Goal: Communication & Community: Answer question/provide support

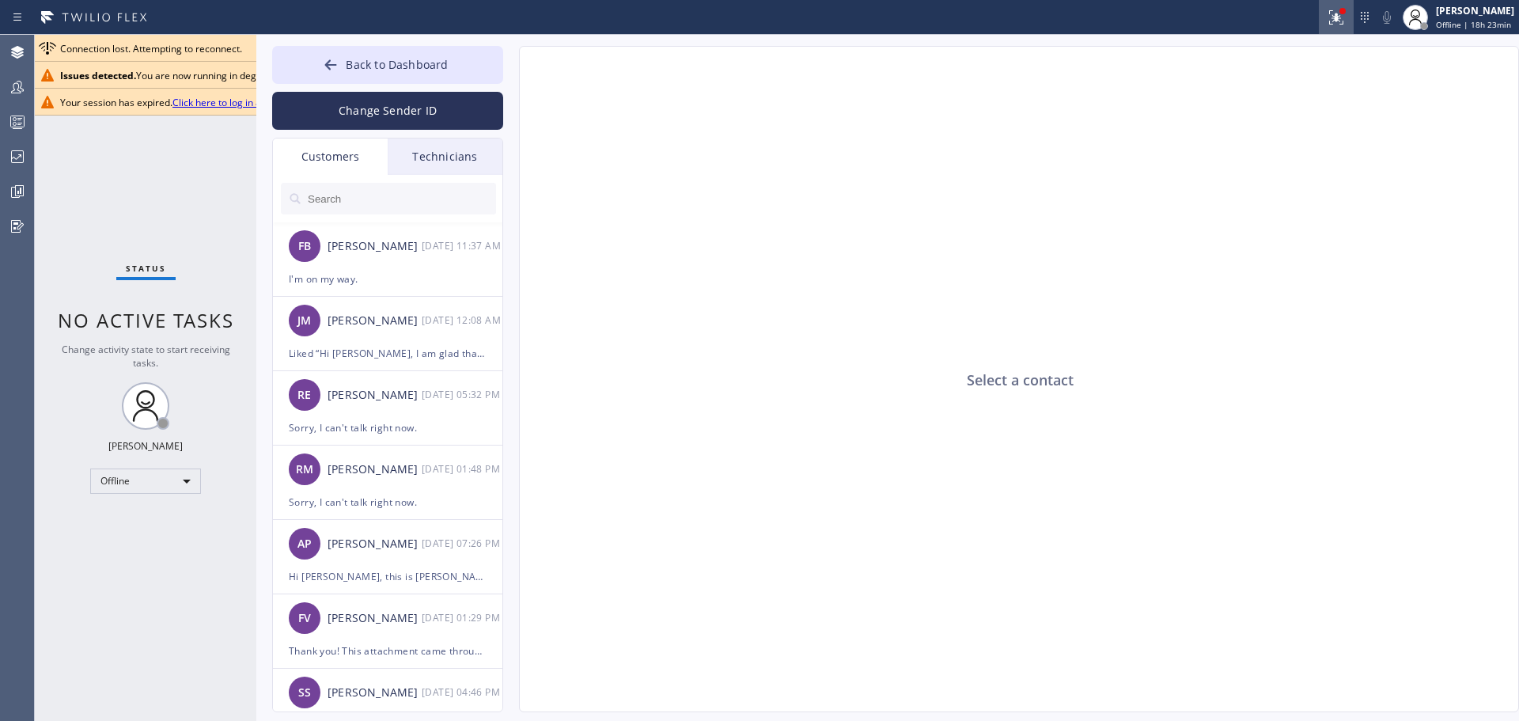
click at [1338, 17] on icon at bounding box center [1333, 15] width 9 height 11
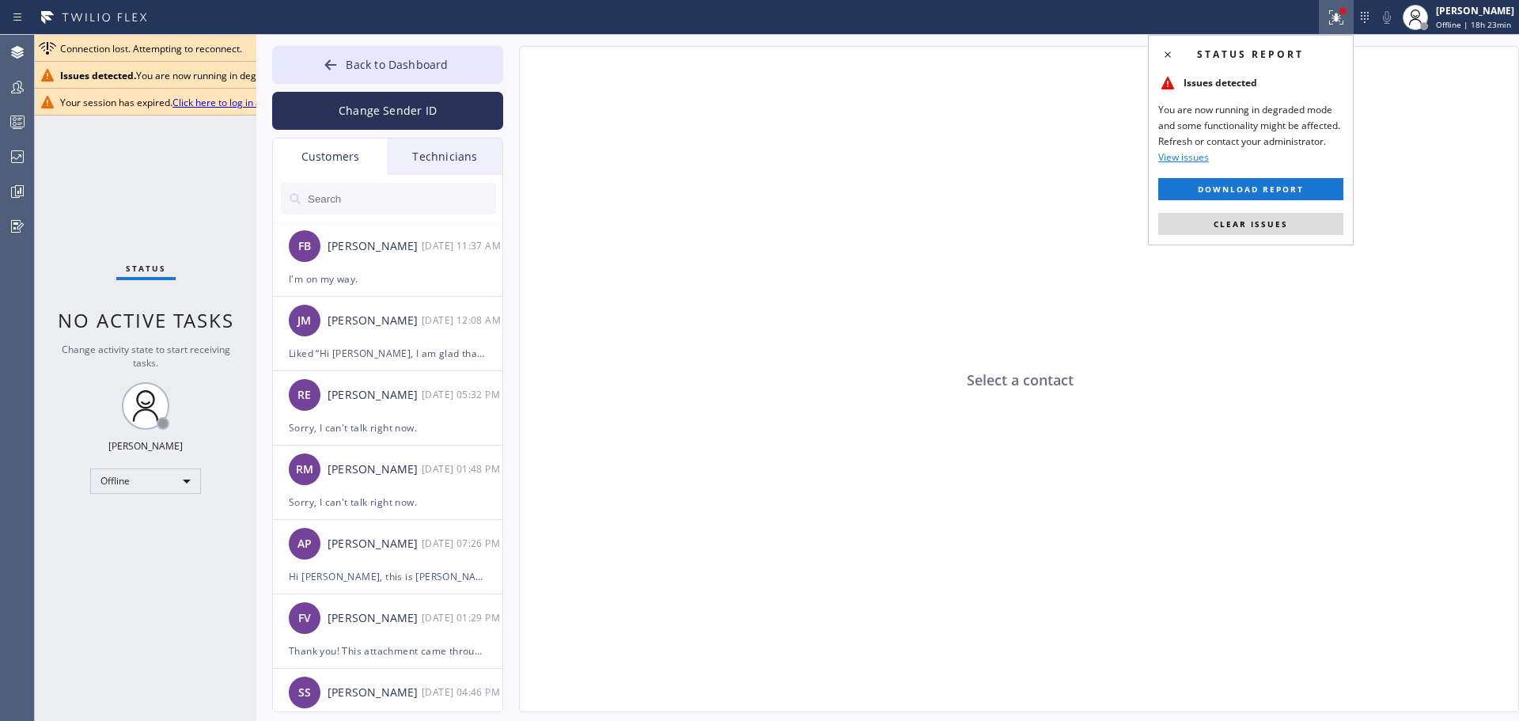
click at [1284, 223] on span "Clear issues" at bounding box center [1250, 223] width 74 height 11
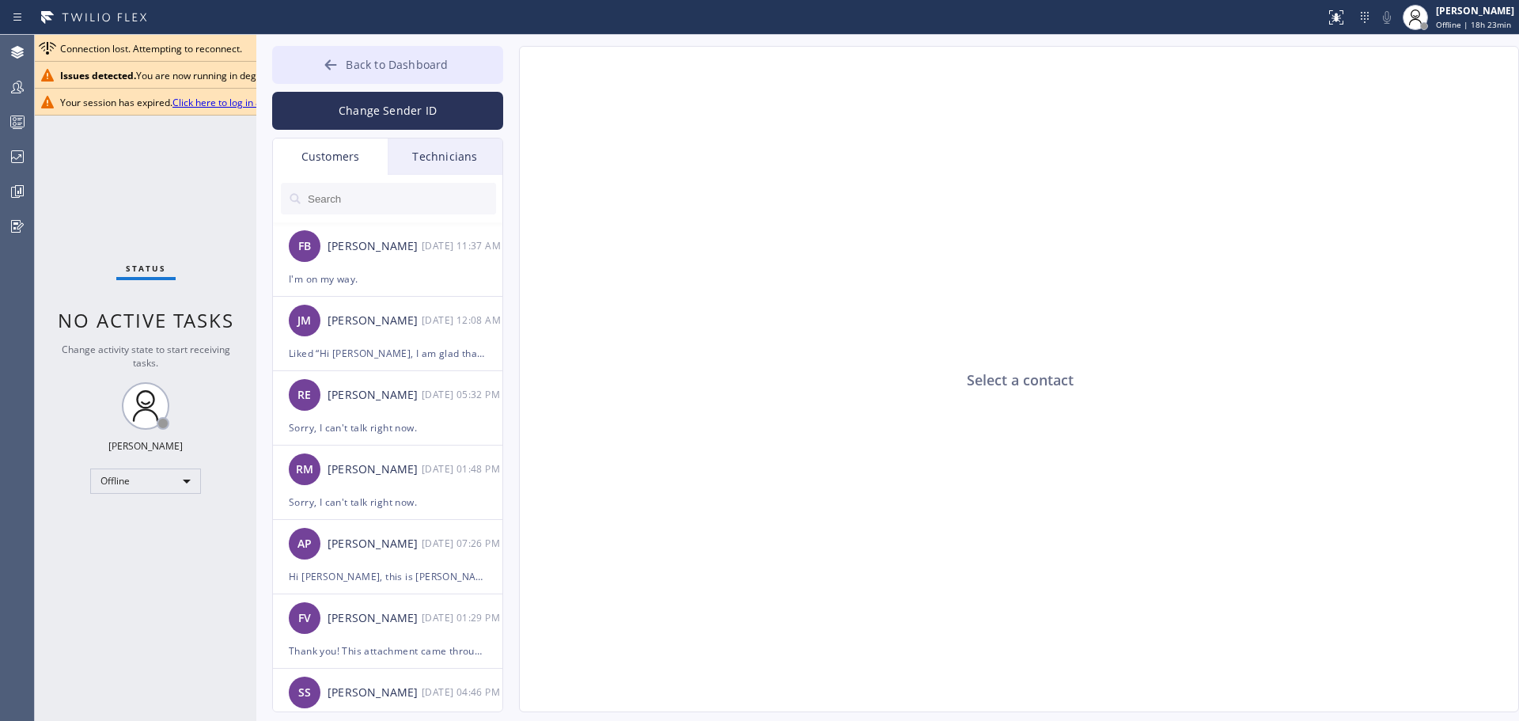
click at [358, 77] on button "Back to Dashboard" at bounding box center [387, 65] width 231 height 38
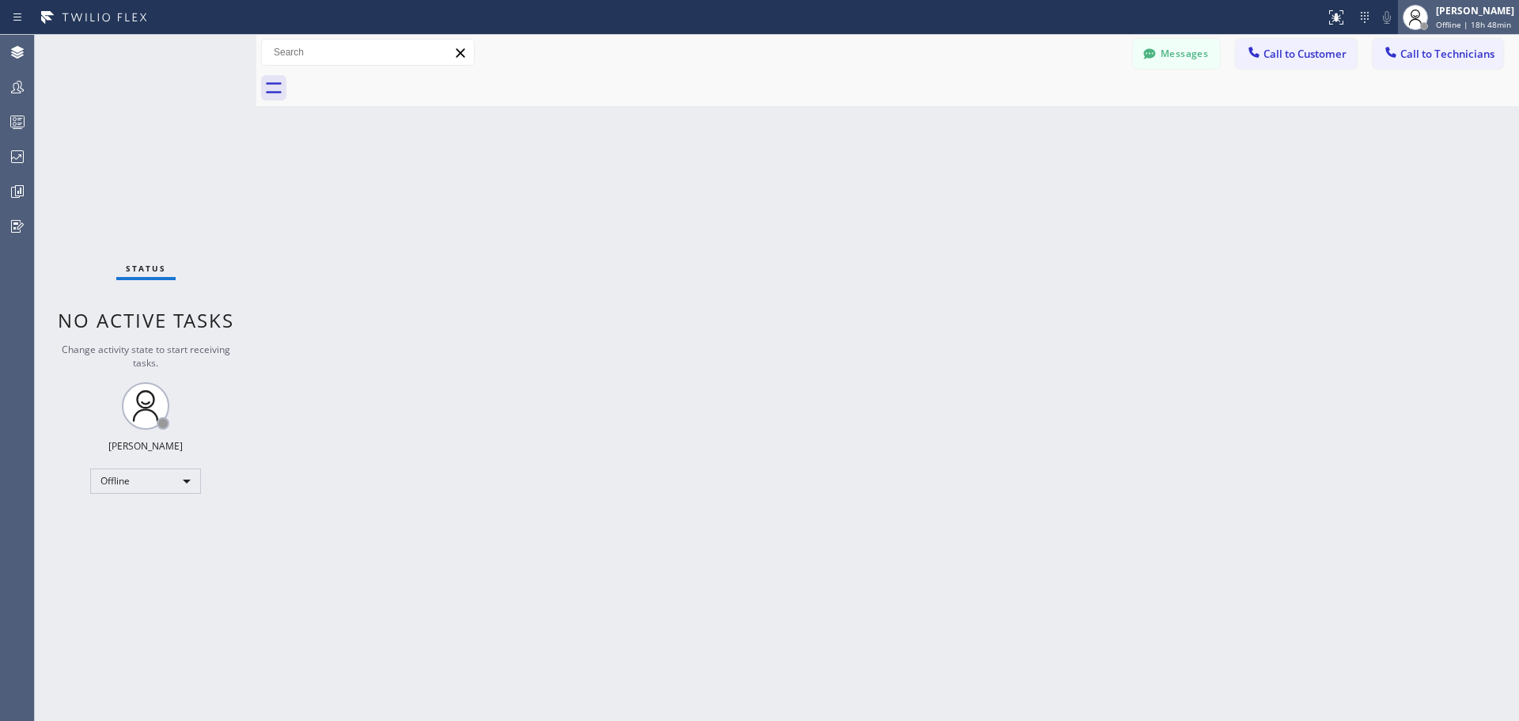
click at [1489, 13] on div "[PERSON_NAME]" at bounding box center [1475, 10] width 78 height 13
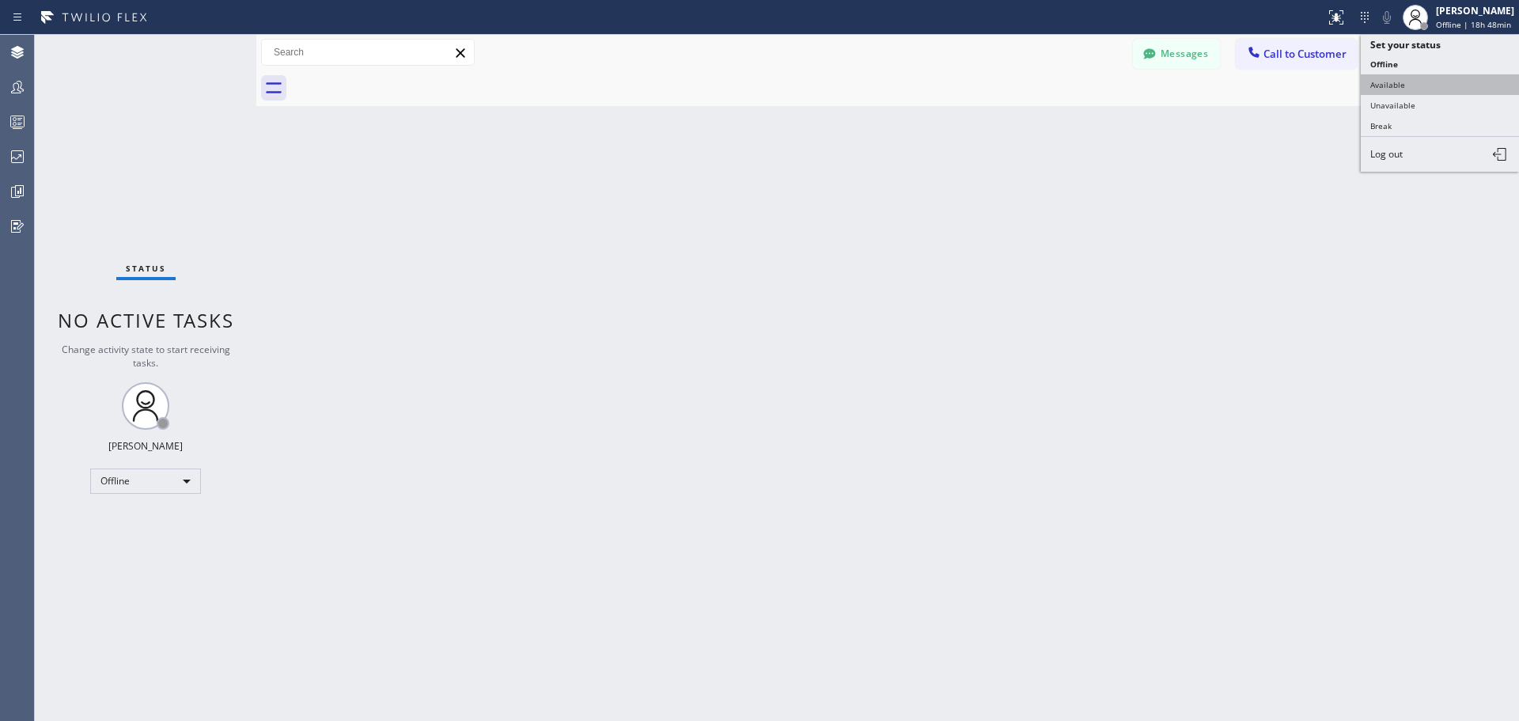
click at [1424, 86] on button "Available" at bounding box center [1439, 84] width 158 height 21
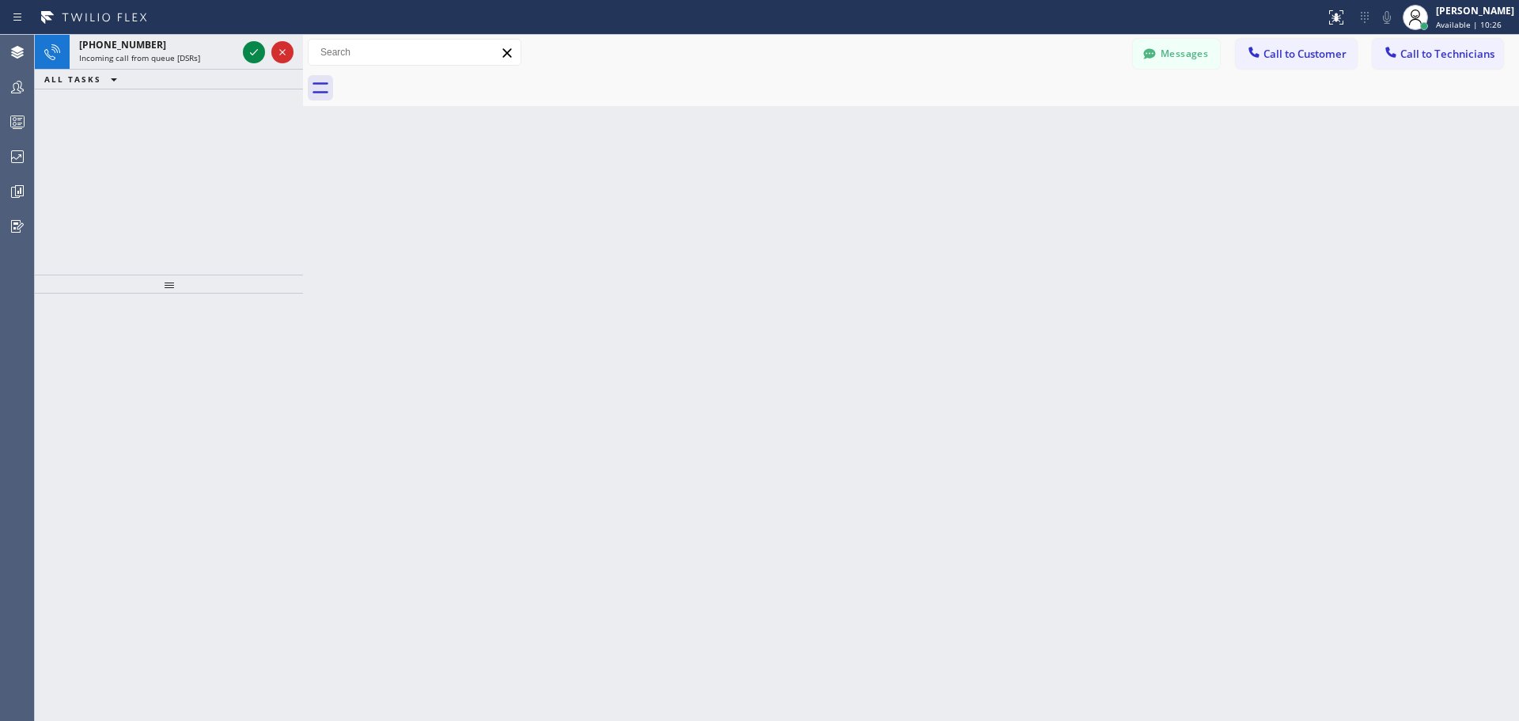
drag, startPoint x: 258, startPoint y: 51, endPoint x: 305, endPoint y: 51, distance: 46.7
click at [303, 51] on div at bounding box center [303, 378] width 0 height 686
click at [248, 54] on icon at bounding box center [253, 52] width 19 height 19
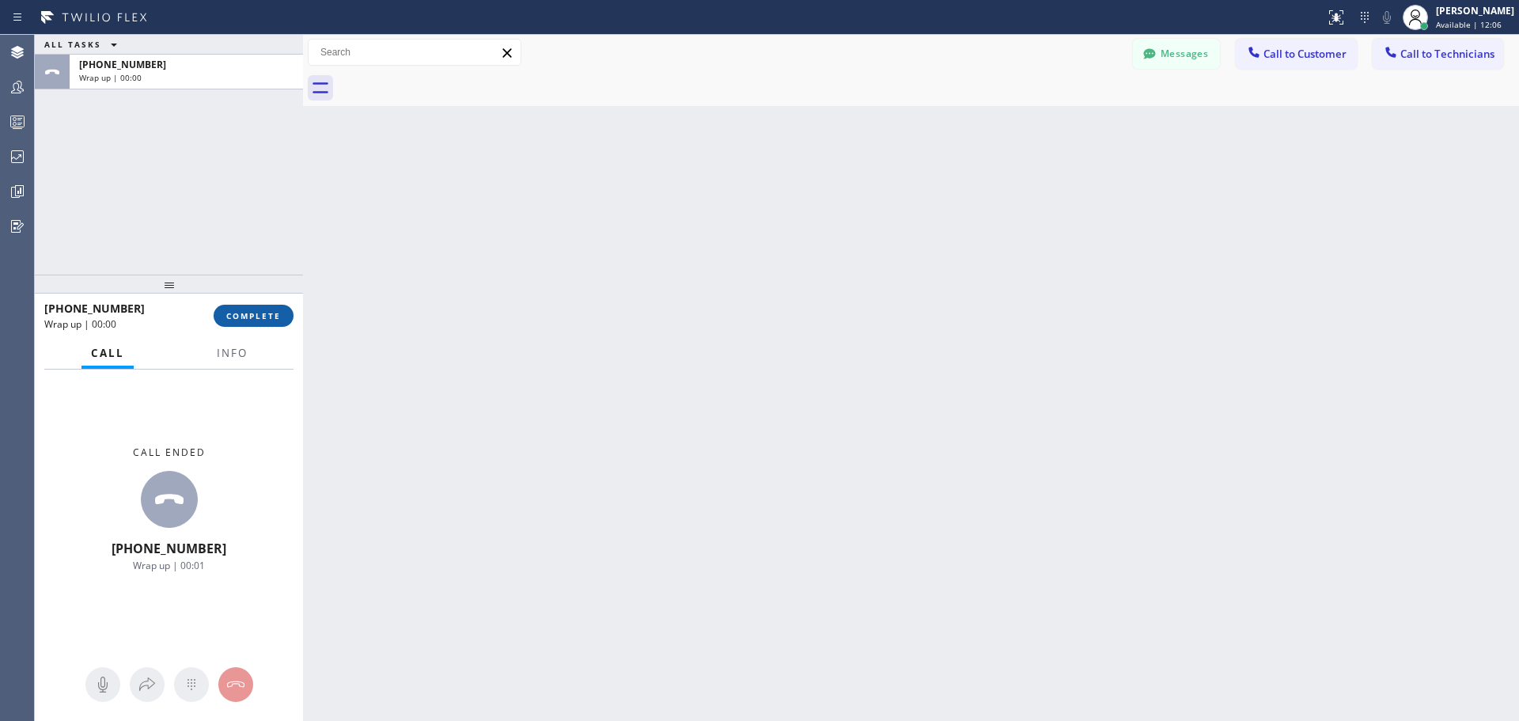
click at [267, 321] on span "COMPLETE" at bounding box center [253, 315] width 55 height 11
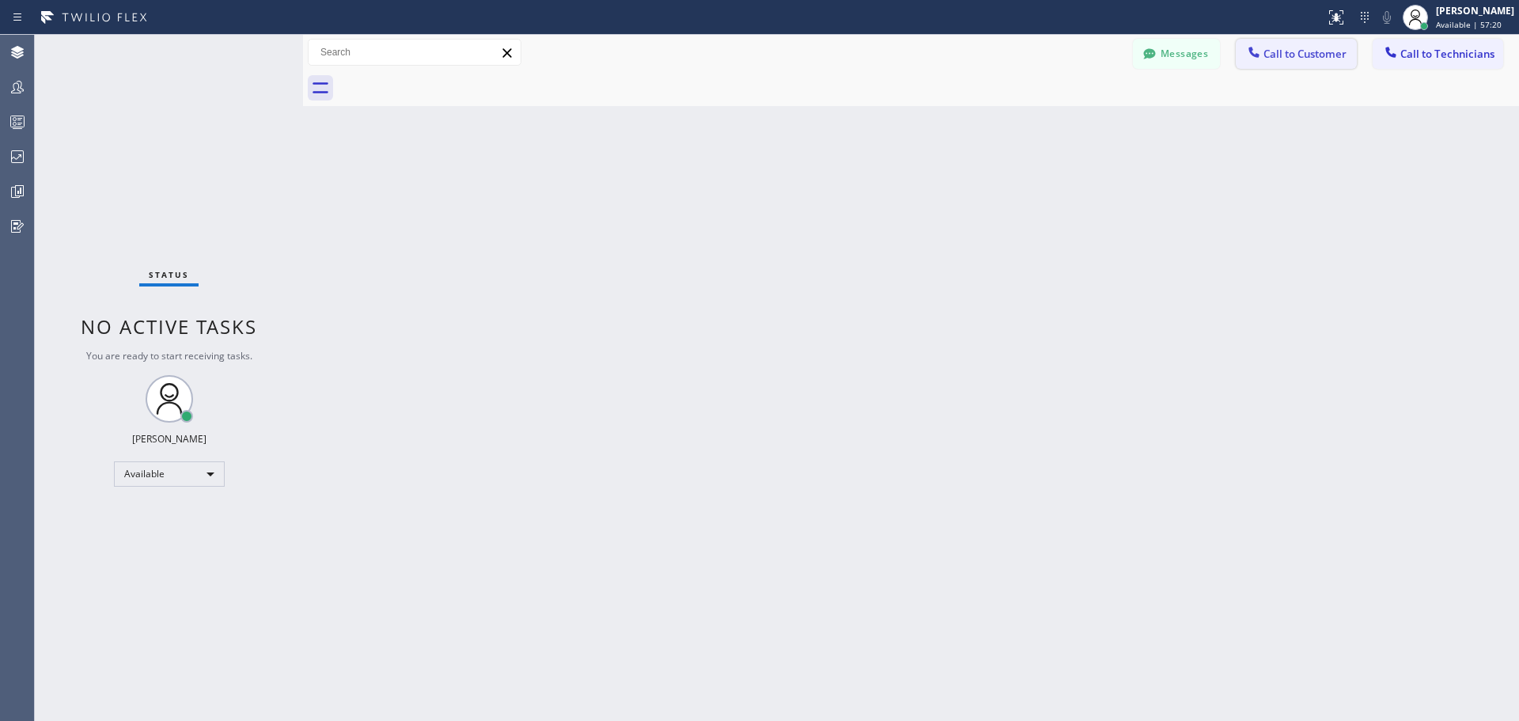
click at [1270, 60] on span "Call to Customer" at bounding box center [1304, 54] width 83 height 14
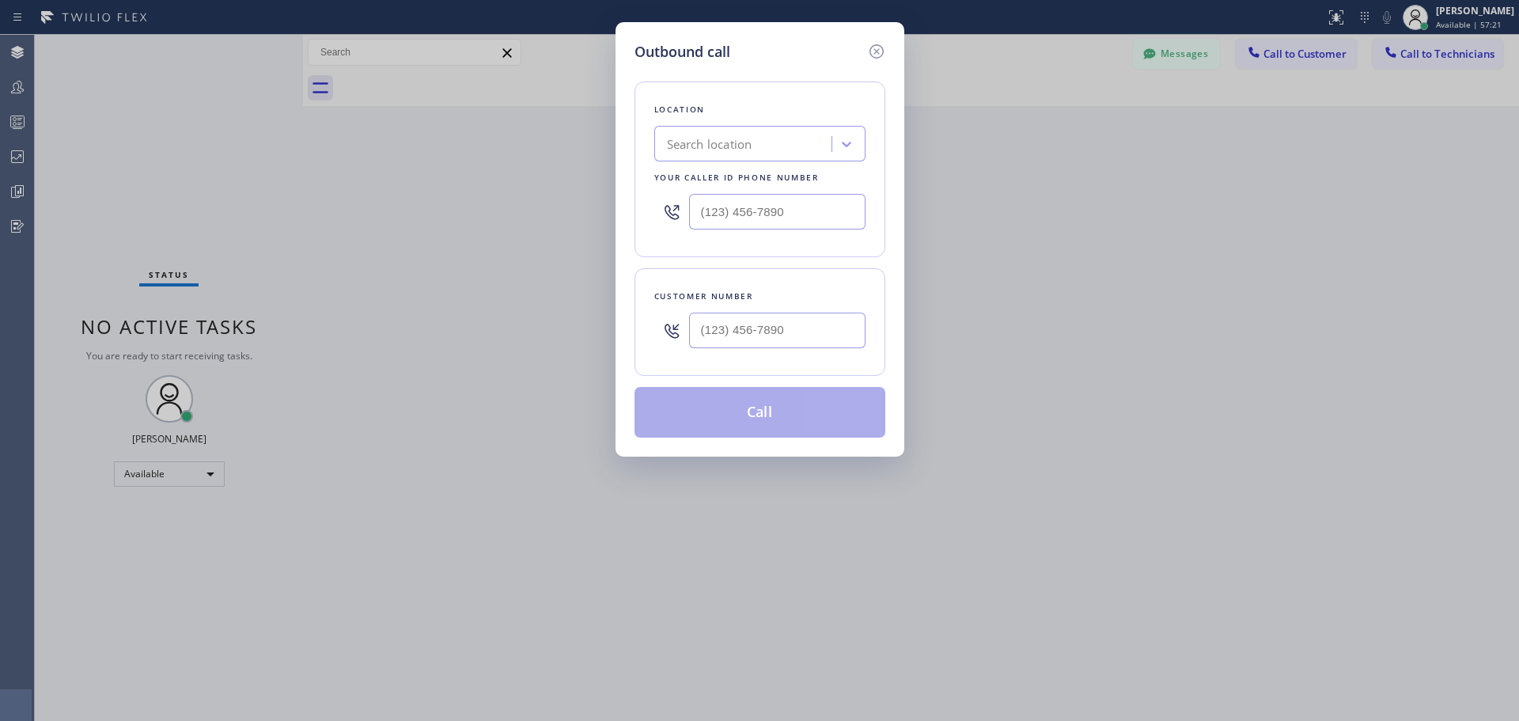
click at [745, 153] on div "Search location" at bounding box center [745, 145] width 172 height 28
click at [745, 138] on div "Search location" at bounding box center [709, 144] width 85 height 18
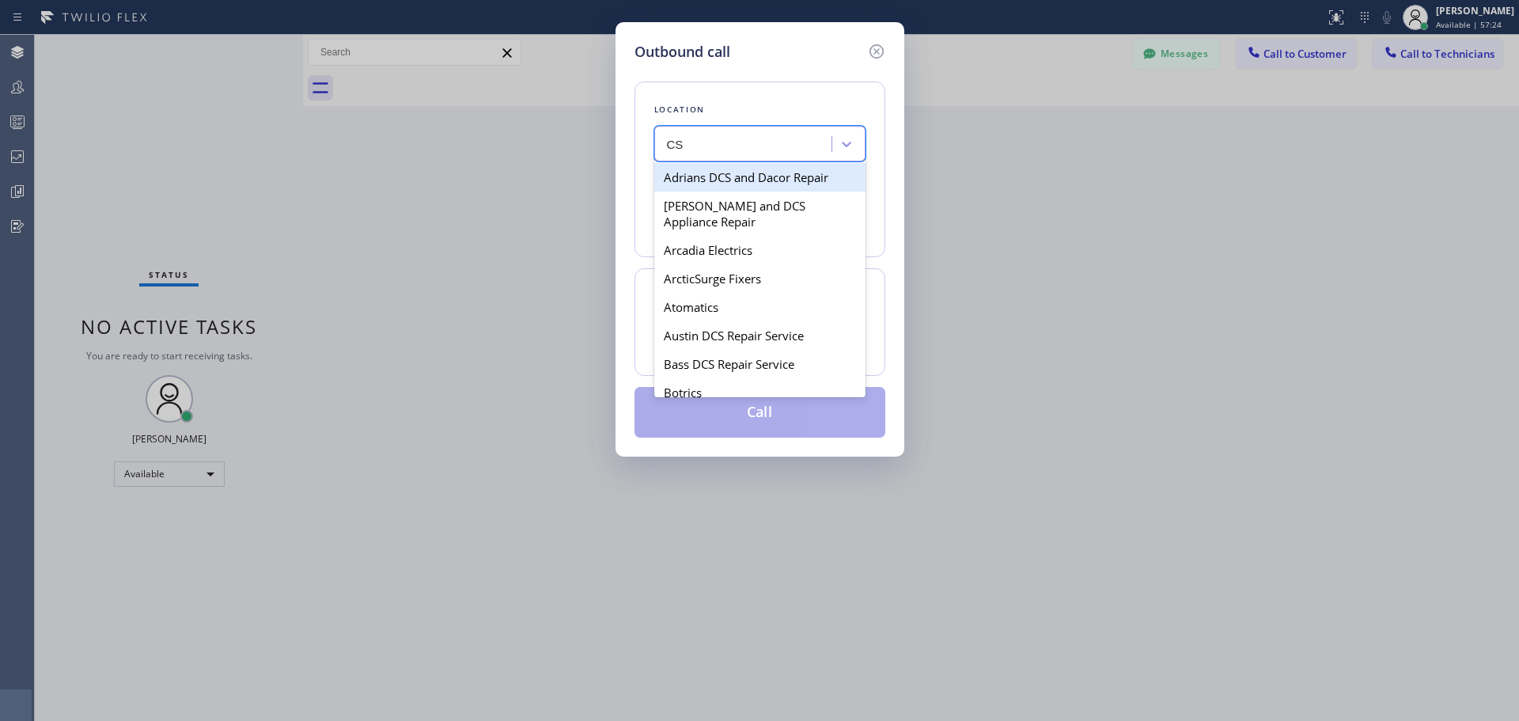
type input "CSM"
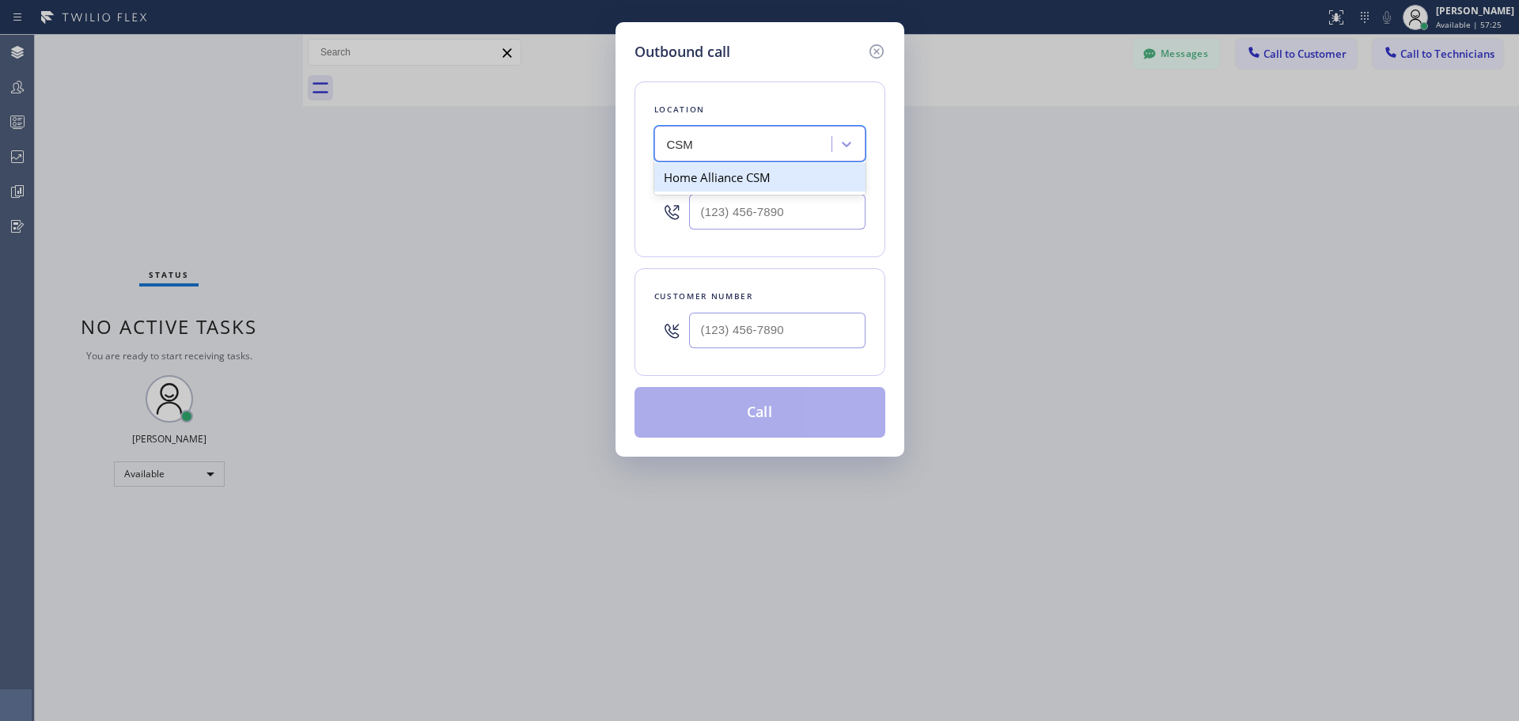
click at [759, 176] on div "Home Alliance CSM" at bounding box center [759, 177] width 211 height 28
type input "(818) 614-5337"
click at [759, 339] on input "(___) ___-____" at bounding box center [777, 330] width 176 height 36
paste input "714) 328-6079"
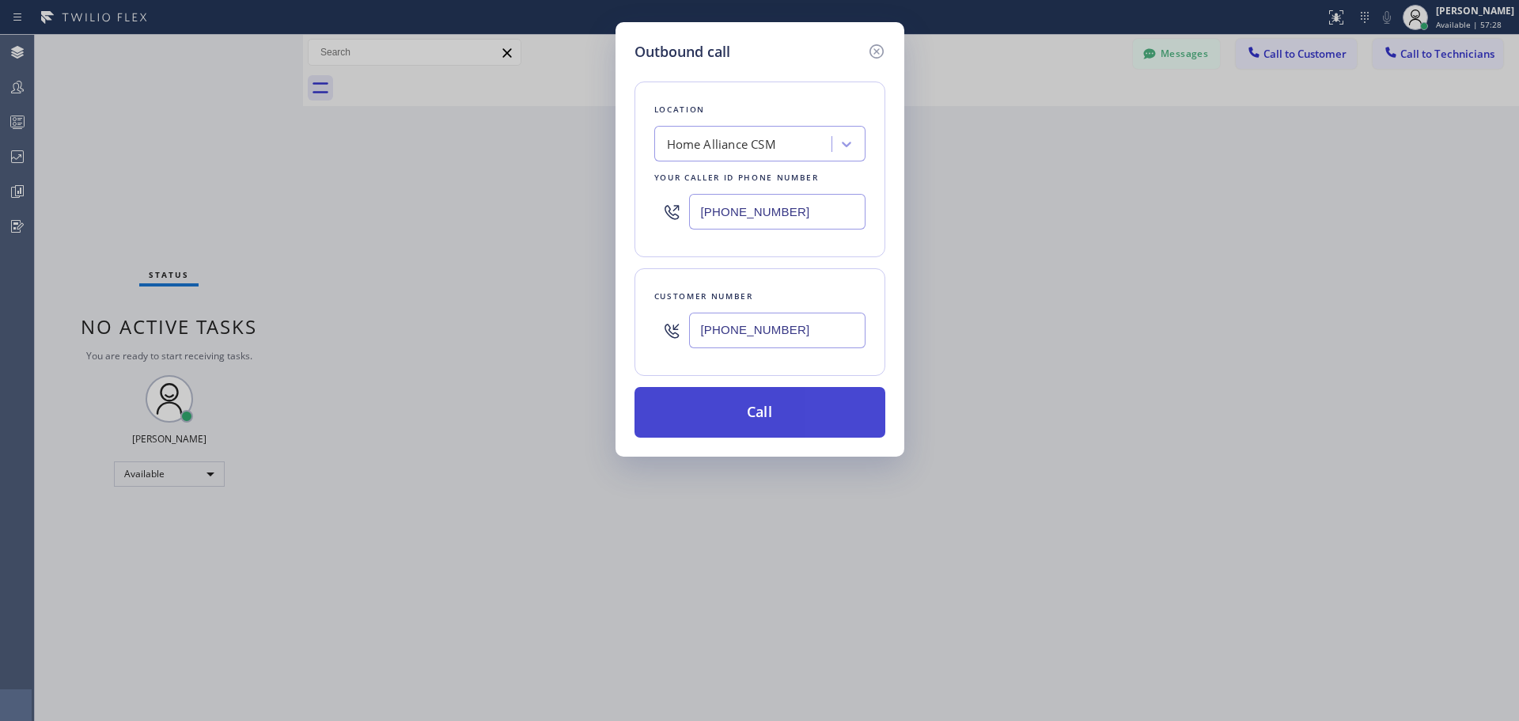
type input "(714) 328-6079"
click at [764, 412] on button "Call" at bounding box center [759, 412] width 251 height 51
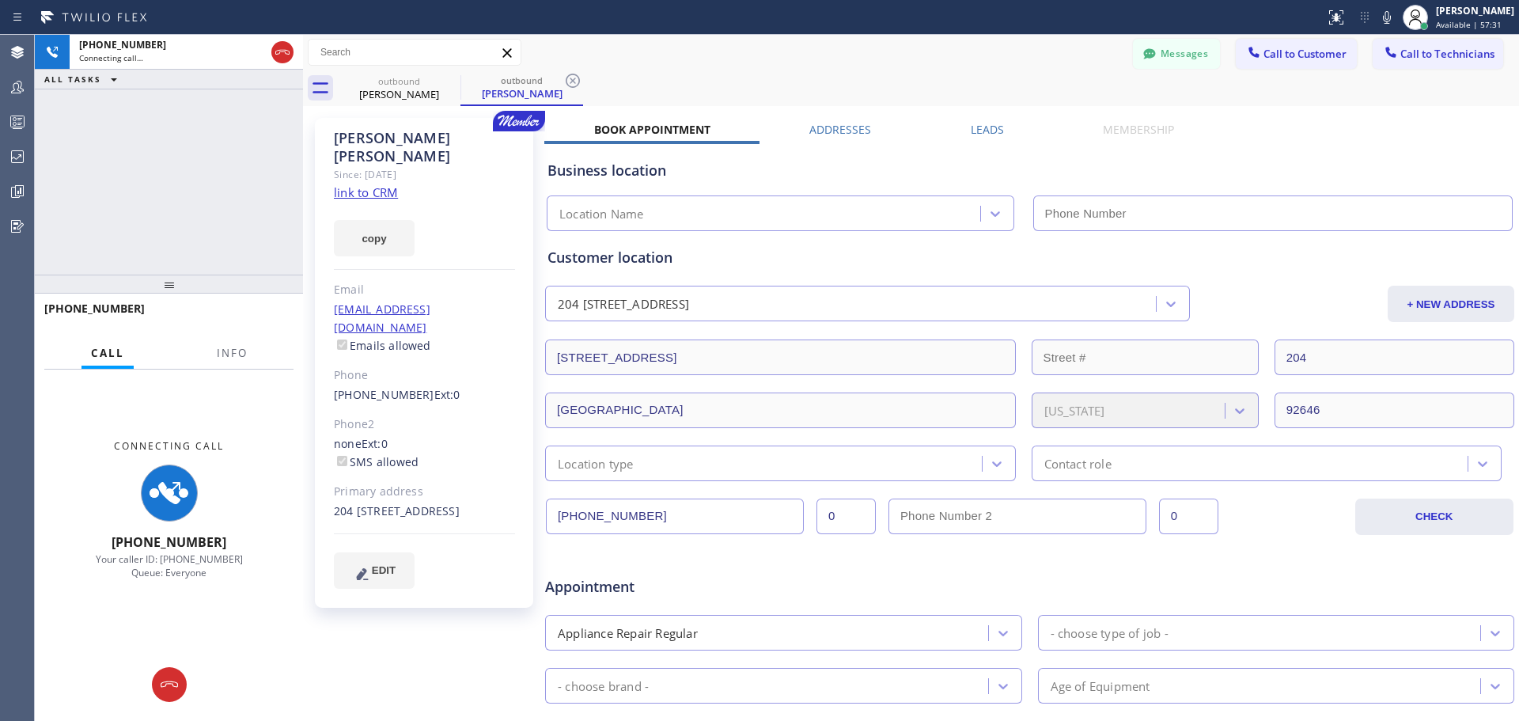
type input "(818) 614-5337"
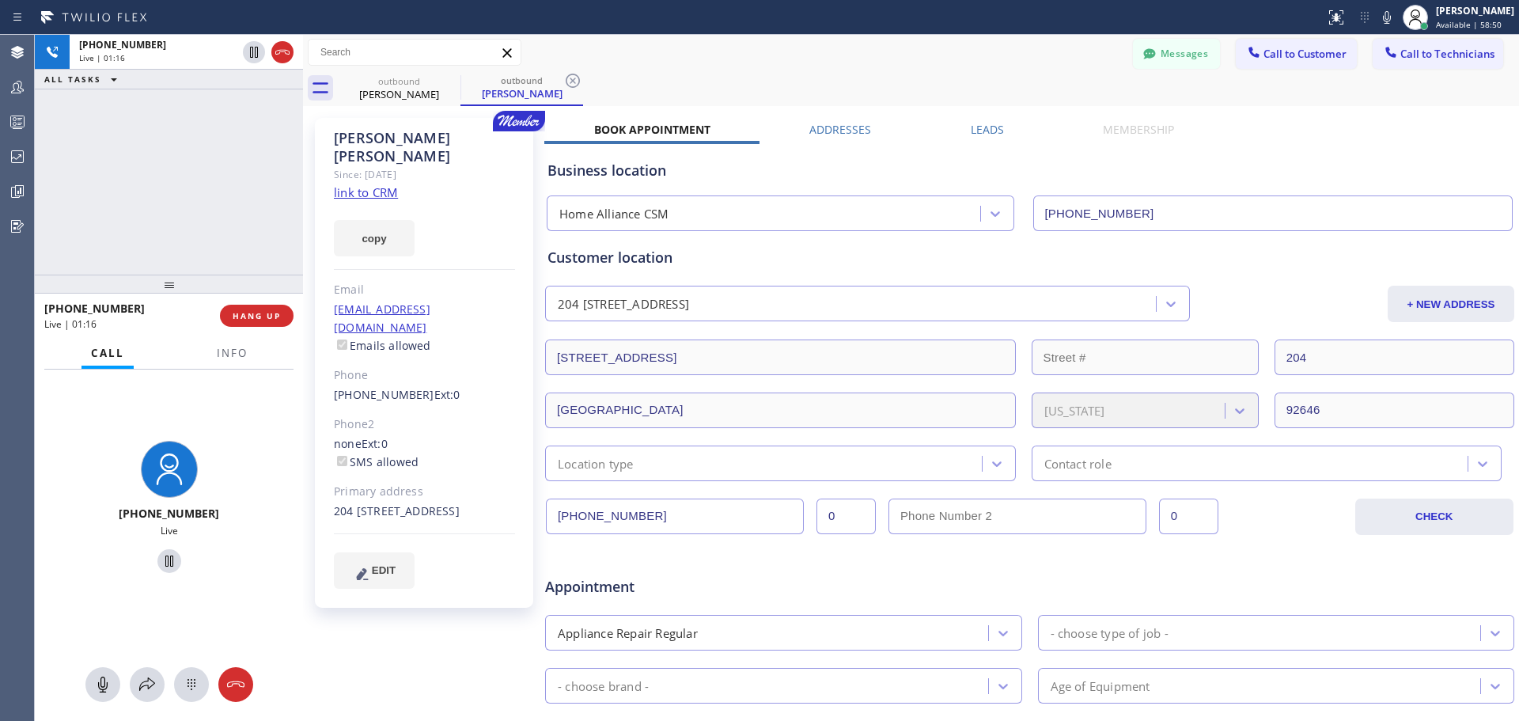
drag, startPoint x: 271, startPoint y: 313, endPoint x: 655, endPoint y: 455, distance: 408.9
click at [271, 313] on span "HANG UP" at bounding box center [257, 315] width 48 height 11
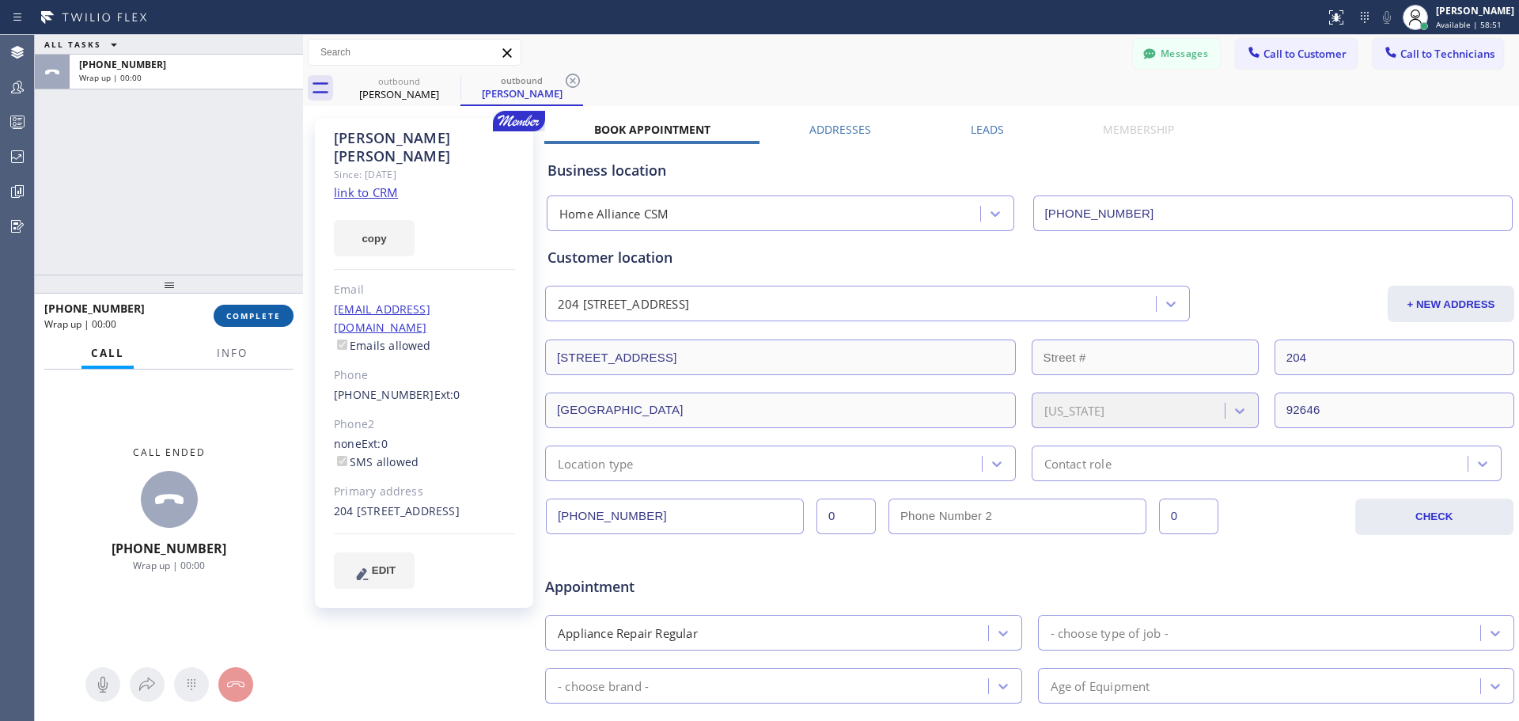
click at [263, 320] on span "COMPLETE" at bounding box center [253, 315] width 55 height 11
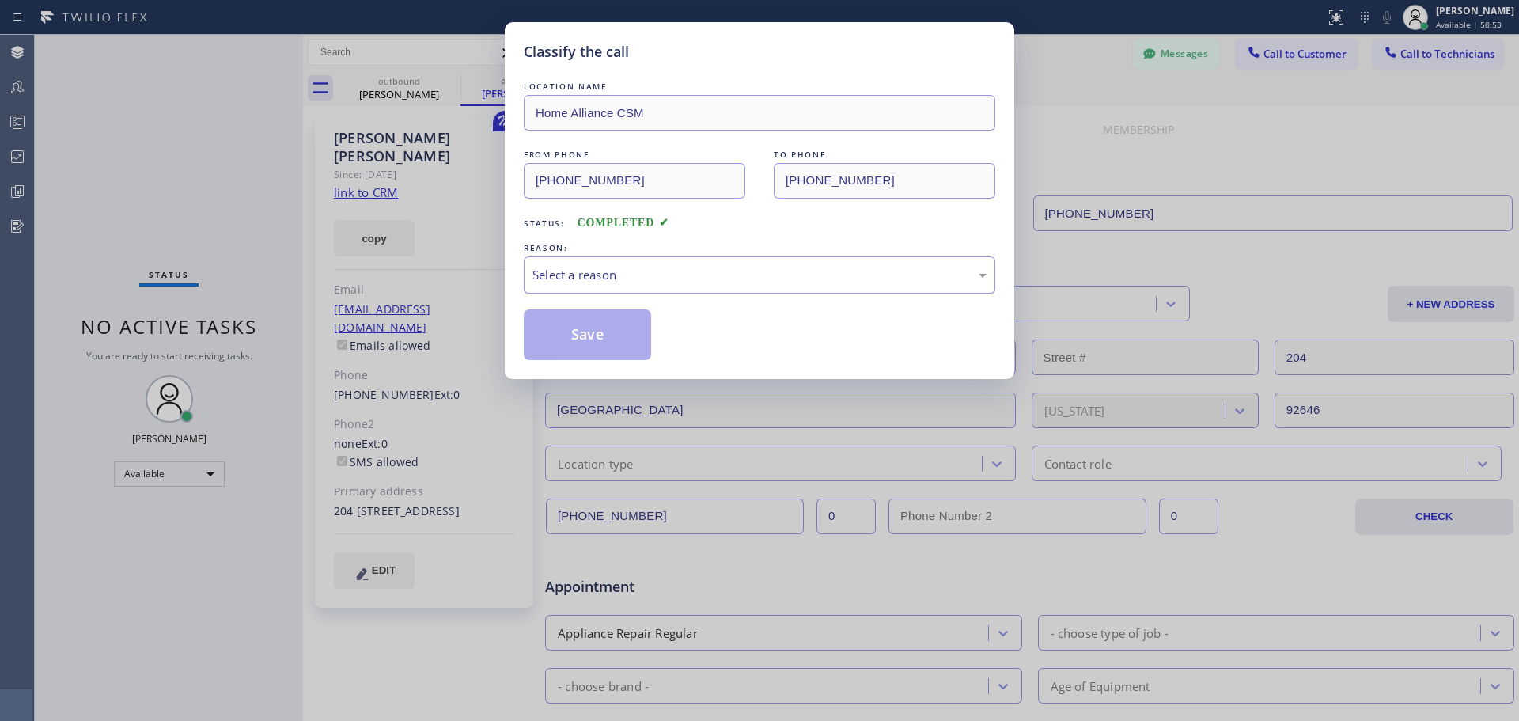
click at [629, 274] on div "Select a reason" at bounding box center [759, 275] width 454 height 18
drag, startPoint x: 608, startPoint y: 326, endPoint x: 762, endPoint y: 422, distance: 181.9
click at [608, 327] on button "Save" at bounding box center [587, 334] width 127 height 51
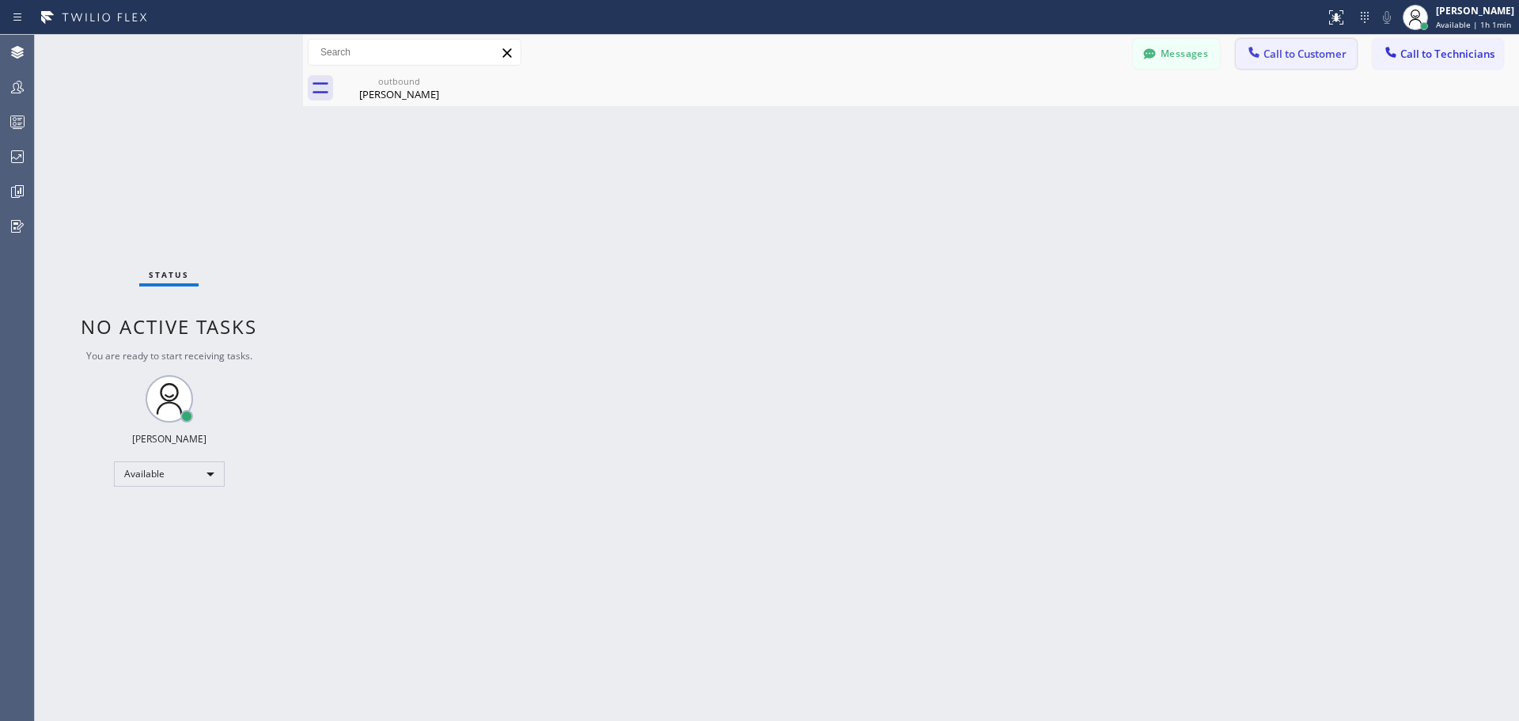
click at [1282, 51] on span "Call to Customer" at bounding box center [1304, 54] width 83 height 14
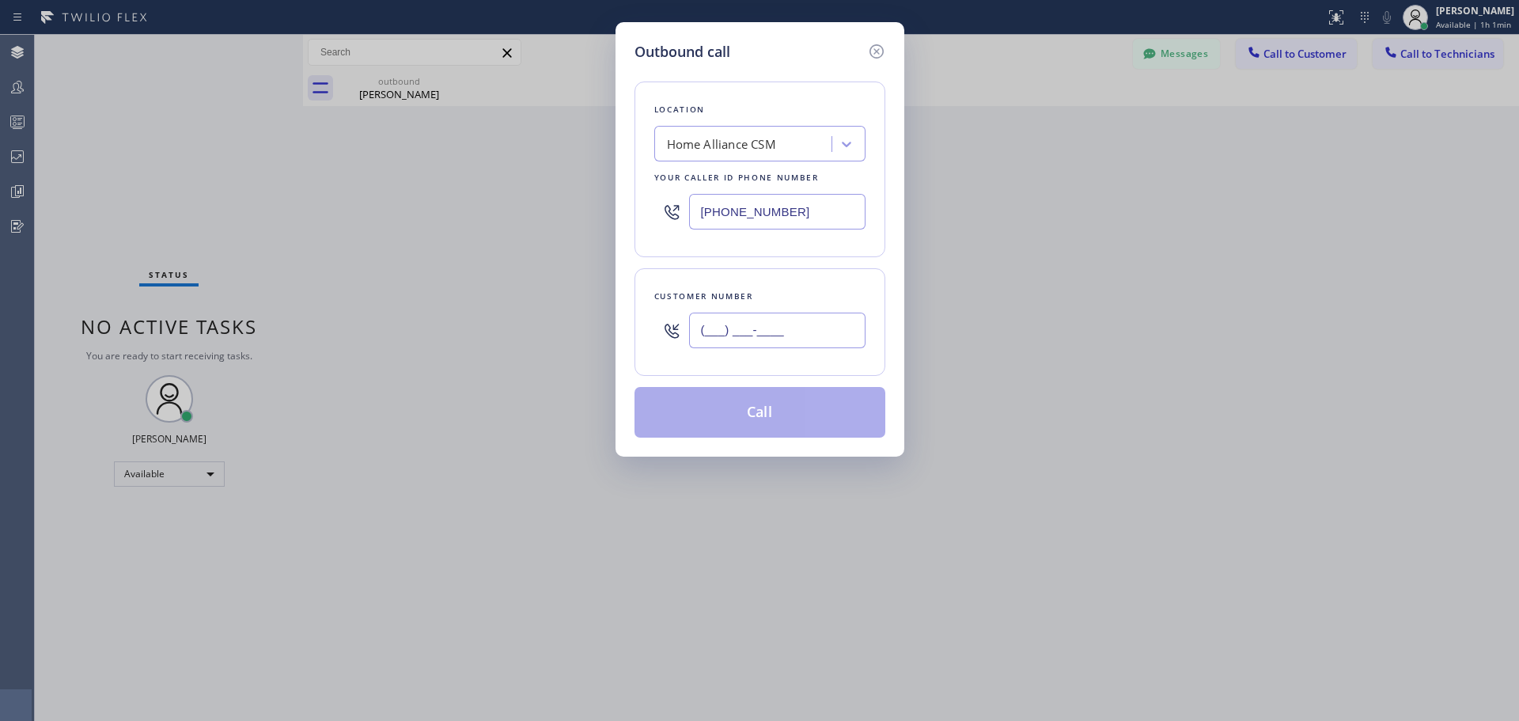
click at [762, 335] on input "(___) ___-____" at bounding box center [777, 330] width 176 height 36
paste input "609) 353-0216"
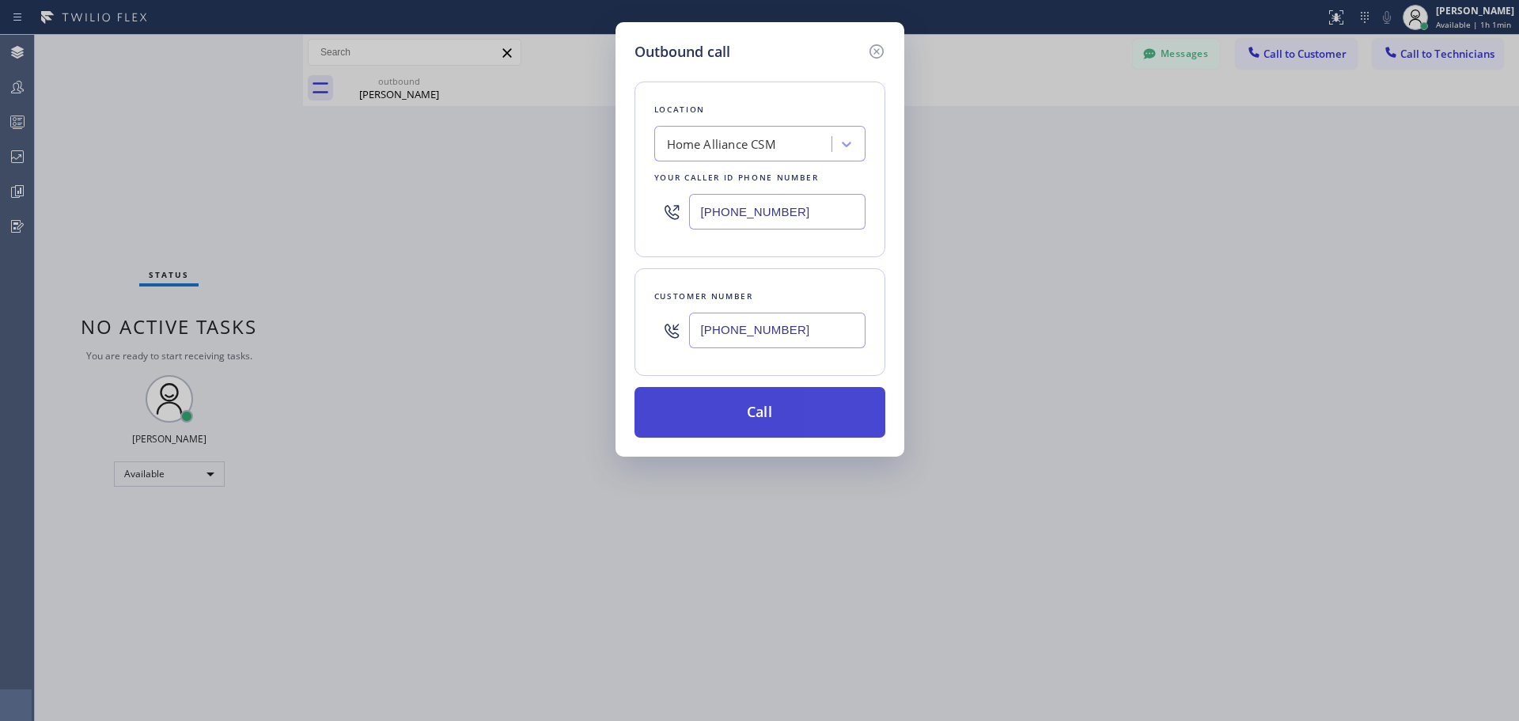
type input "(609) 353-0216"
click at [825, 406] on button "Call" at bounding box center [759, 412] width 251 height 51
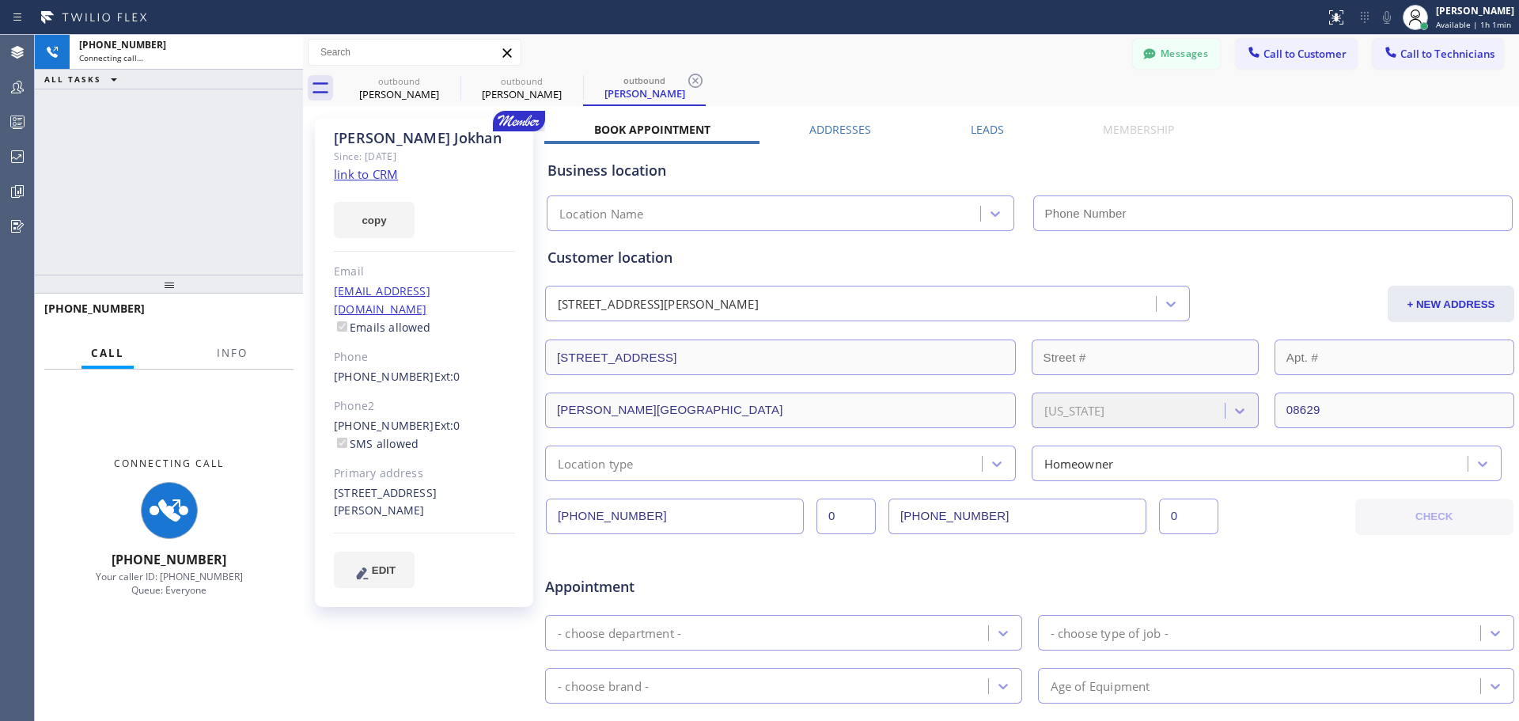
type input "(818) 614-5337"
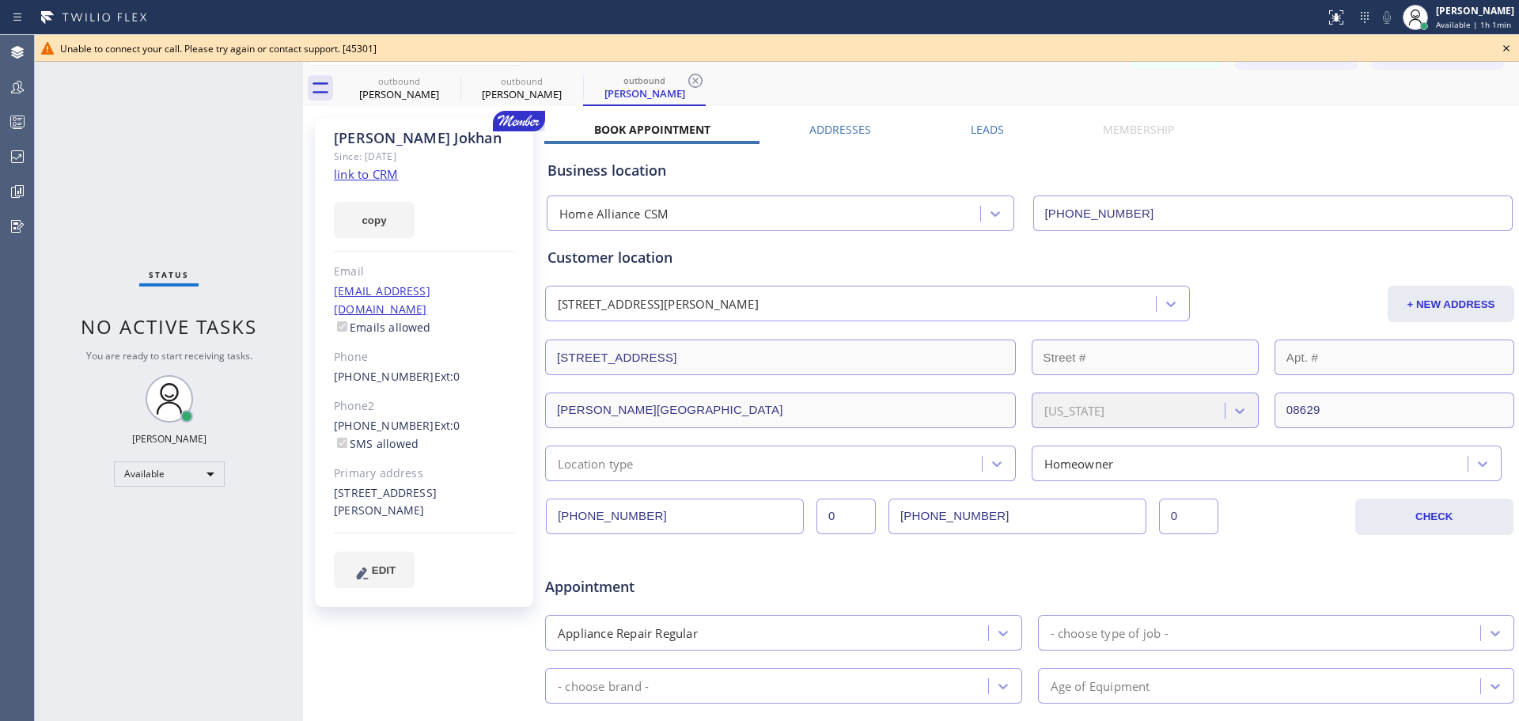
click at [1506, 45] on icon at bounding box center [1506, 48] width 19 height 19
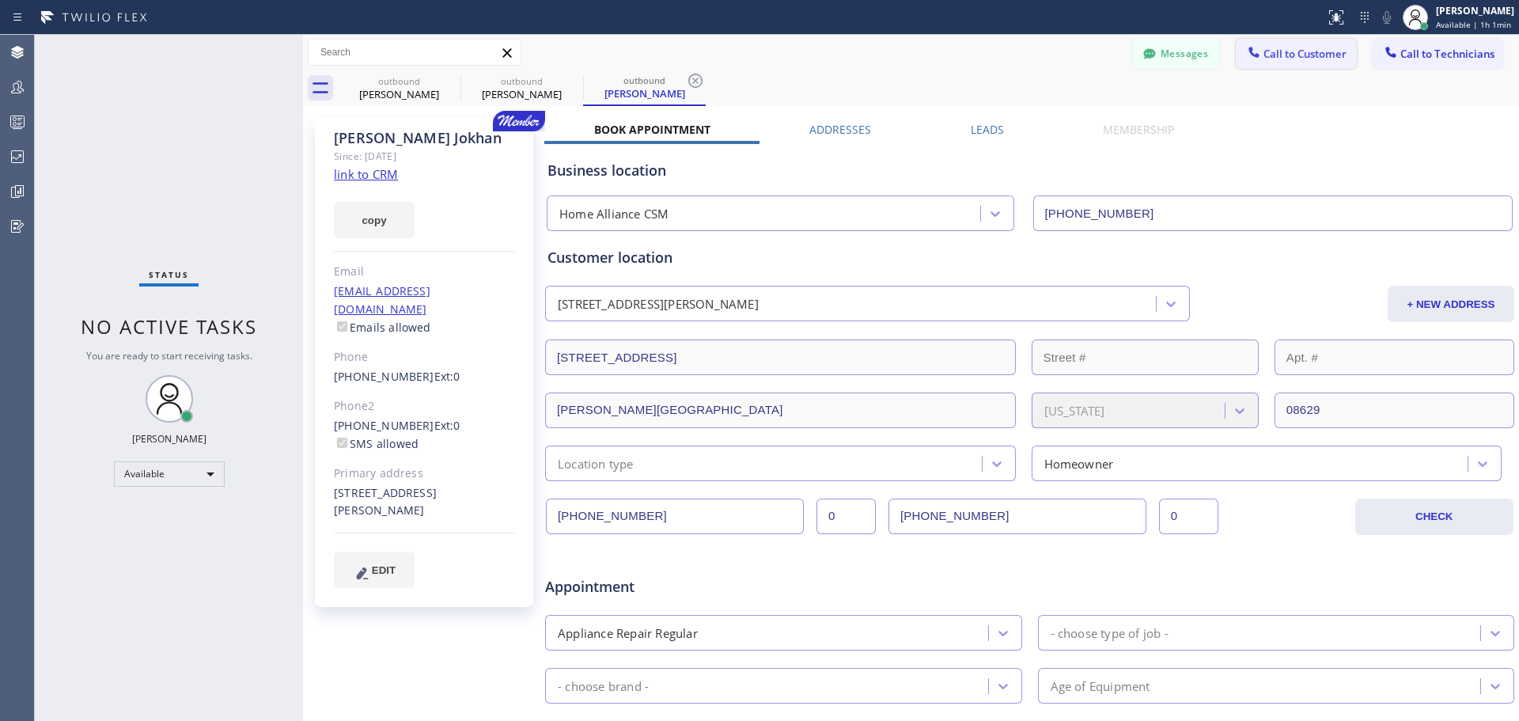
click at [1288, 55] on span "Call to Customer" at bounding box center [1304, 54] width 83 height 14
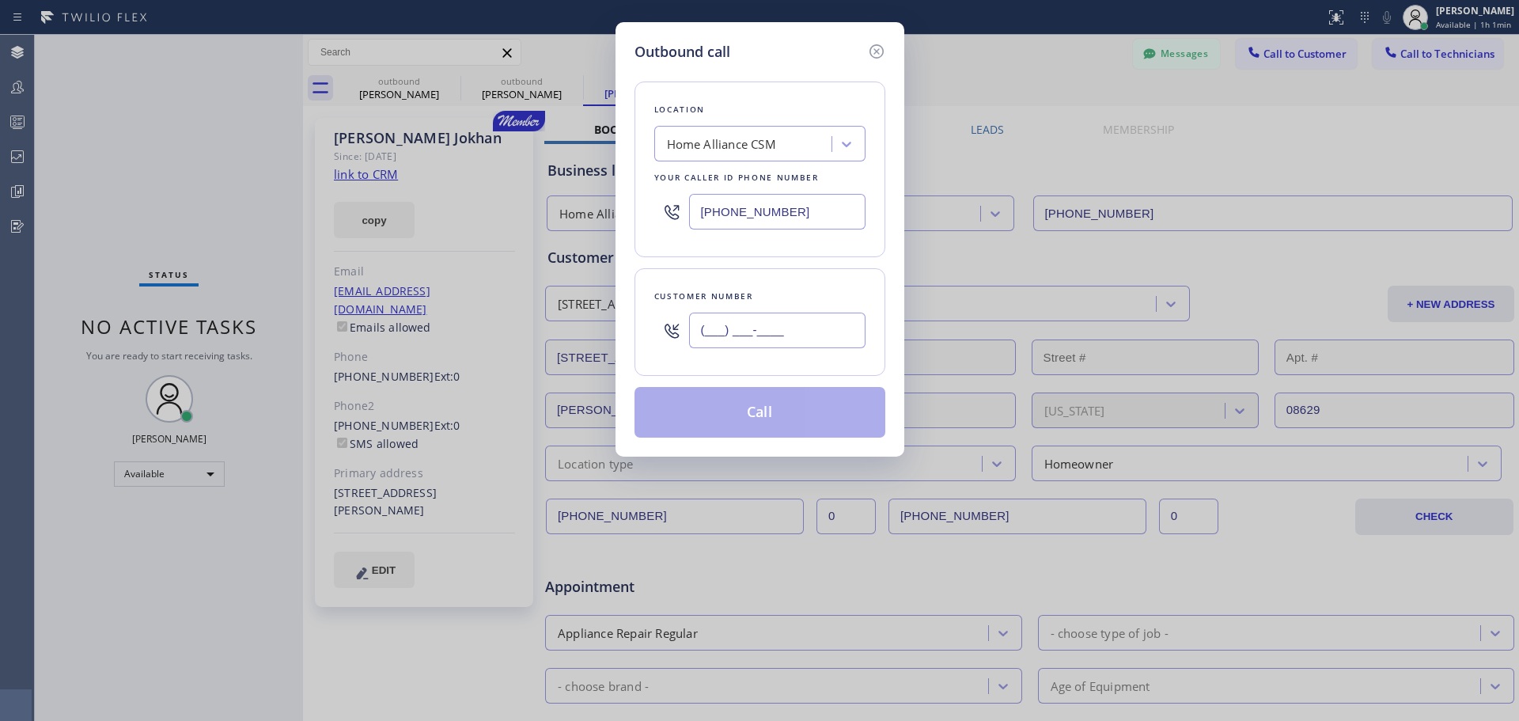
click at [744, 341] on input "(___) ___-____" at bounding box center [777, 330] width 176 height 36
paste input "609) 353-0216"
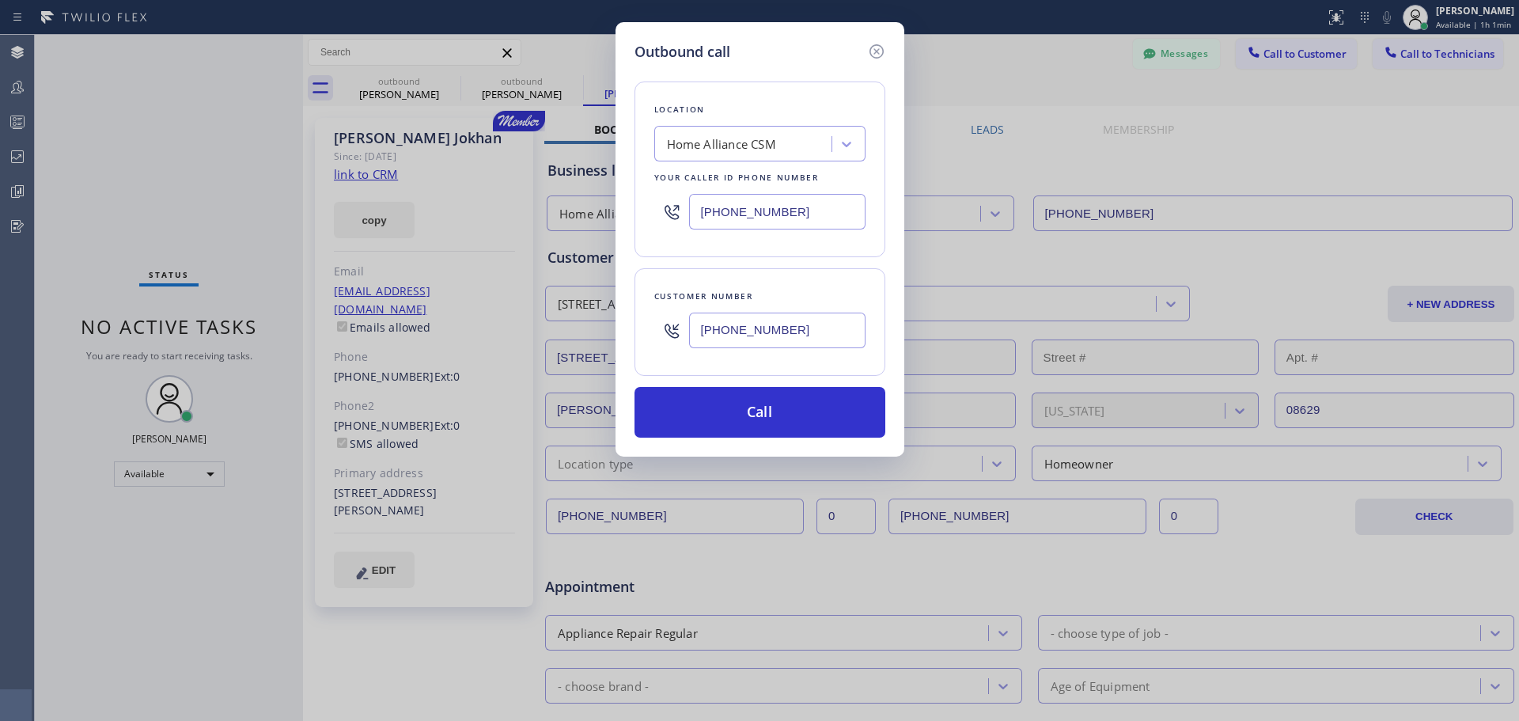
type input "(609) 353-0216"
click at [798, 147] on div "Home Alliance CSM" at bounding box center [745, 145] width 172 height 28
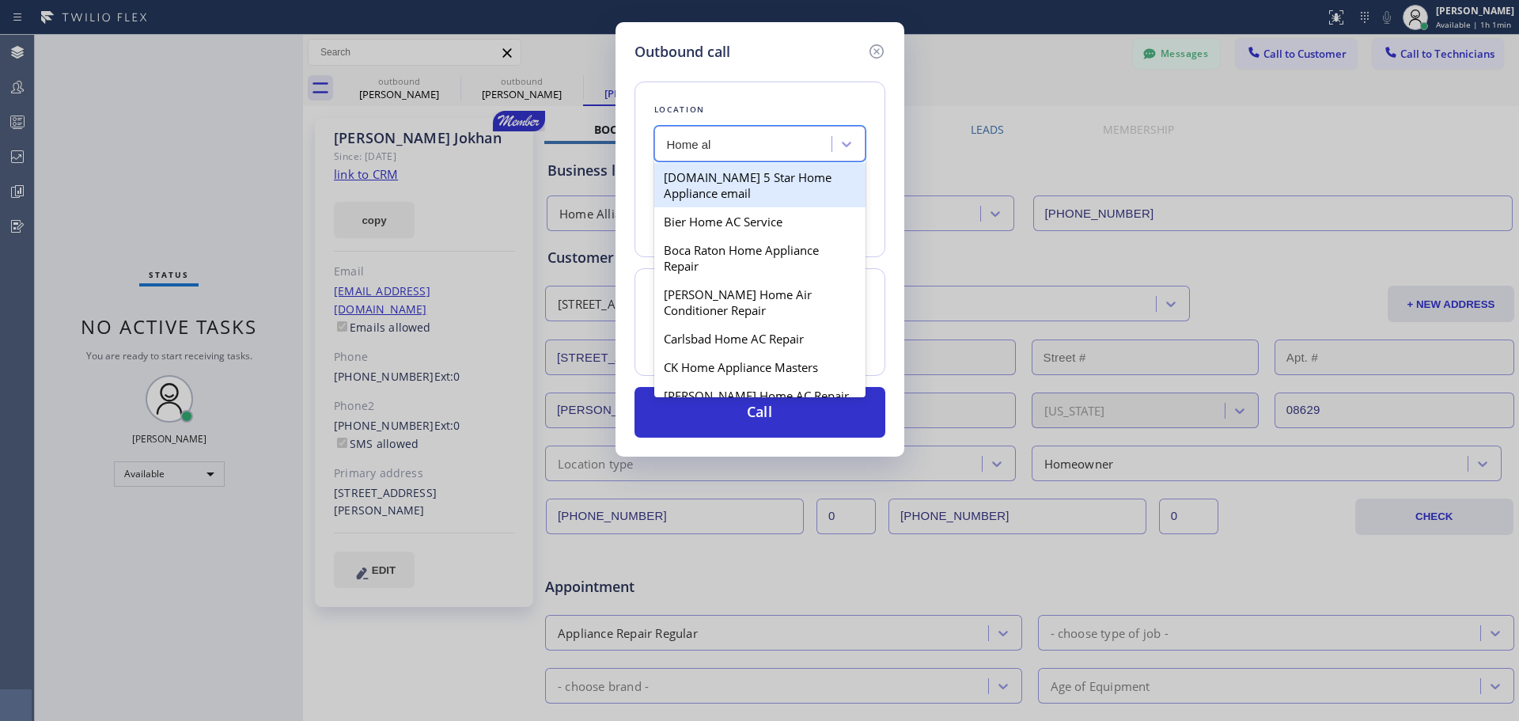
type input "Home all"
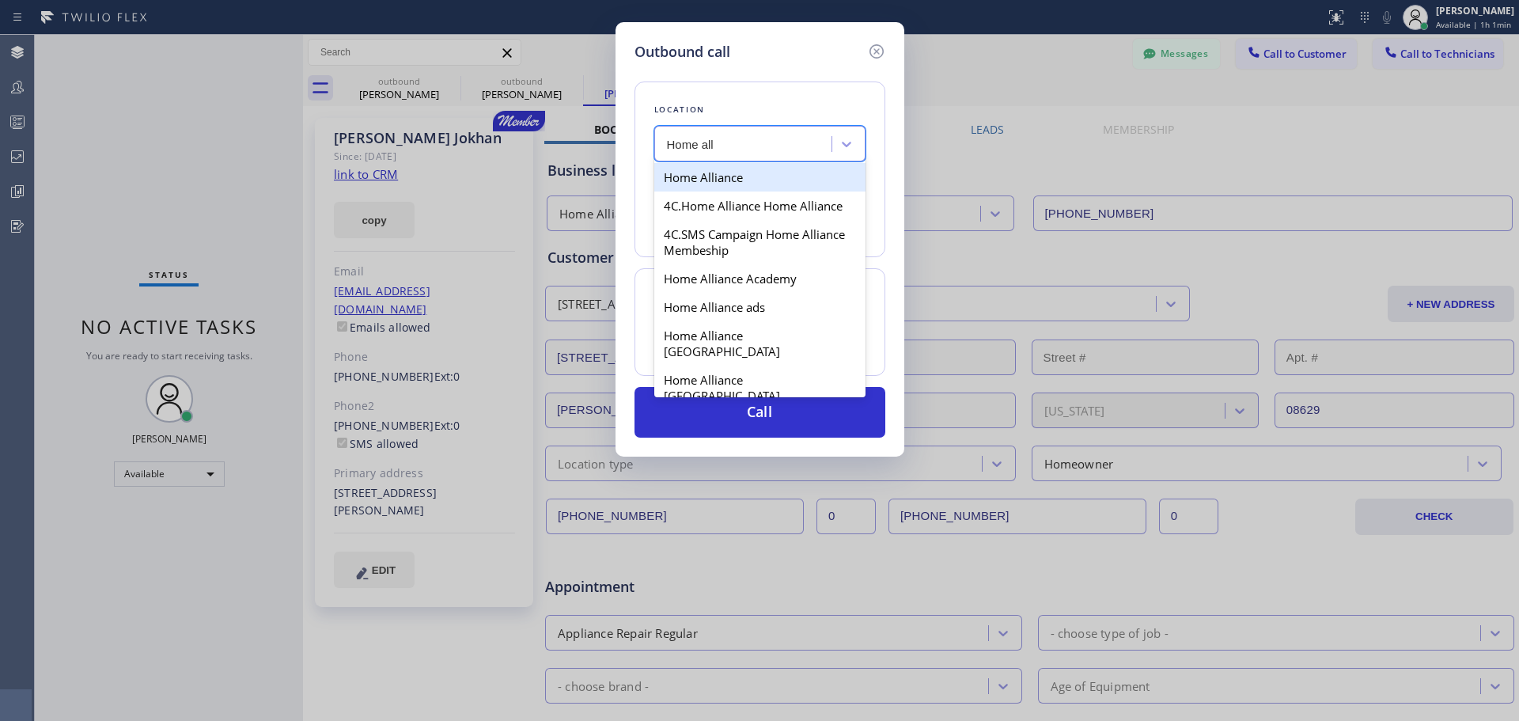
click at [749, 180] on div "Home Alliance" at bounding box center [759, 177] width 211 height 28
type input "(877) 777-0796"
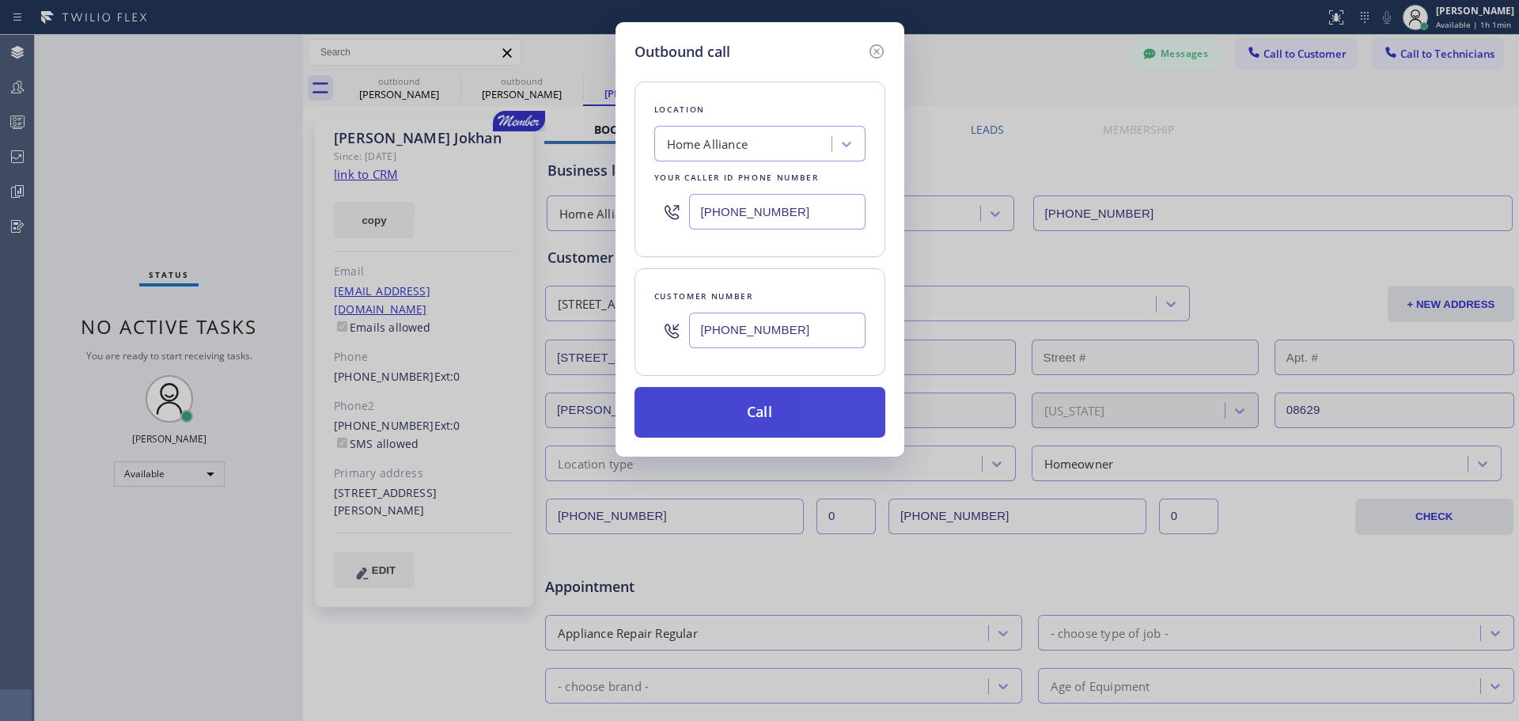
click at [788, 414] on button "Call" at bounding box center [759, 412] width 251 height 51
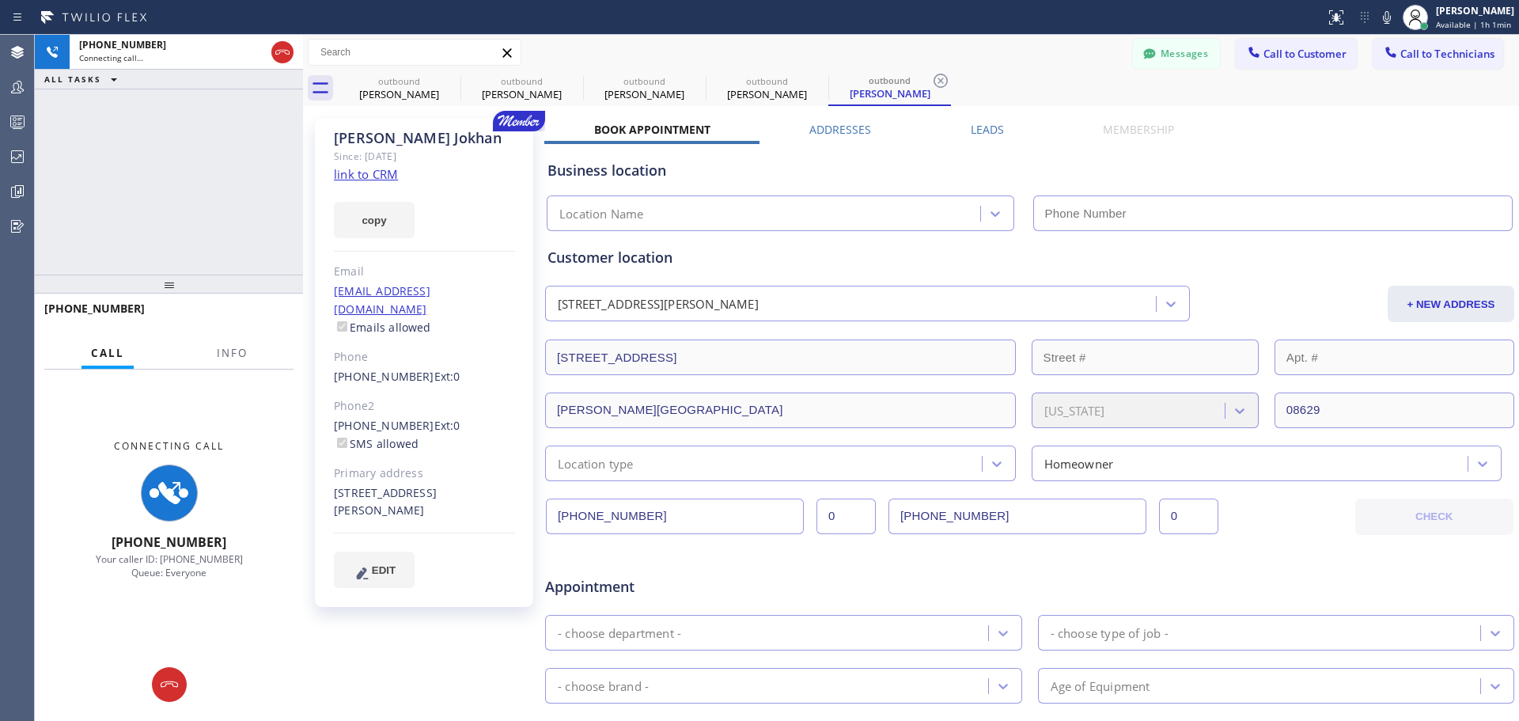
type input "(877) 777-0796"
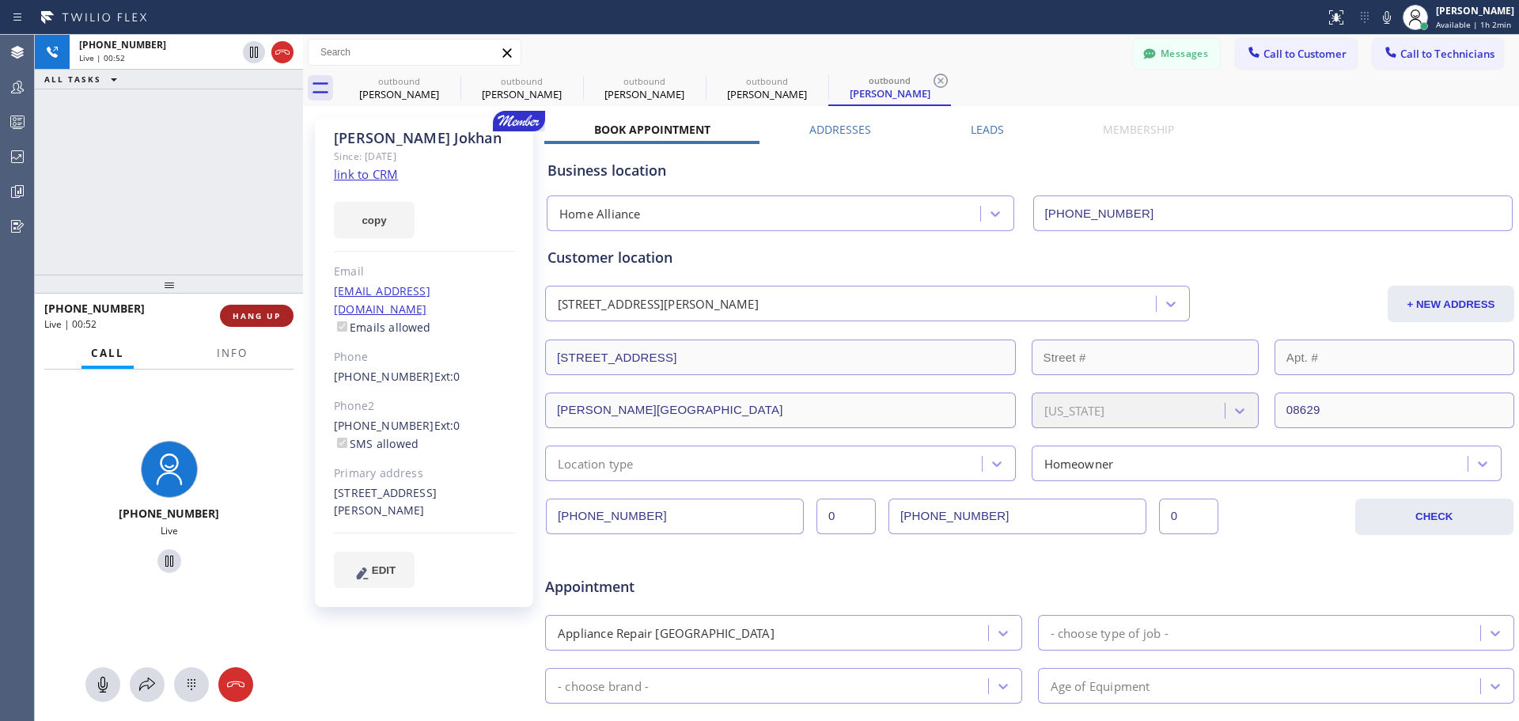
click at [253, 319] on span "HANG UP" at bounding box center [257, 315] width 48 height 11
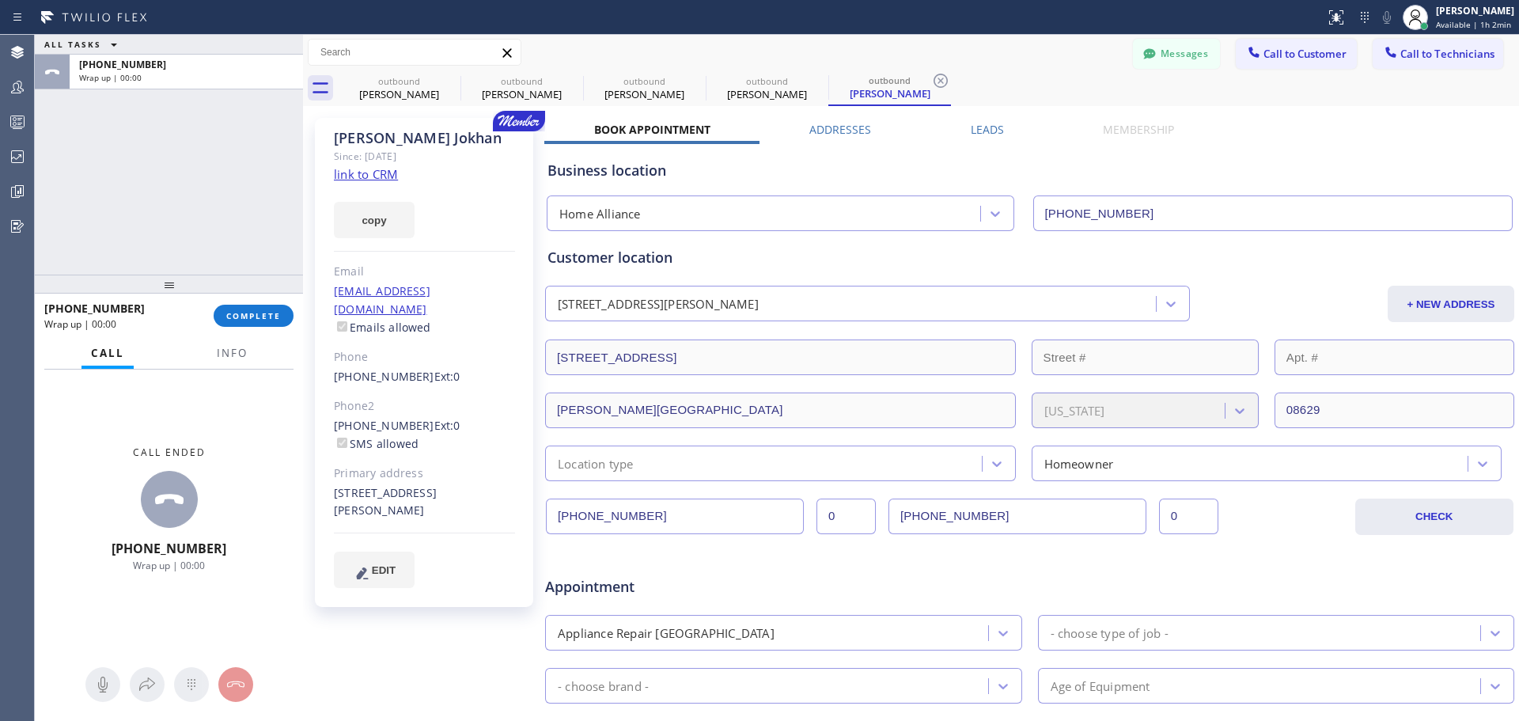
drag, startPoint x: 254, startPoint y: 306, endPoint x: 570, endPoint y: 490, distance: 365.5
click at [255, 306] on button "COMPLETE" at bounding box center [254, 316] width 80 height 22
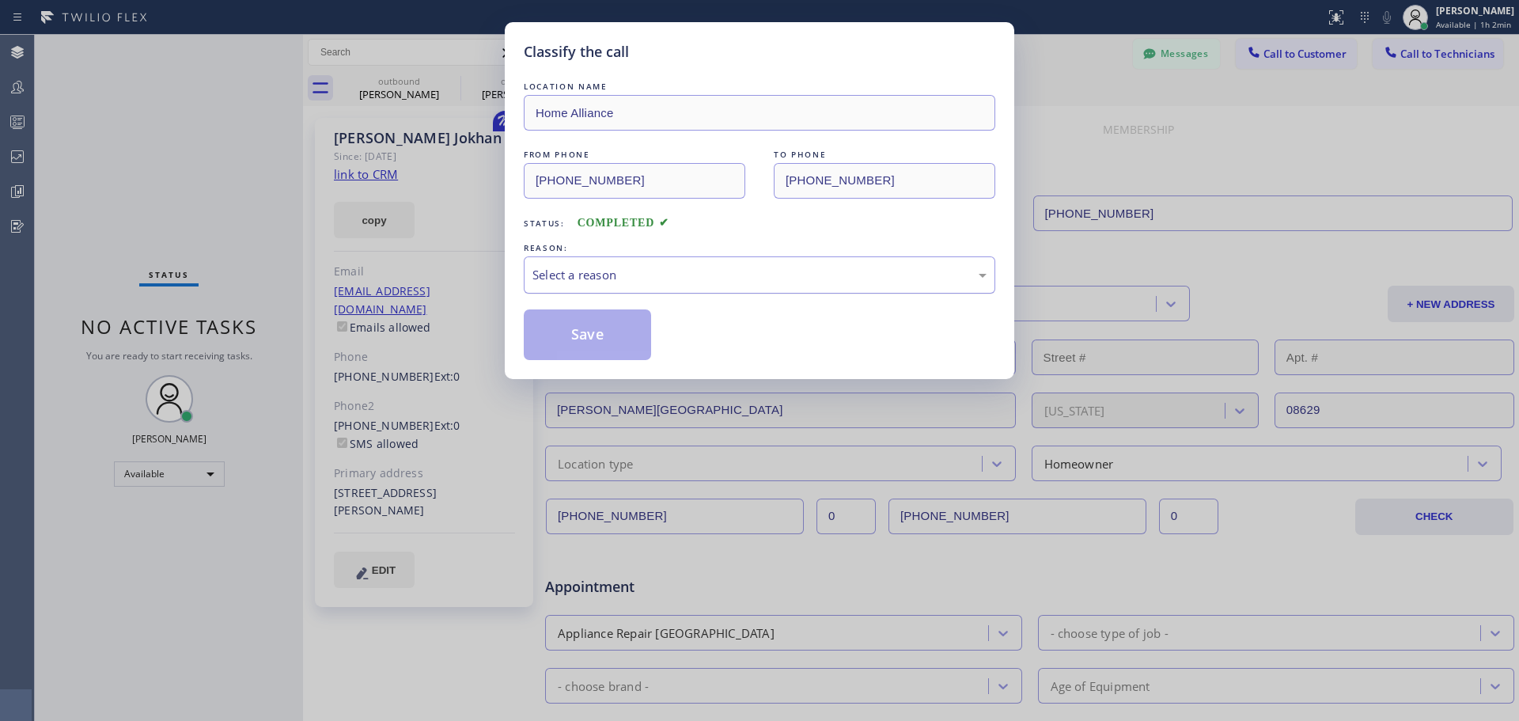
click at [761, 278] on div "Select a reason" at bounding box center [759, 275] width 454 height 18
click at [607, 350] on button "Save" at bounding box center [587, 334] width 127 height 51
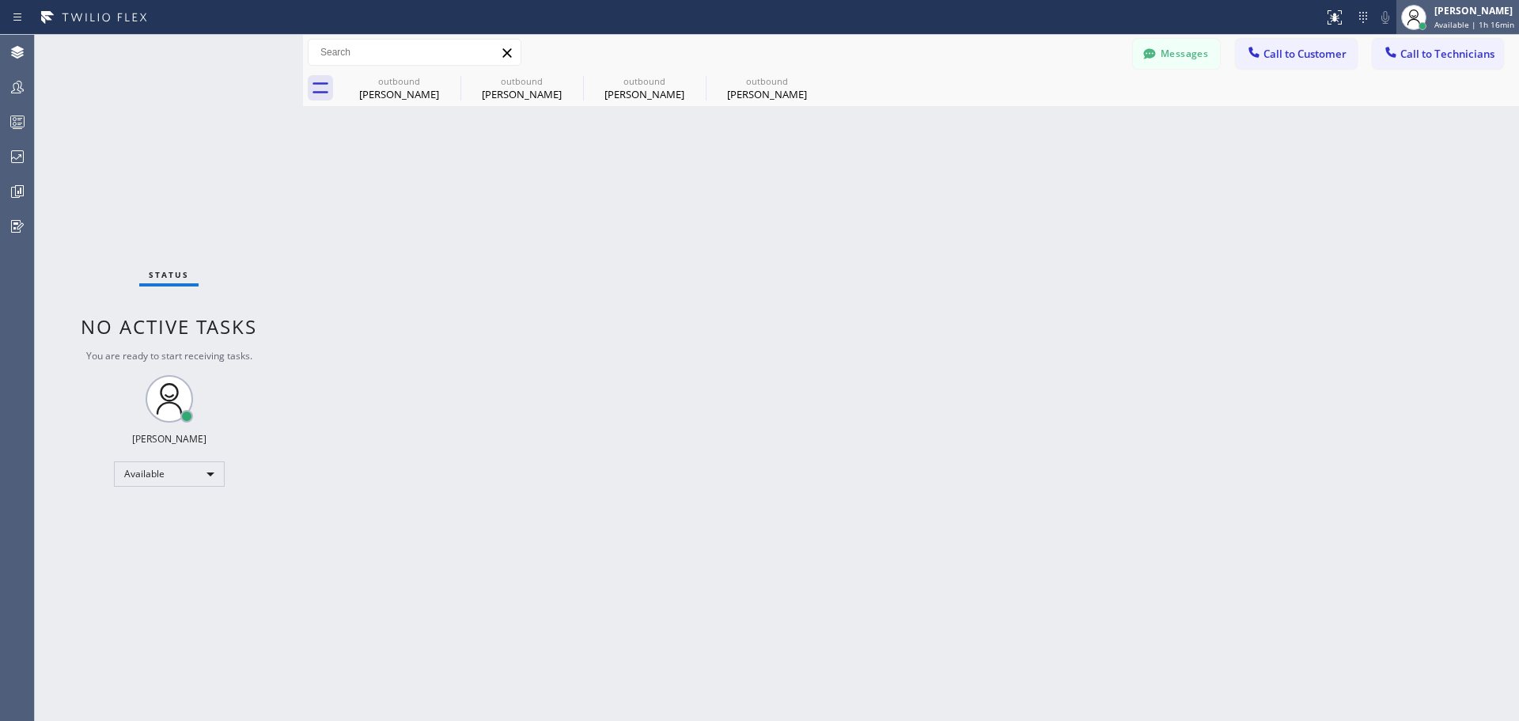
click at [1444, 26] on span "Available | 1h 16min" at bounding box center [1474, 24] width 80 height 11
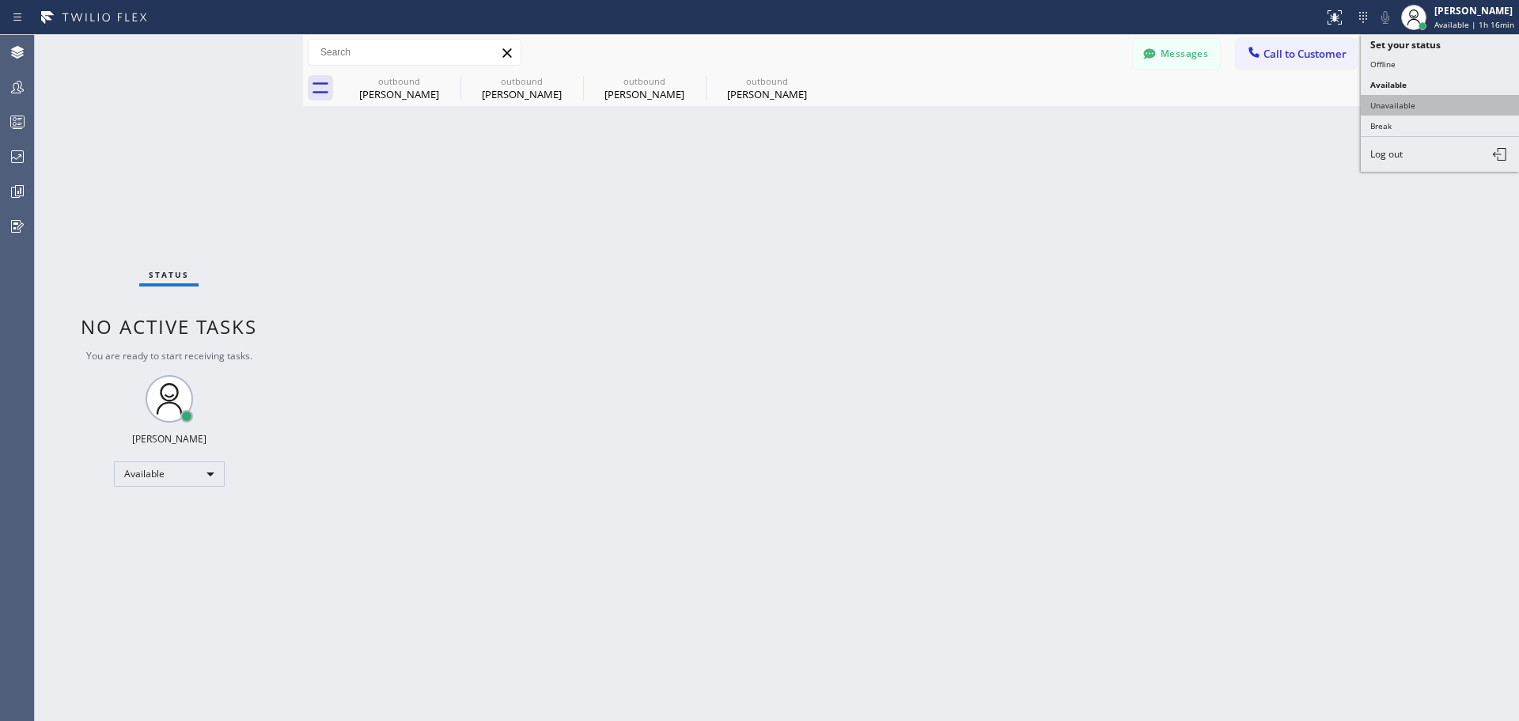
click at [1441, 97] on button "Unavailable" at bounding box center [1439, 105] width 158 height 21
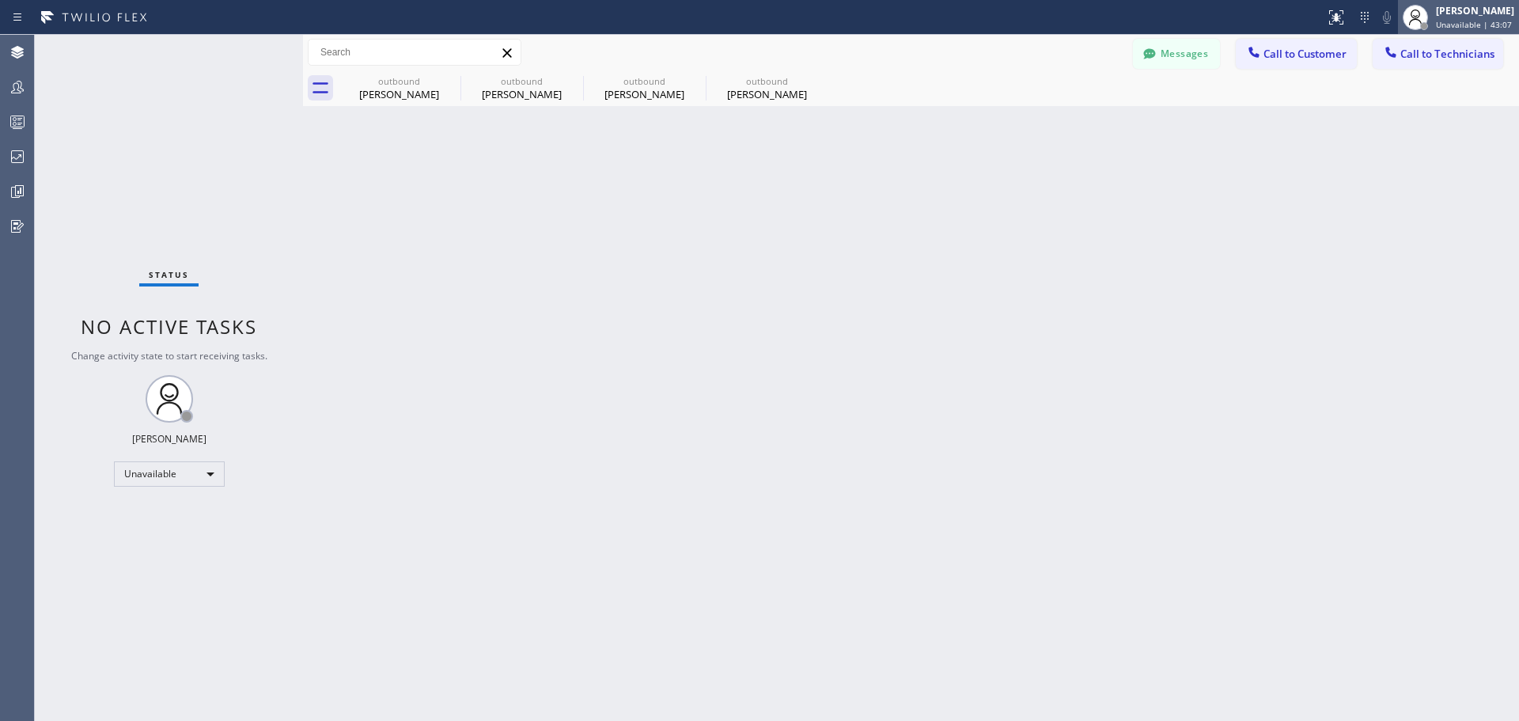
click at [1462, 11] on div "[PERSON_NAME]" at bounding box center [1475, 10] width 78 height 13
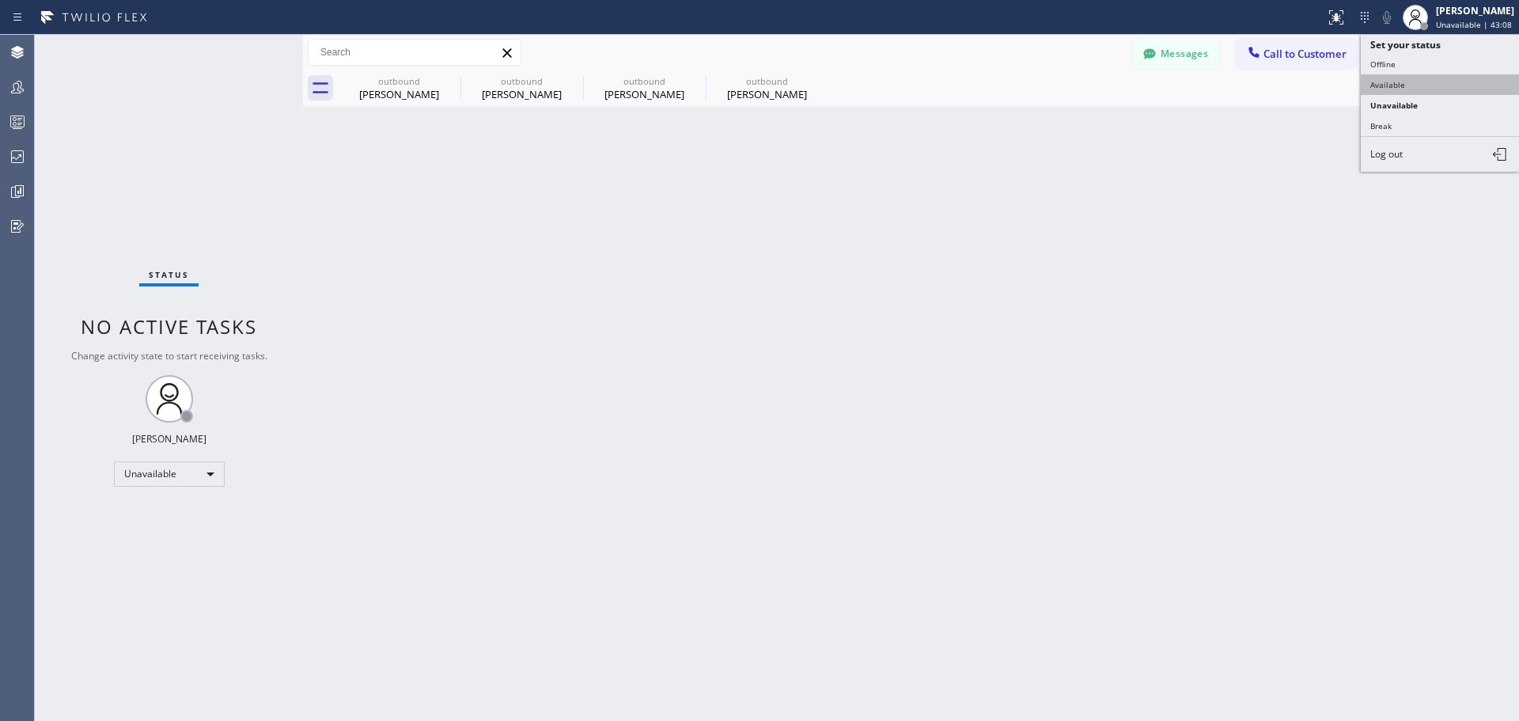
click at [1447, 90] on button "Available" at bounding box center [1439, 84] width 158 height 21
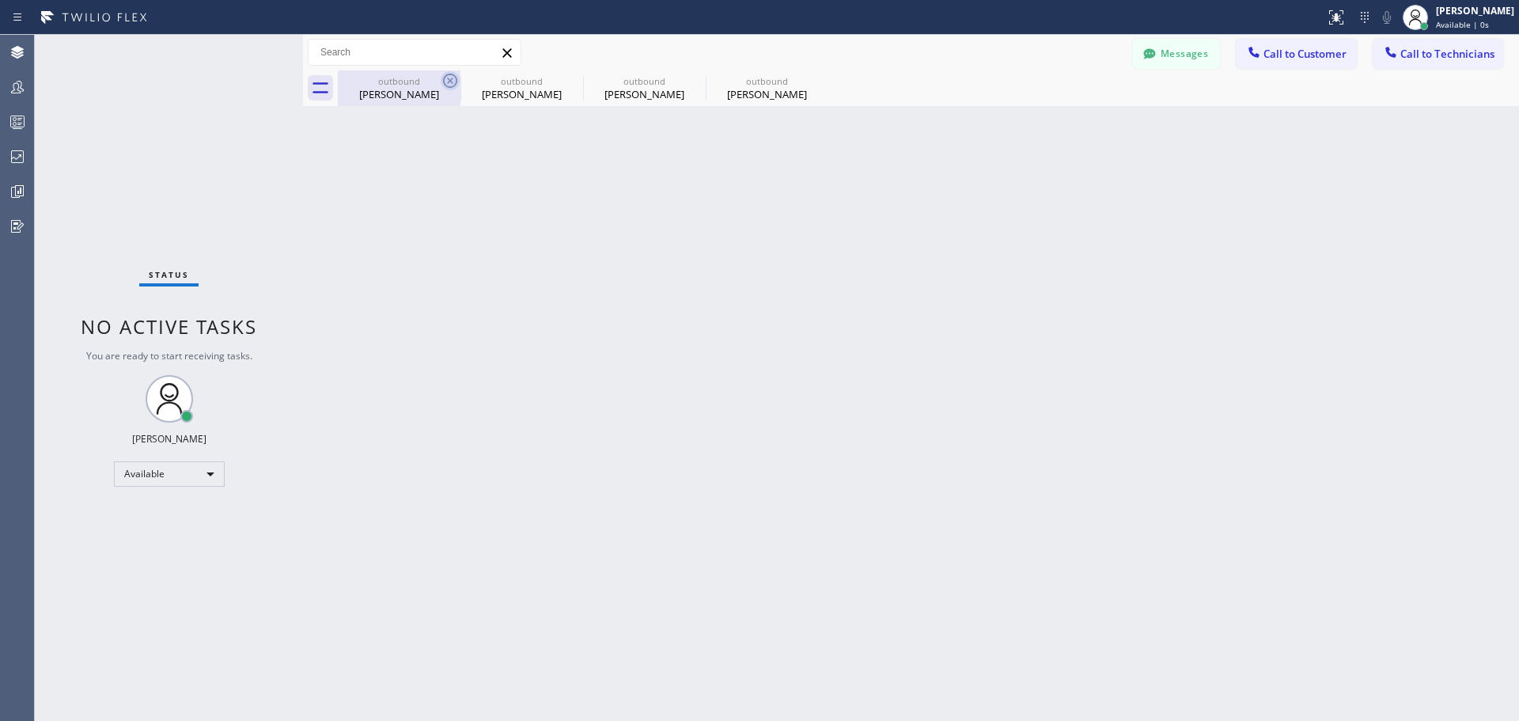
click at [453, 72] on icon at bounding box center [450, 80] width 19 height 19
type input "(818) 614-5337"
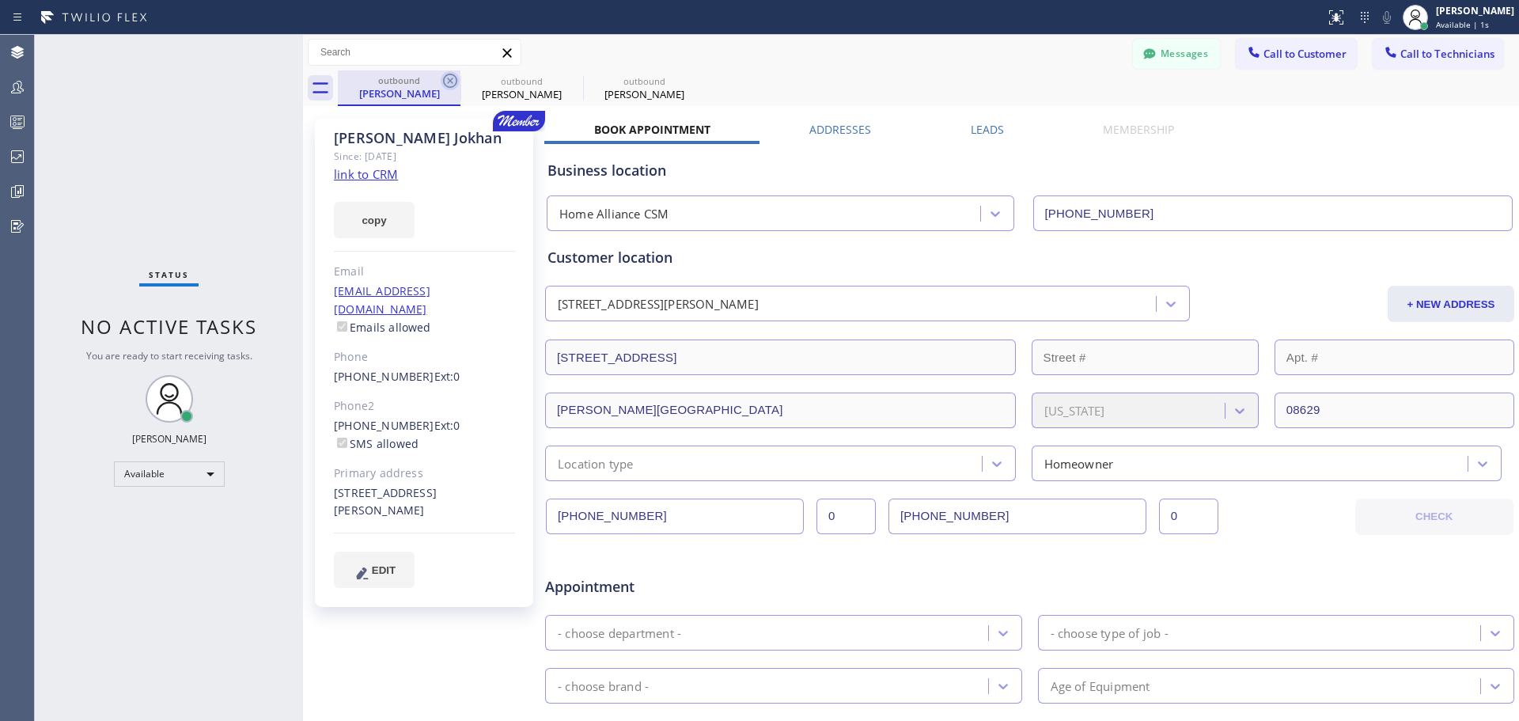
click at [444, 81] on icon at bounding box center [450, 81] width 14 height 14
click at [458, 81] on icon at bounding box center [450, 80] width 19 height 19
type input "(877) 777-0796"
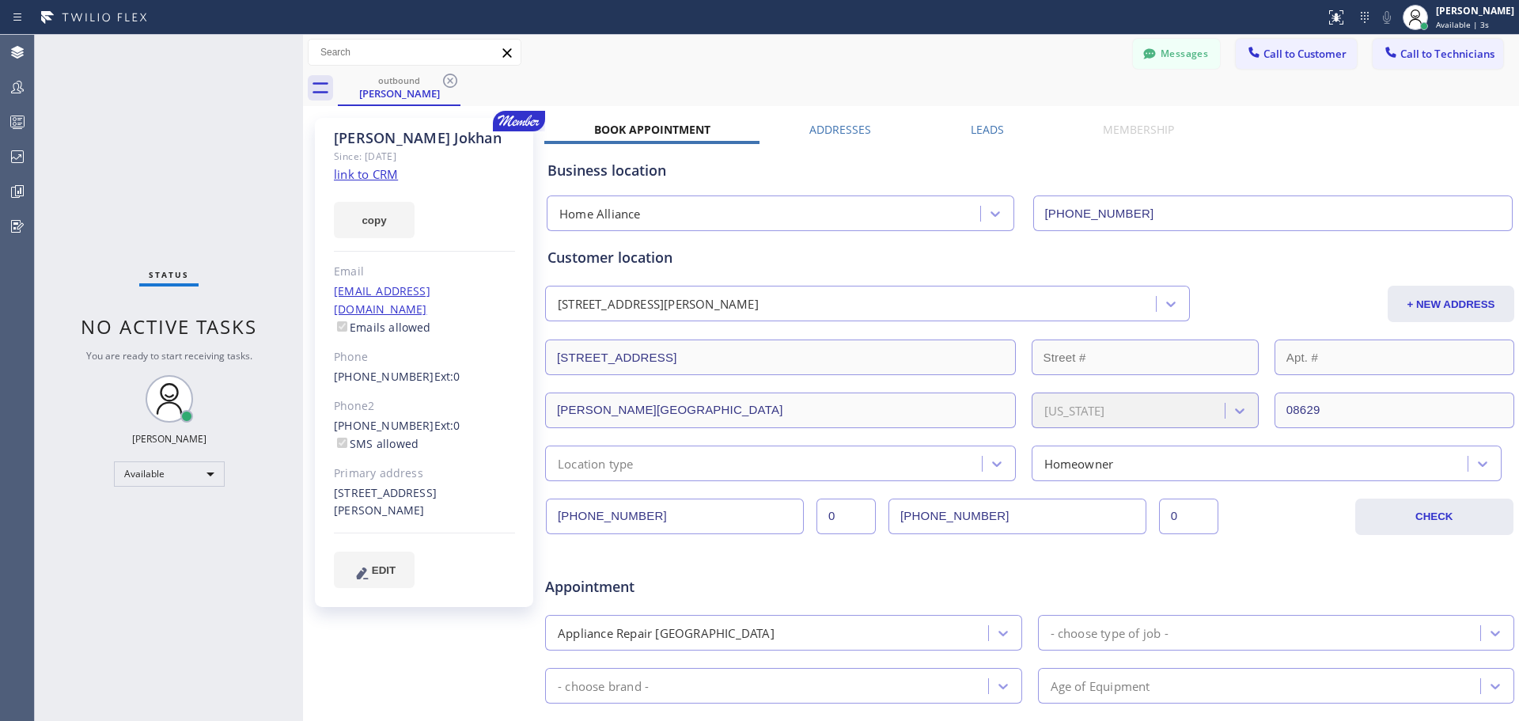
click at [452, 79] on icon at bounding box center [450, 81] width 14 height 14
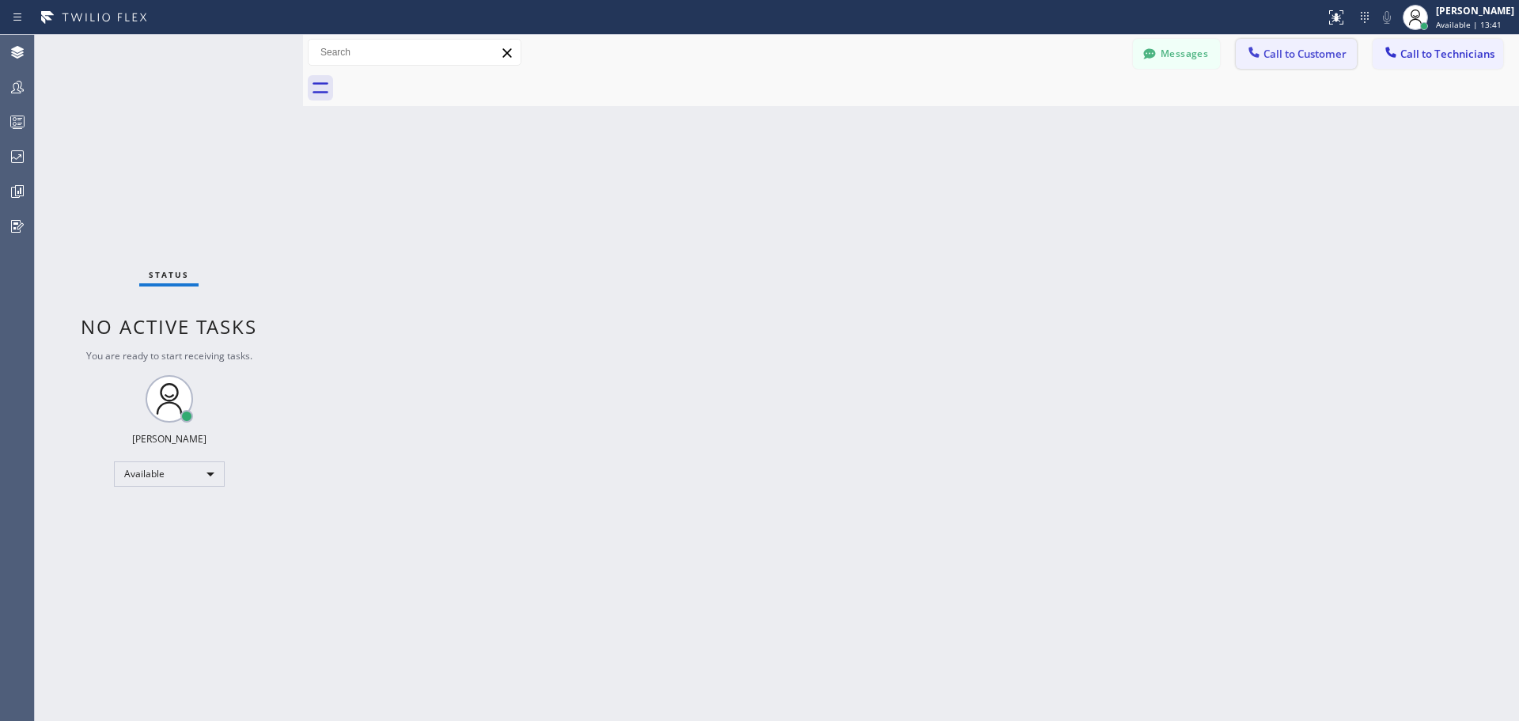
click at [1285, 52] on span "Call to Customer" at bounding box center [1304, 54] width 83 height 14
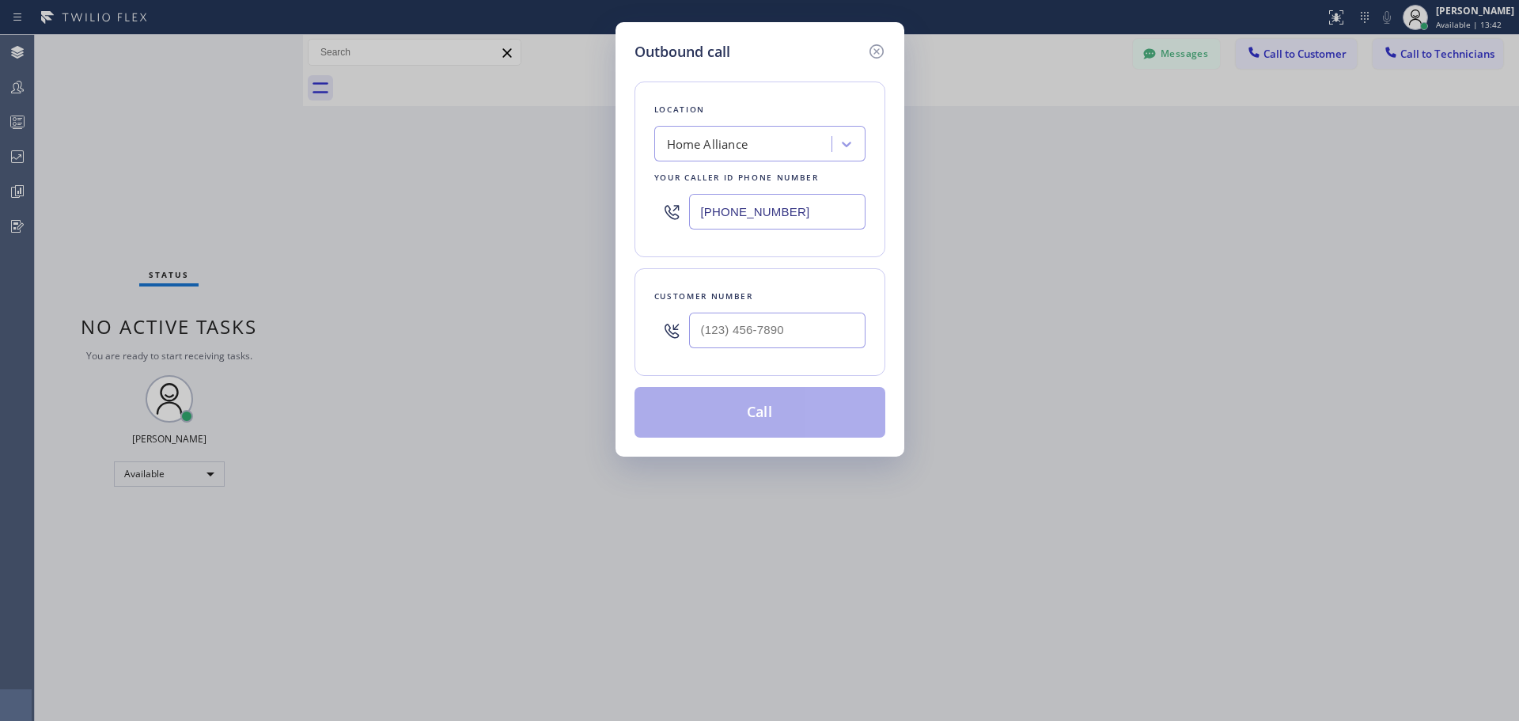
click at [768, 146] on div "Home Alliance" at bounding box center [745, 145] width 172 height 28
type input "CSM"
click at [784, 181] on div "Home Alliance CSM" at bounding box center [759, 177] width 211 height 28
type input "(818) 614-5337"
click at [761, 335] on input "(___) ___-____" at bounding box center [777, 330] width 176 height 36
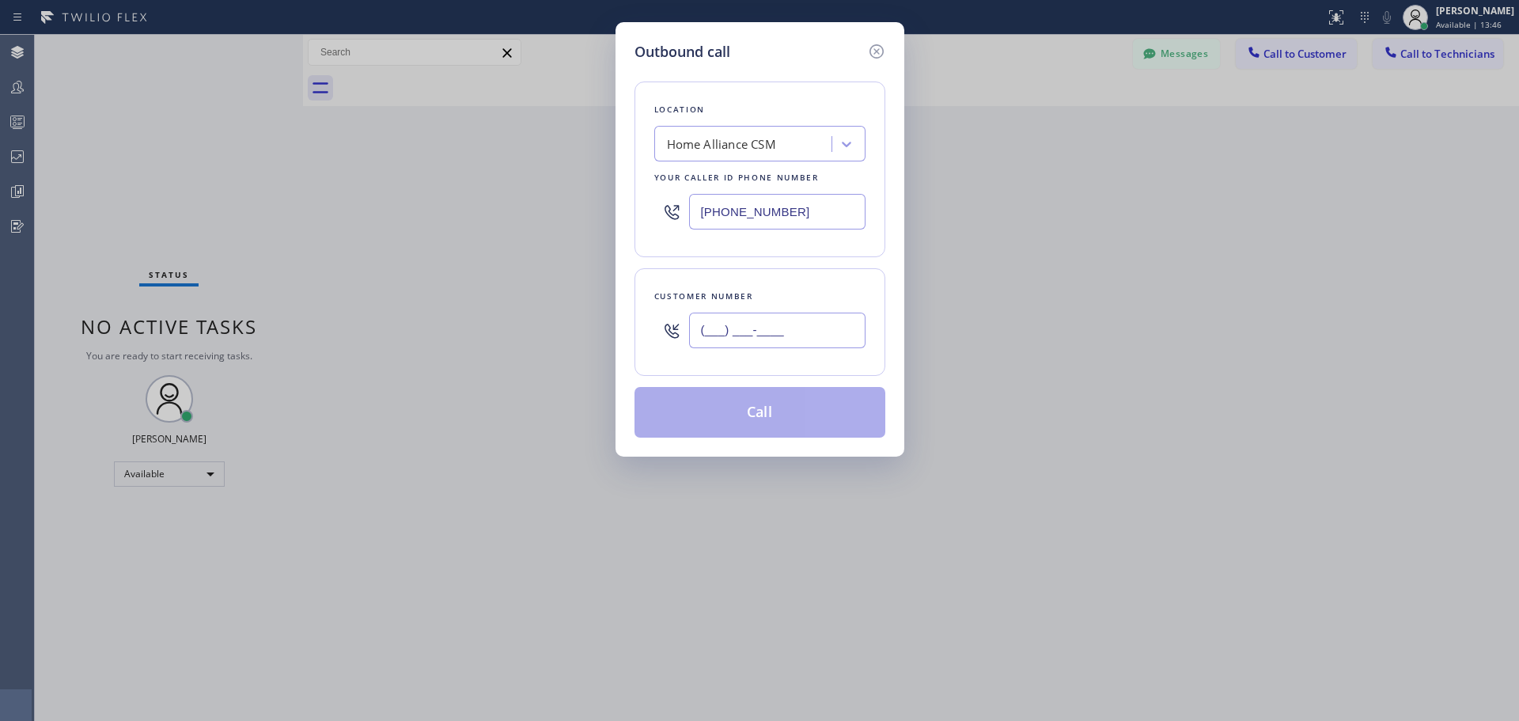
paste input "650) 303-3316"
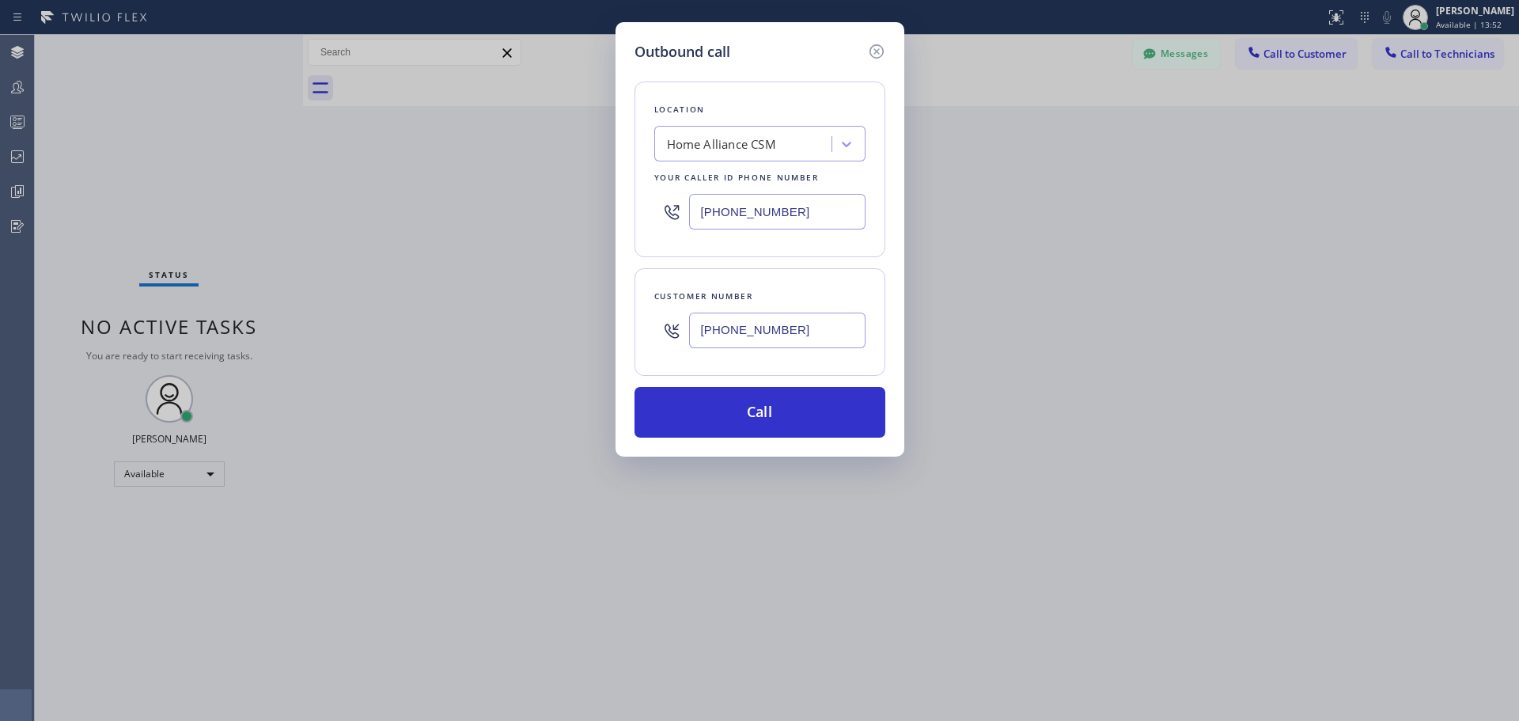
type input "(650) 303-3316"
click at [784, 406] on button "Call" at bounding box center [759, 412] width 251 height 51
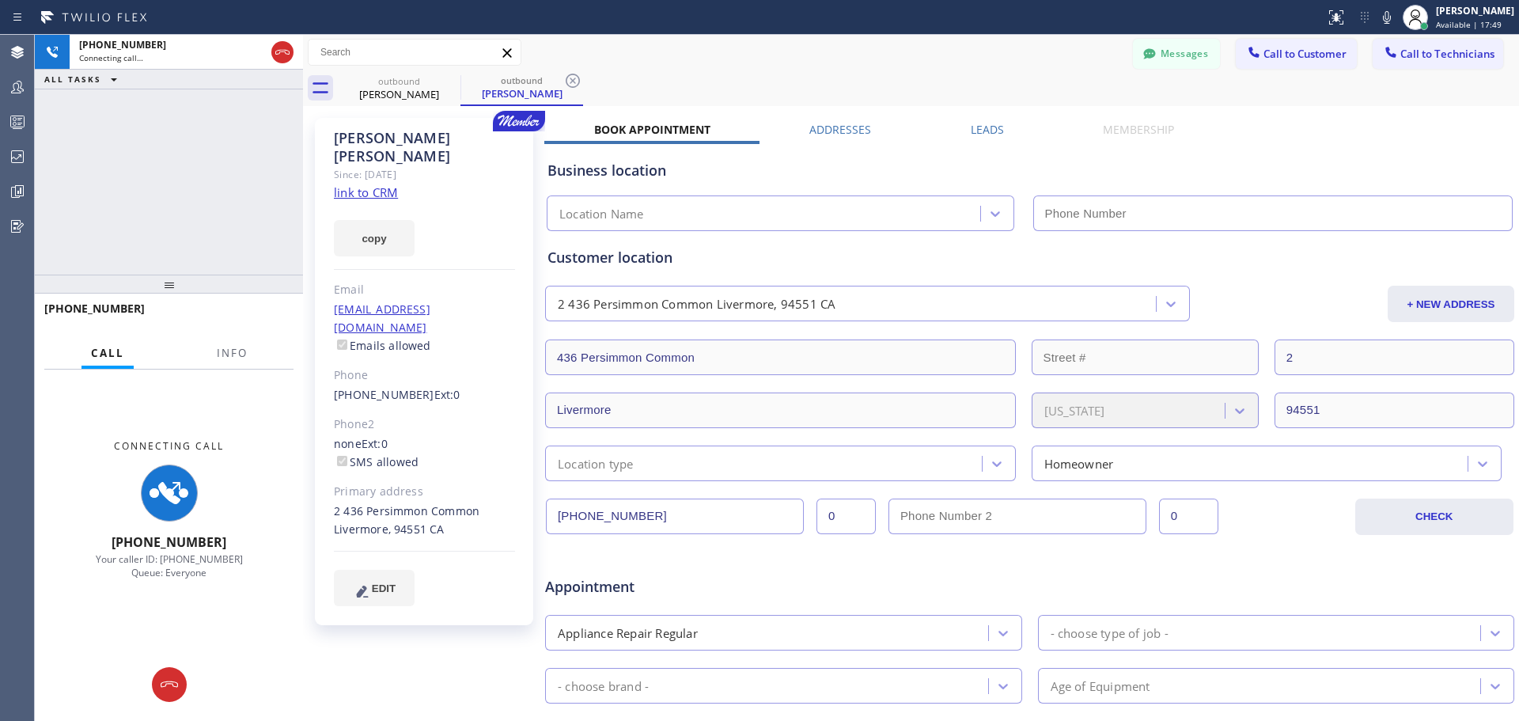
type input "(818) 614-5337"
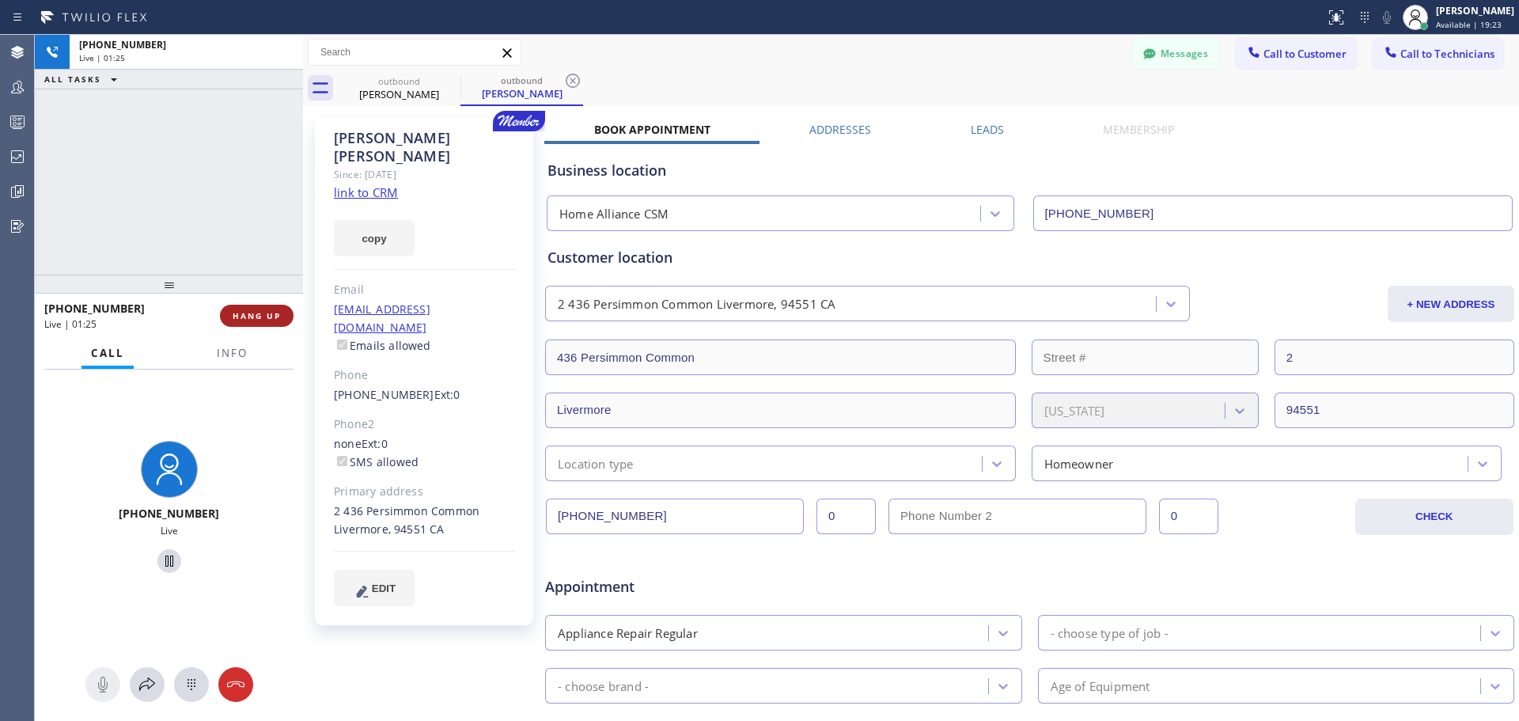
click at [260, 319] on span "HANG UP" at bounding box center [257, 315] width 48 height 11
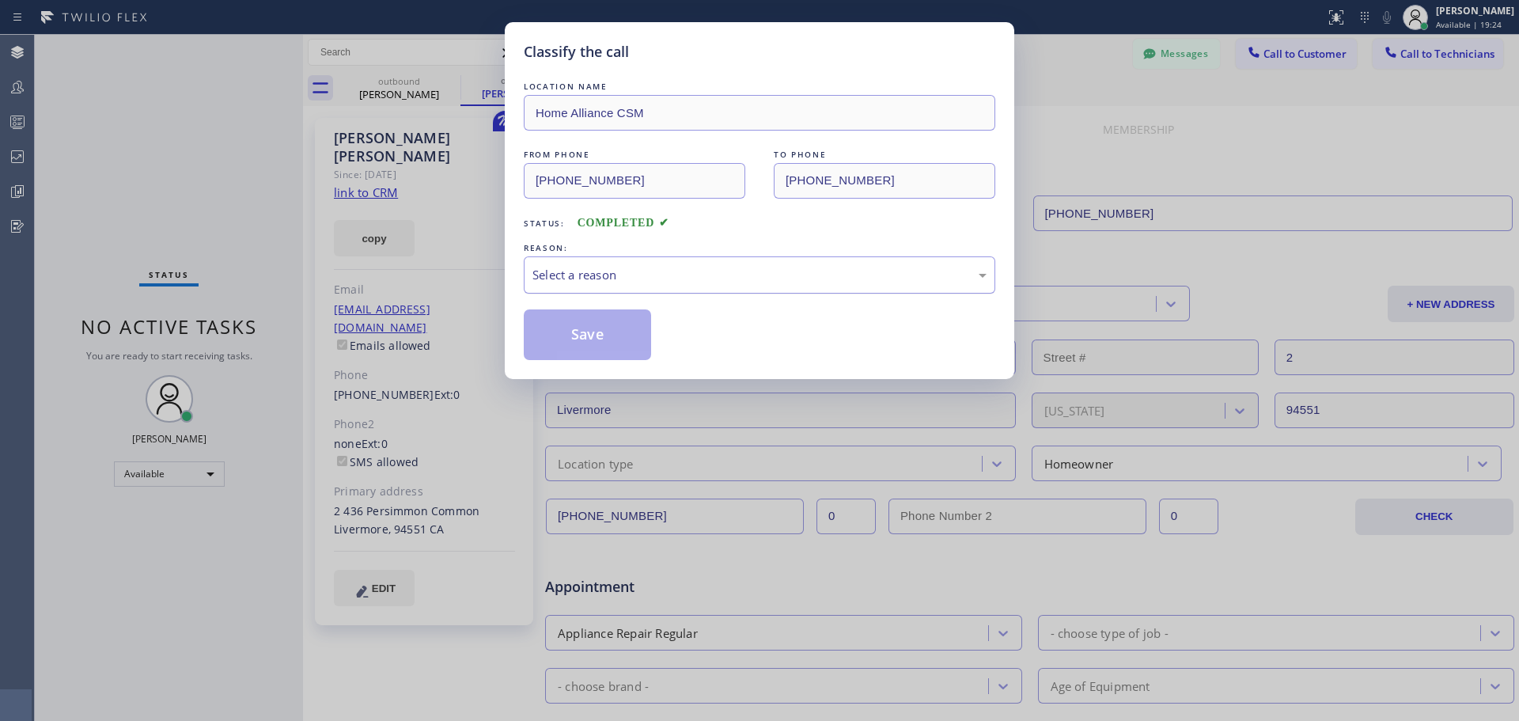
click at [623, 266] on div "Select a reason" at bounding box center [759, 275] width 454 height 18
click at [604, 349] on button "Save" at bounding box center [587, 334] width 127 height 51
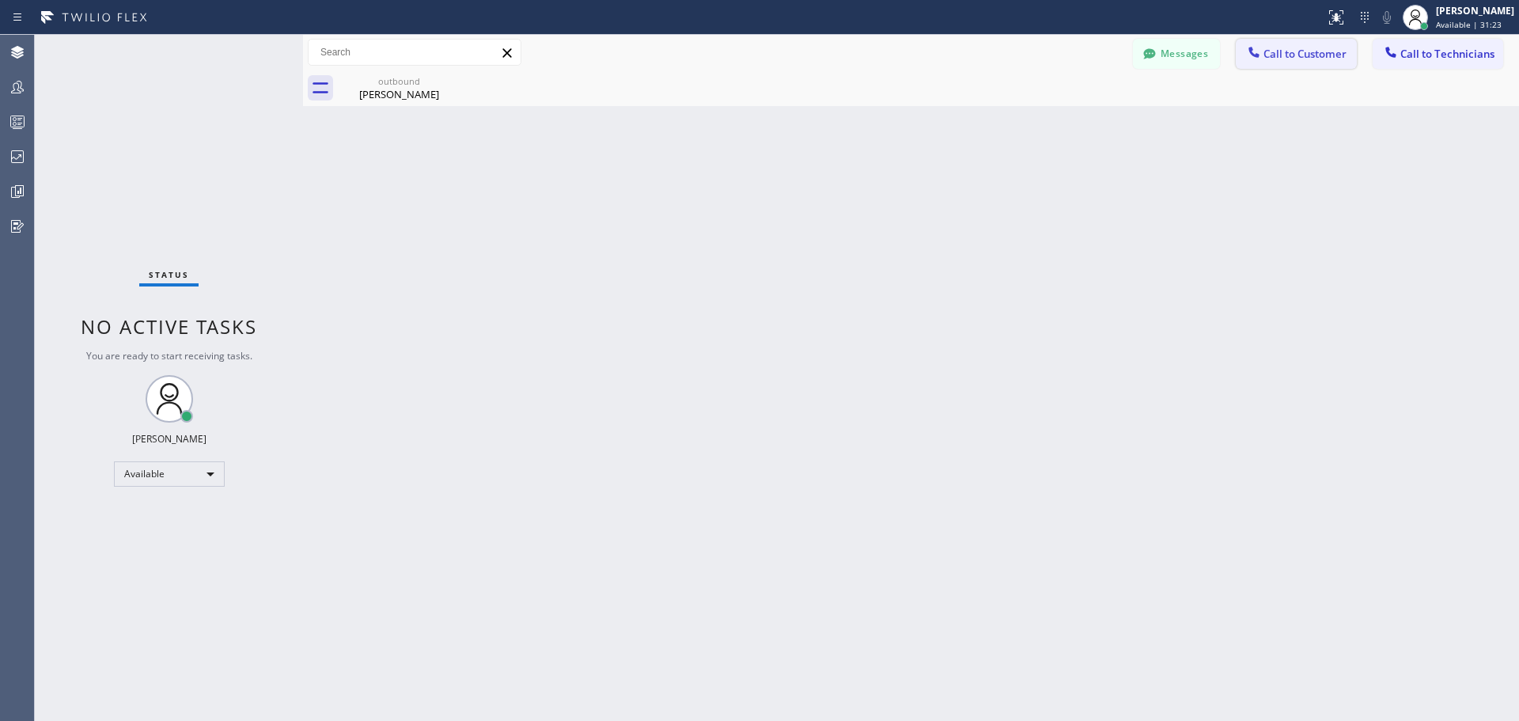
click at [1285, 55] on span "Call to Customer" at bounding box center [1304, 54] width 83 height 14
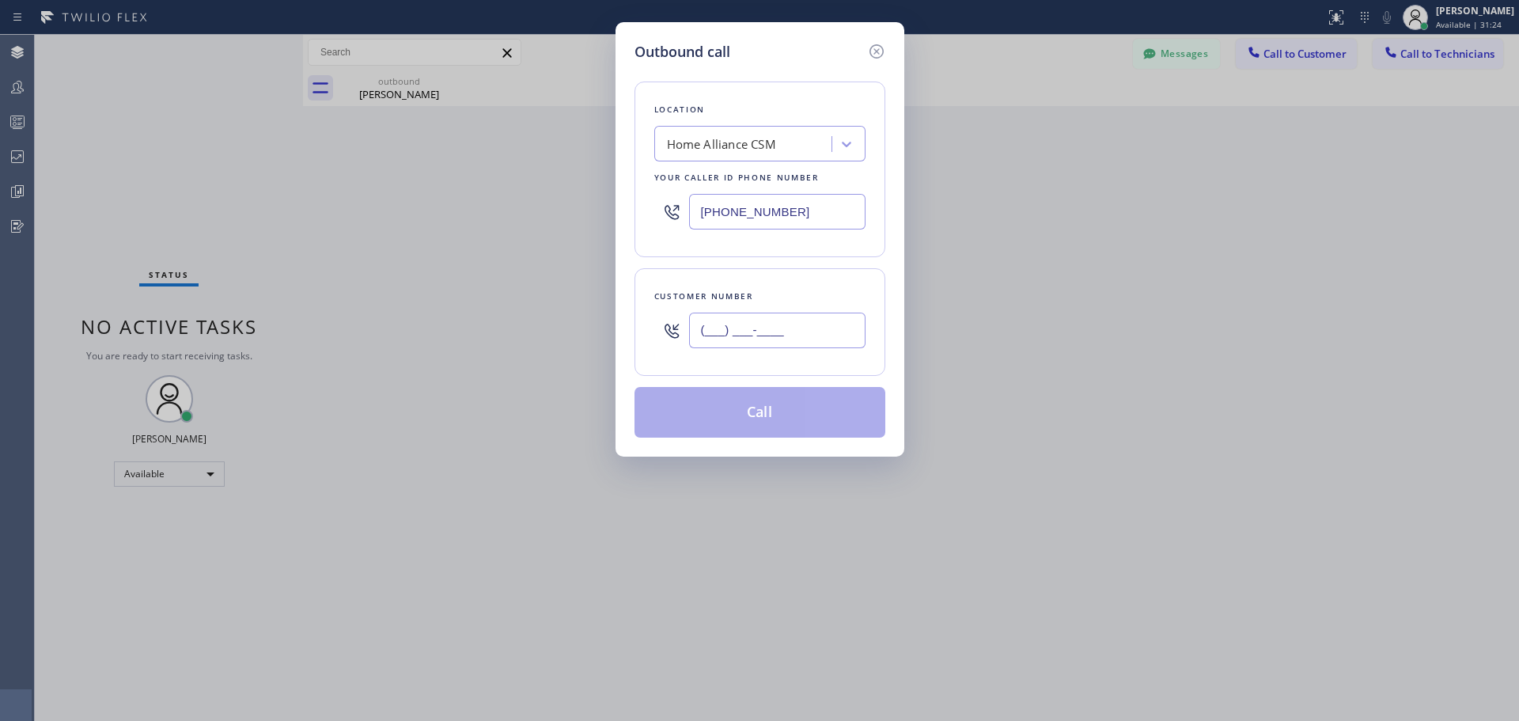
click at [756, 323] on input "(___) ___-____" at bounding box center [777, 330] width 176 height 36
paste input "303) 918-3783"
type input "(303) 918-3783"
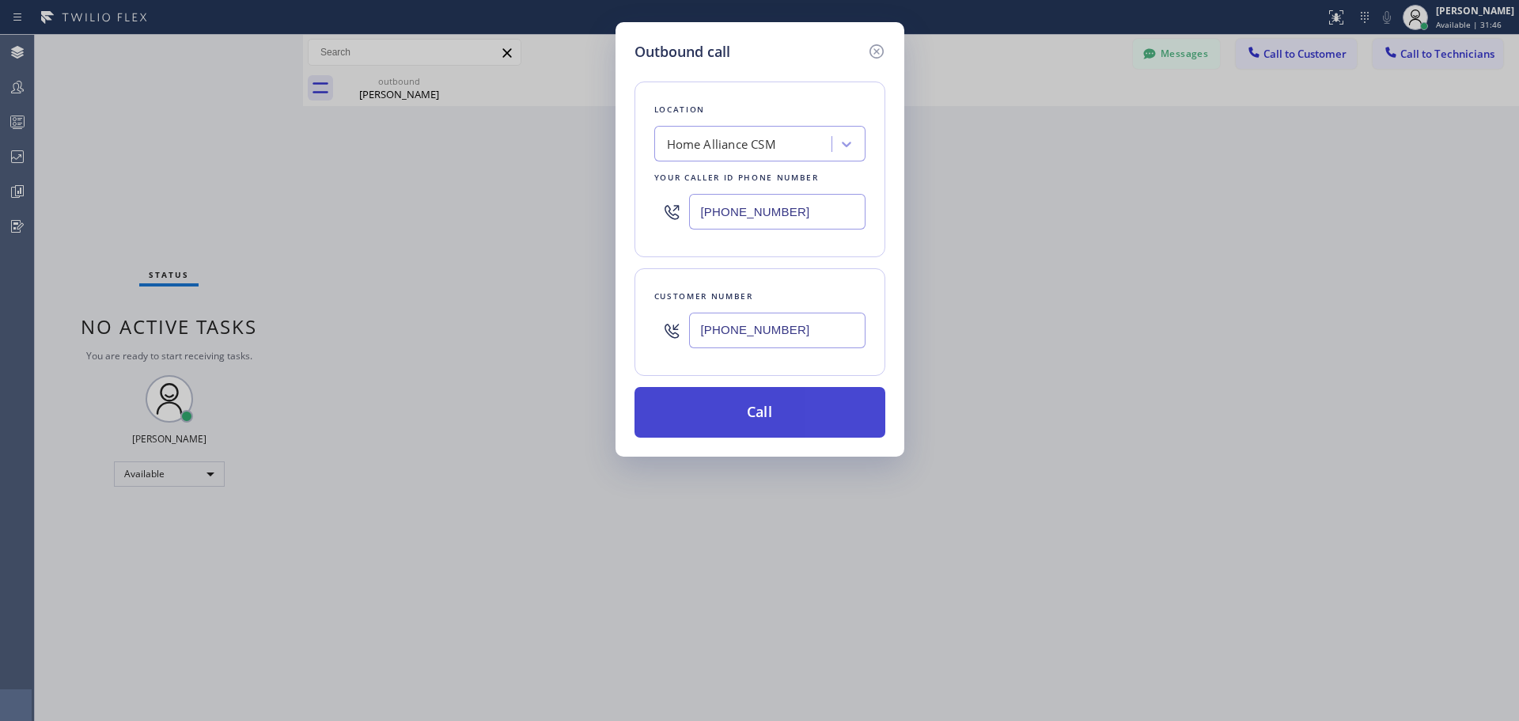
click at [796, 416] on button "Call" at bounding box center [759, 412] width 251 height 51
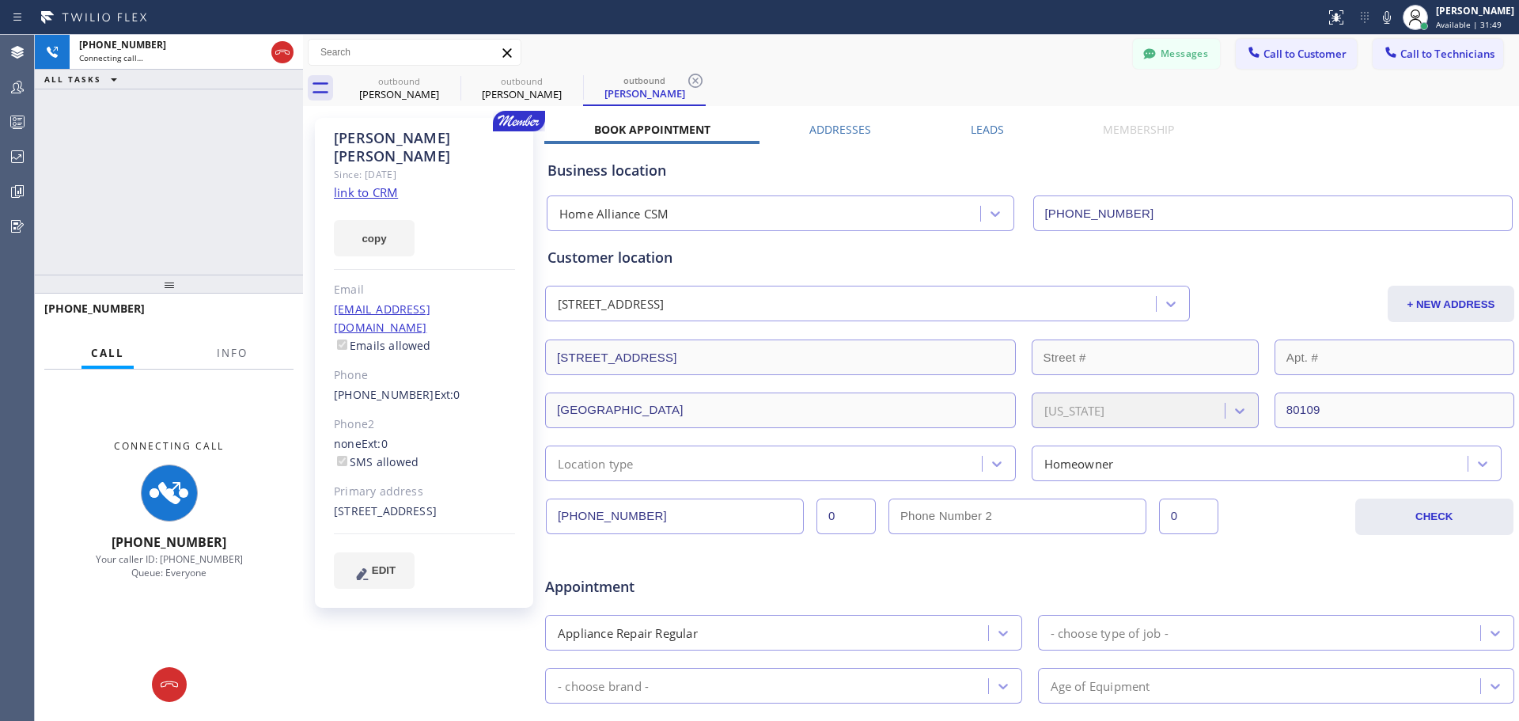
type input "(818) 614-5337"
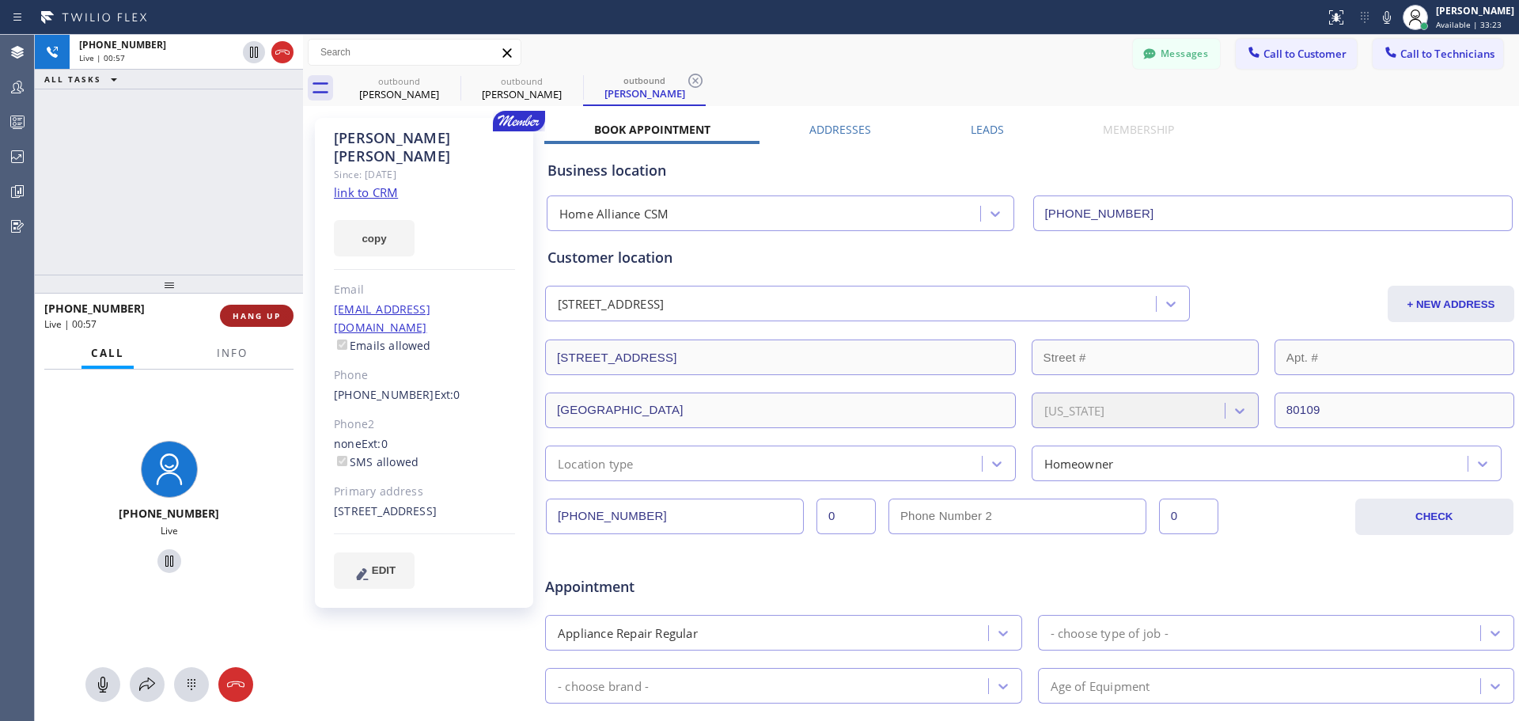
click at [253, 314] on span "HANG UP" at bounding box center [257, 315] width 48 height 11
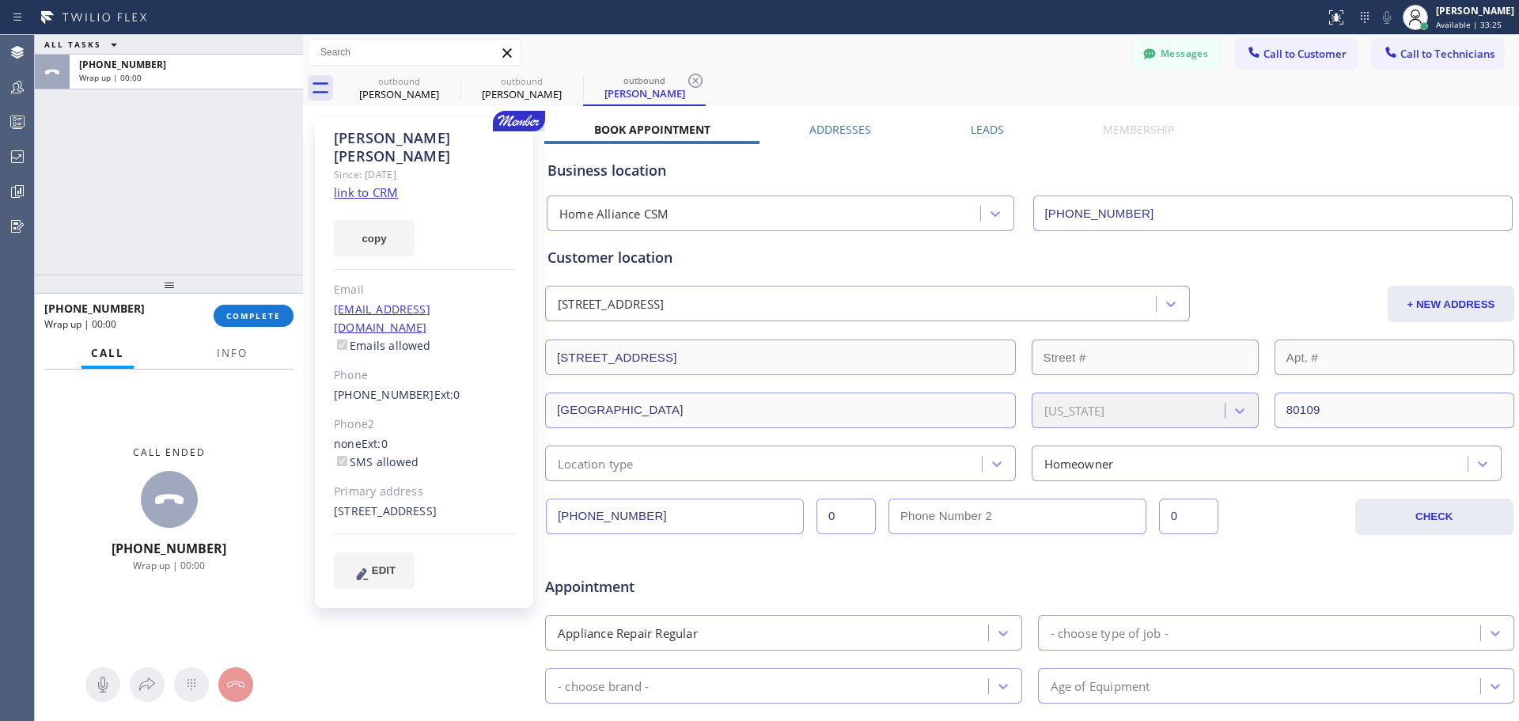
click at [264, 320] on span "COMPLETE" at bounding box center [253, 315] width 55 height 11
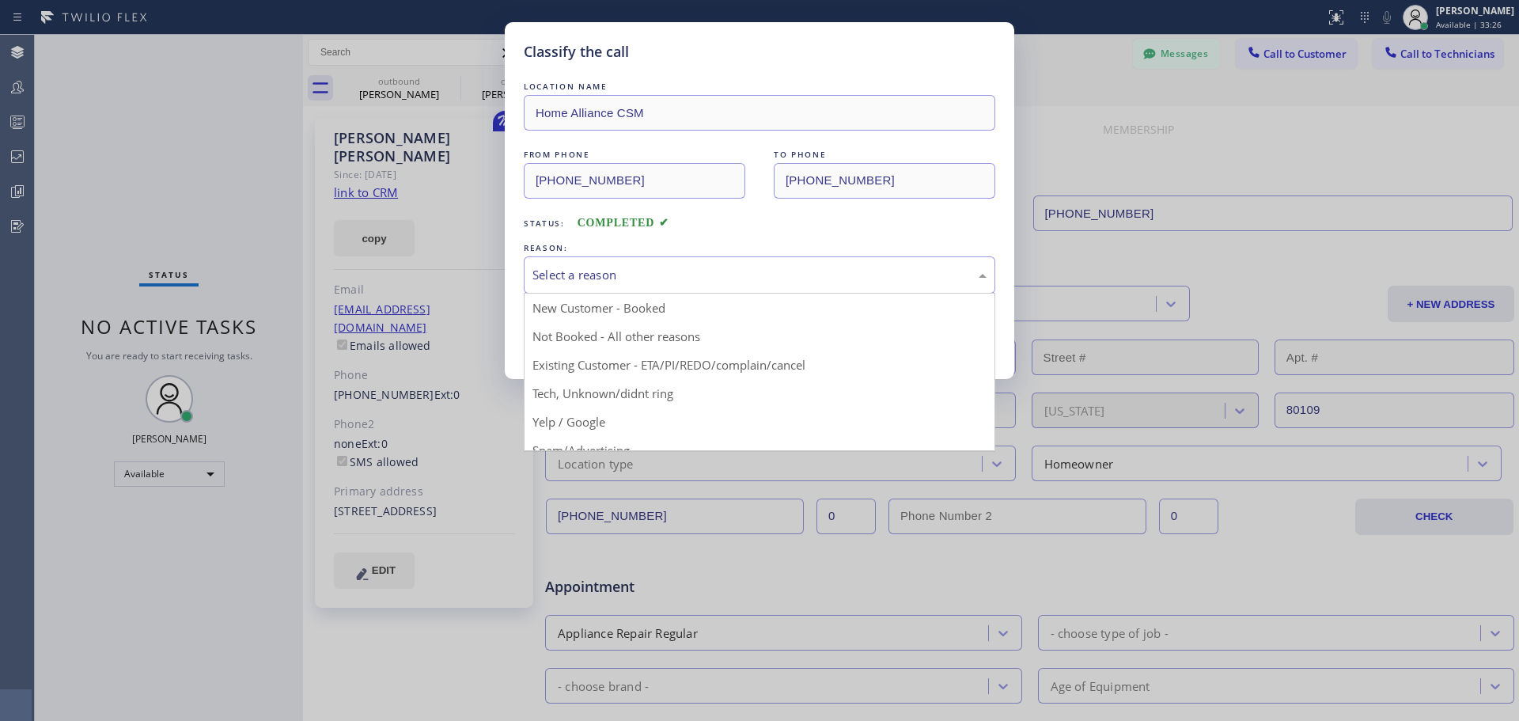
click at [701, 268] on div "Select a reason" at bounding box center [759, 275] width 454 height 18
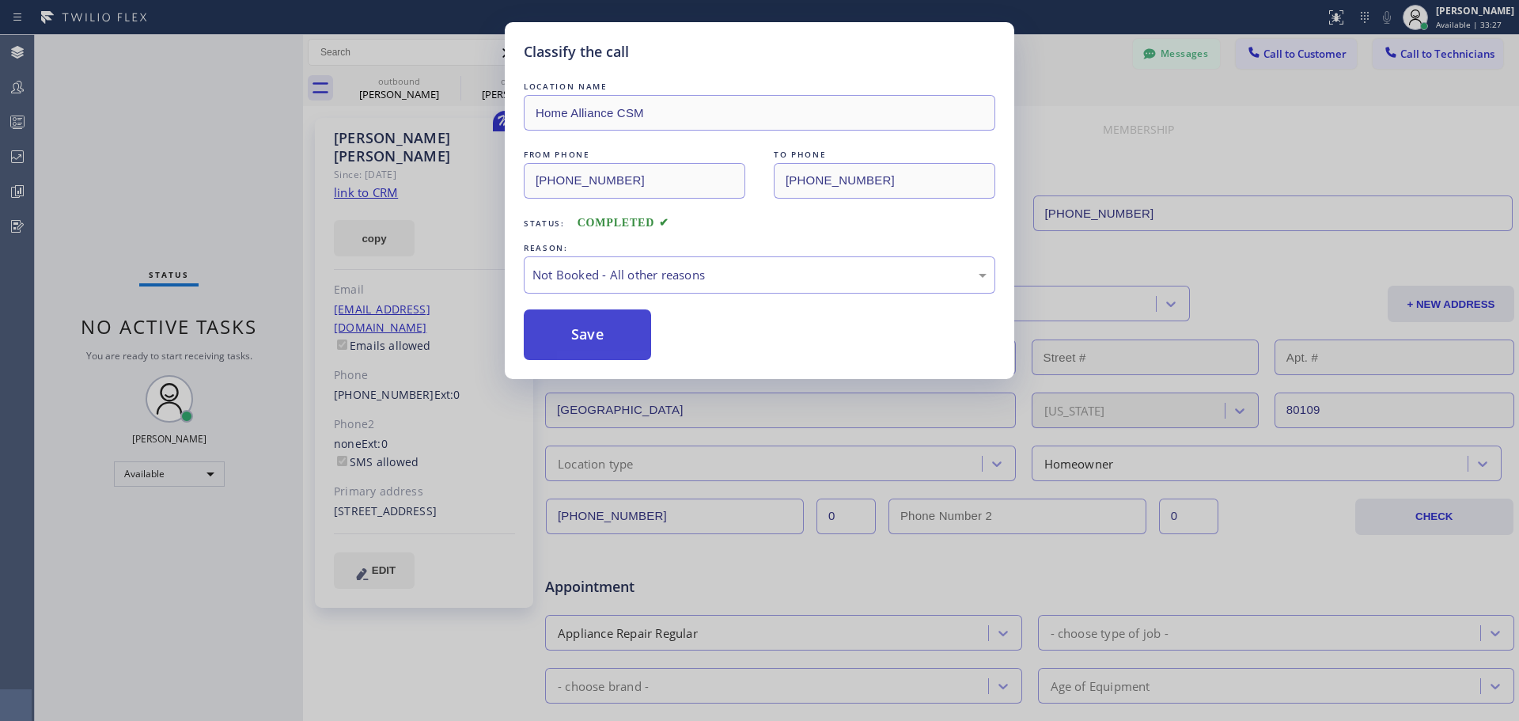
click at [592, 347] on button "Save" at bounding box center [587, 334] width 127 height 51
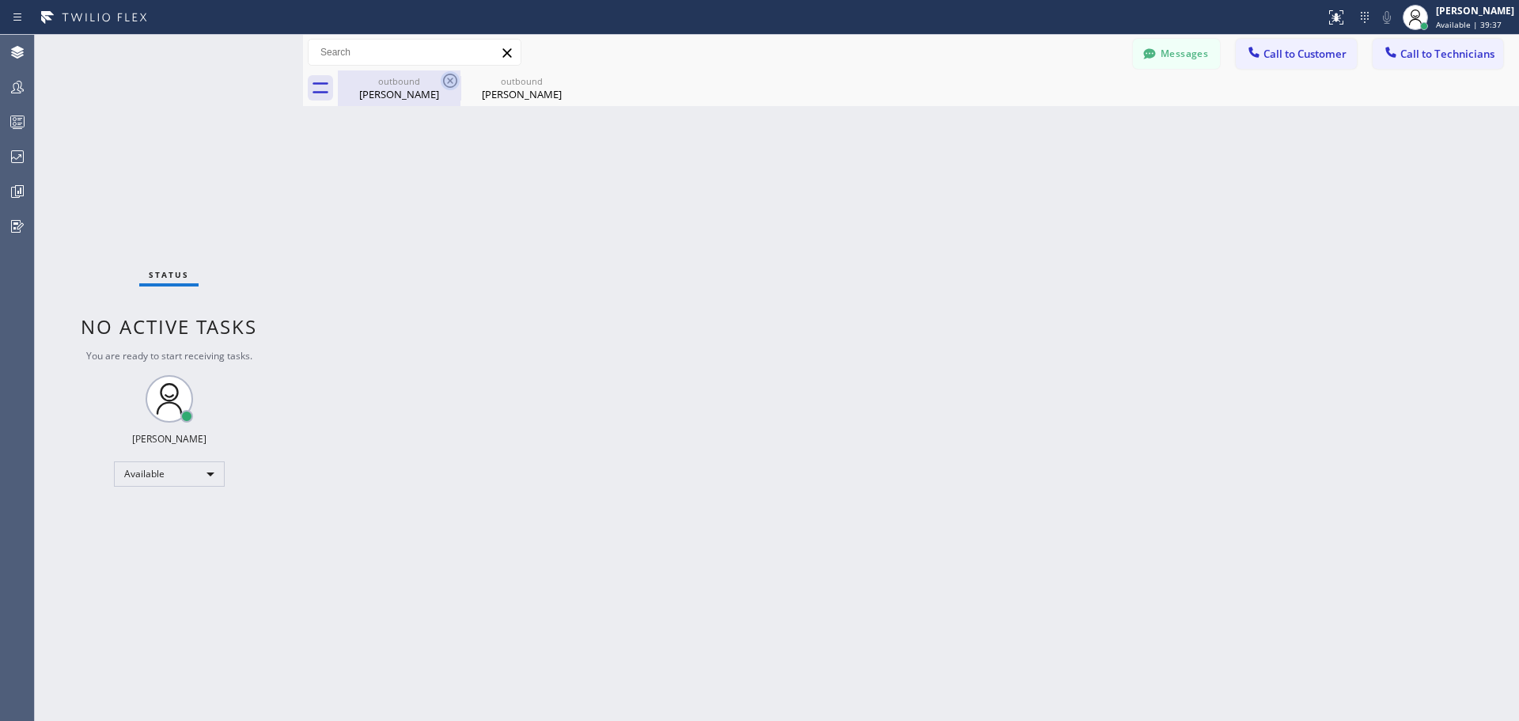
click at [444, 79] on icon at bounding box center [450, 81] width 14 height 14
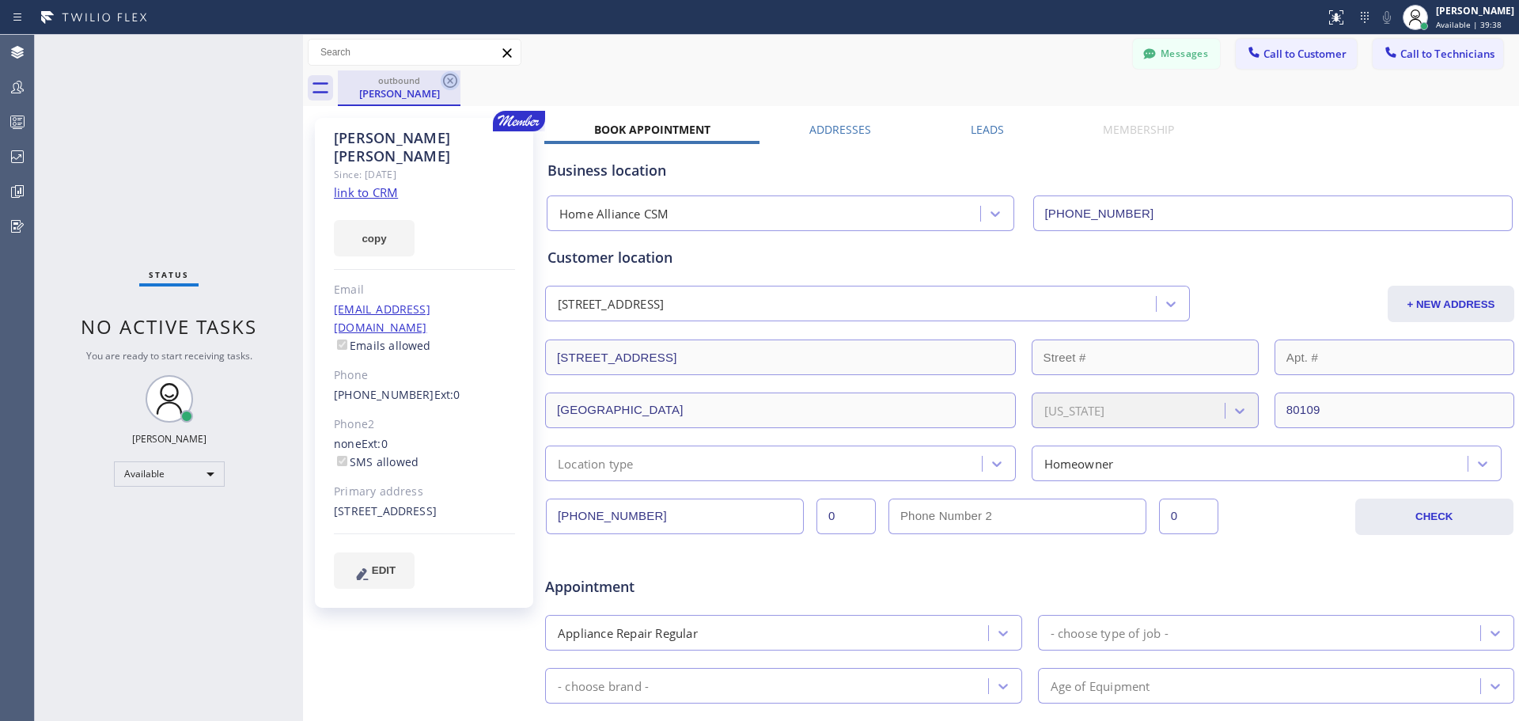
click at [452, 80] on icon at bounding box center [450, 81] width 14 height 14
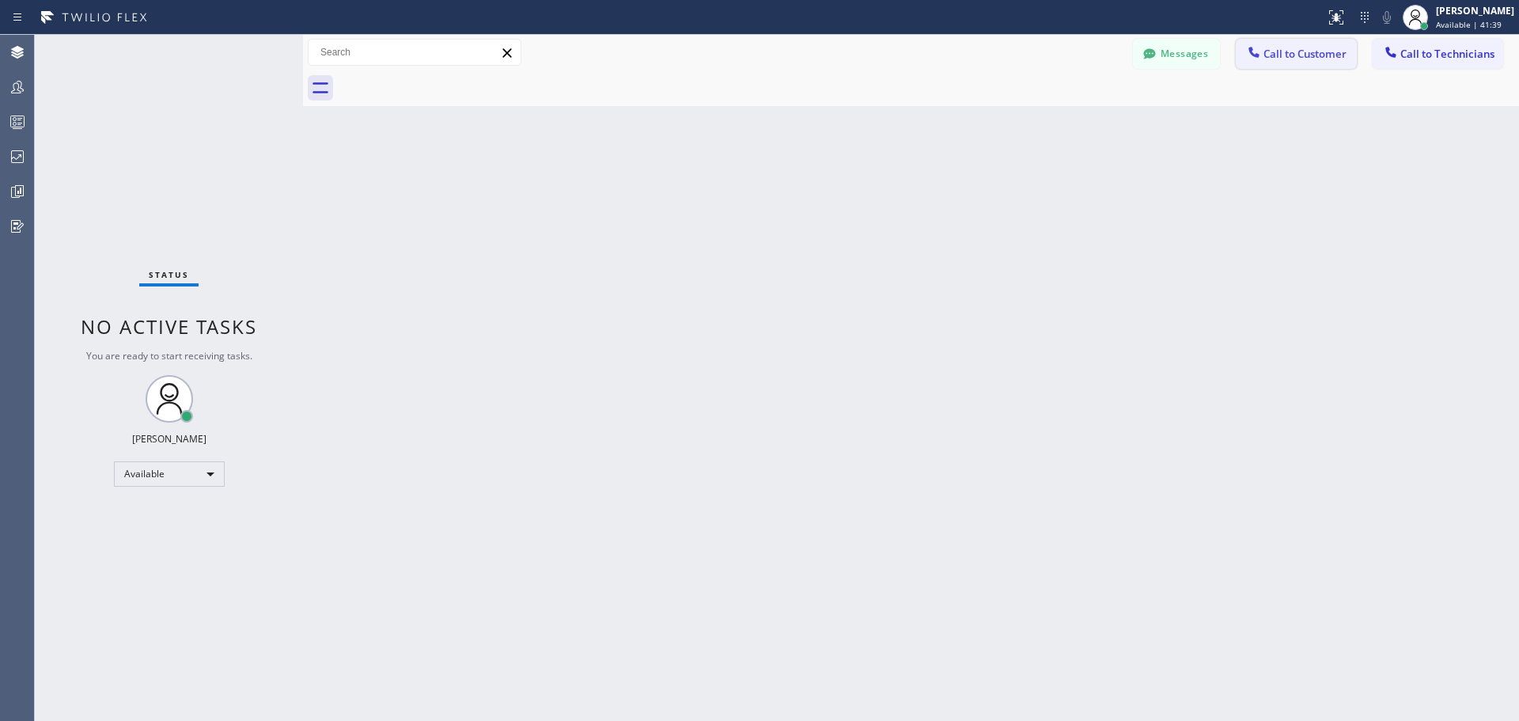
click at [1315, 53] on span "Call to Customer" at bounding box center [1304, 54] width 83 height 14
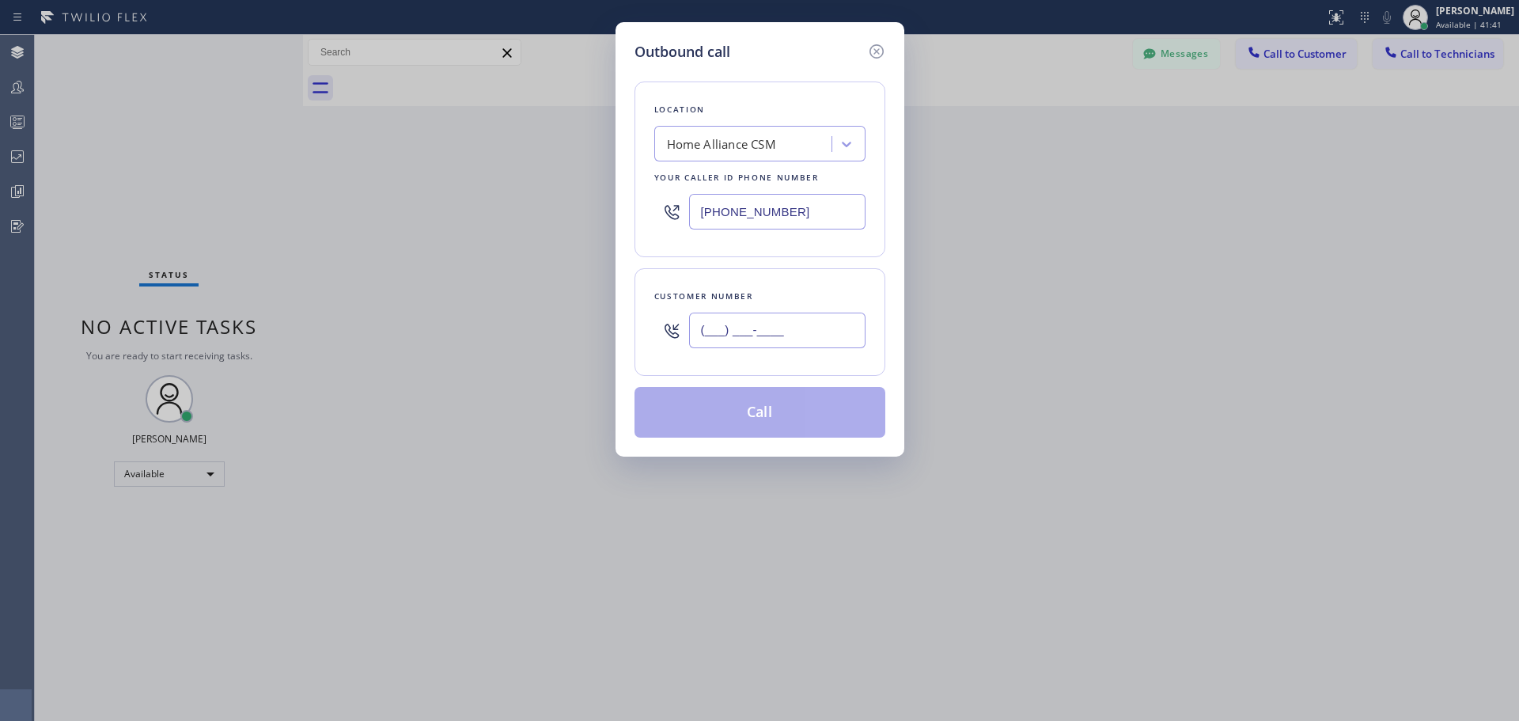
click at [756, 322] on input "(___) ___-____" at bounding box center [777, 330] width 176 height 36
paste input "760) 213-8771"
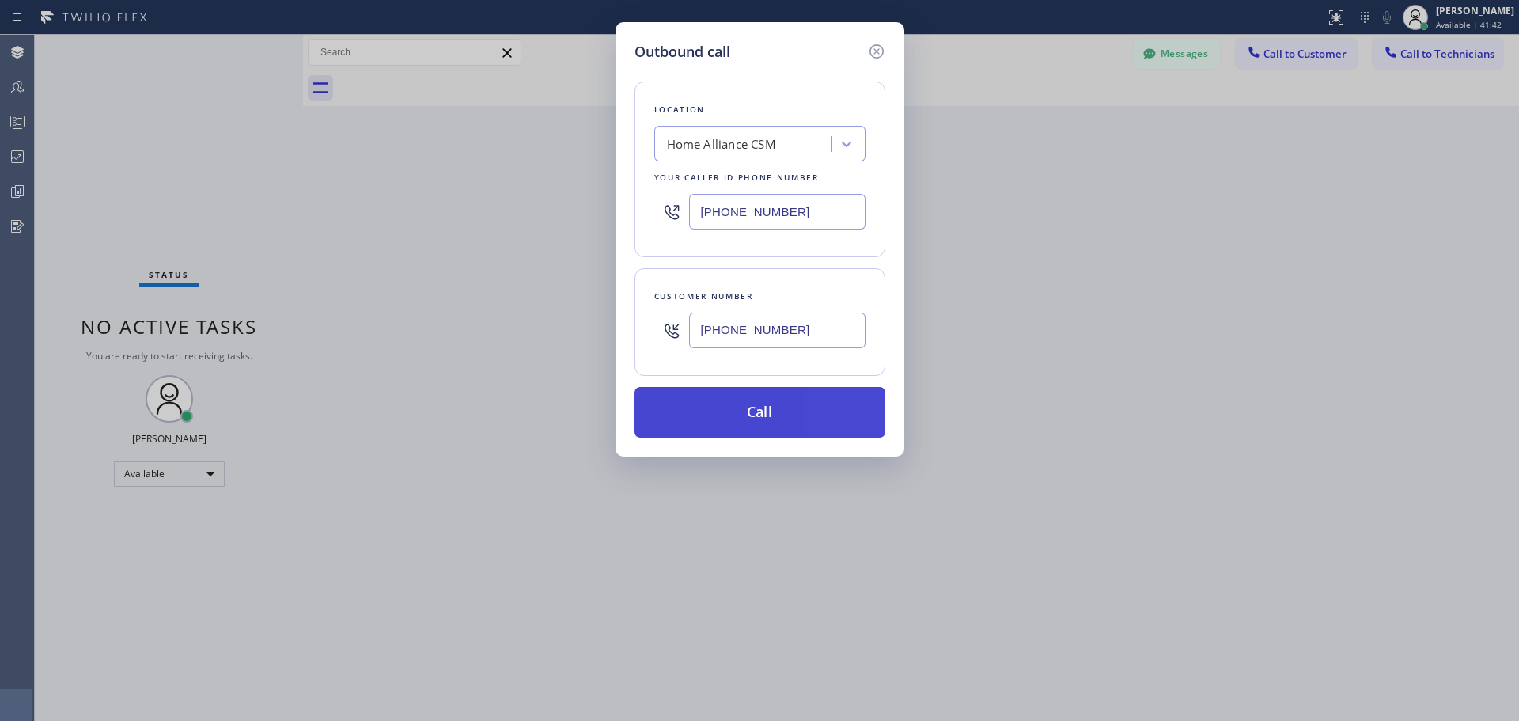
type input "(760) 213-8771"
click at [778, 400] on button "Call" at bounding box center [759, 412] width 251 height 51
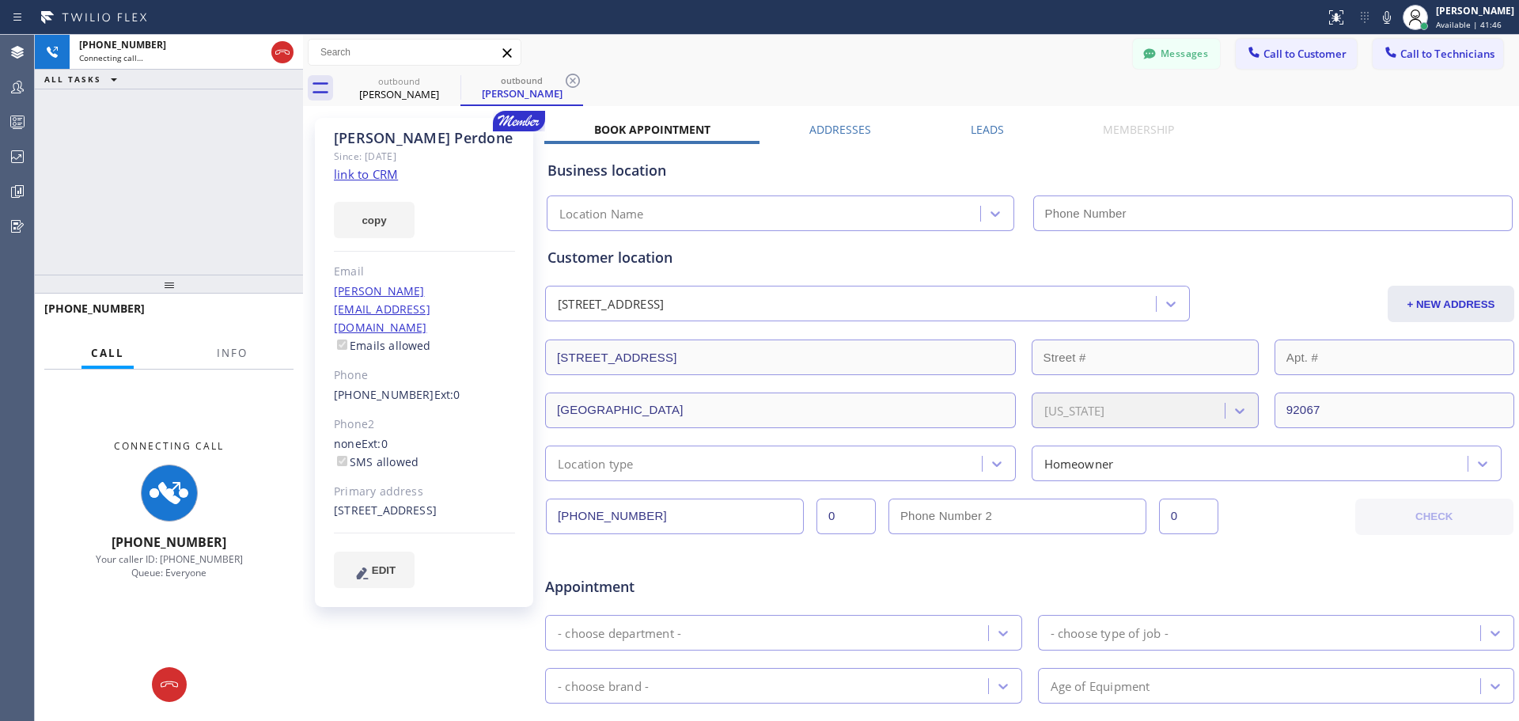
type input "(818) 614-5337"
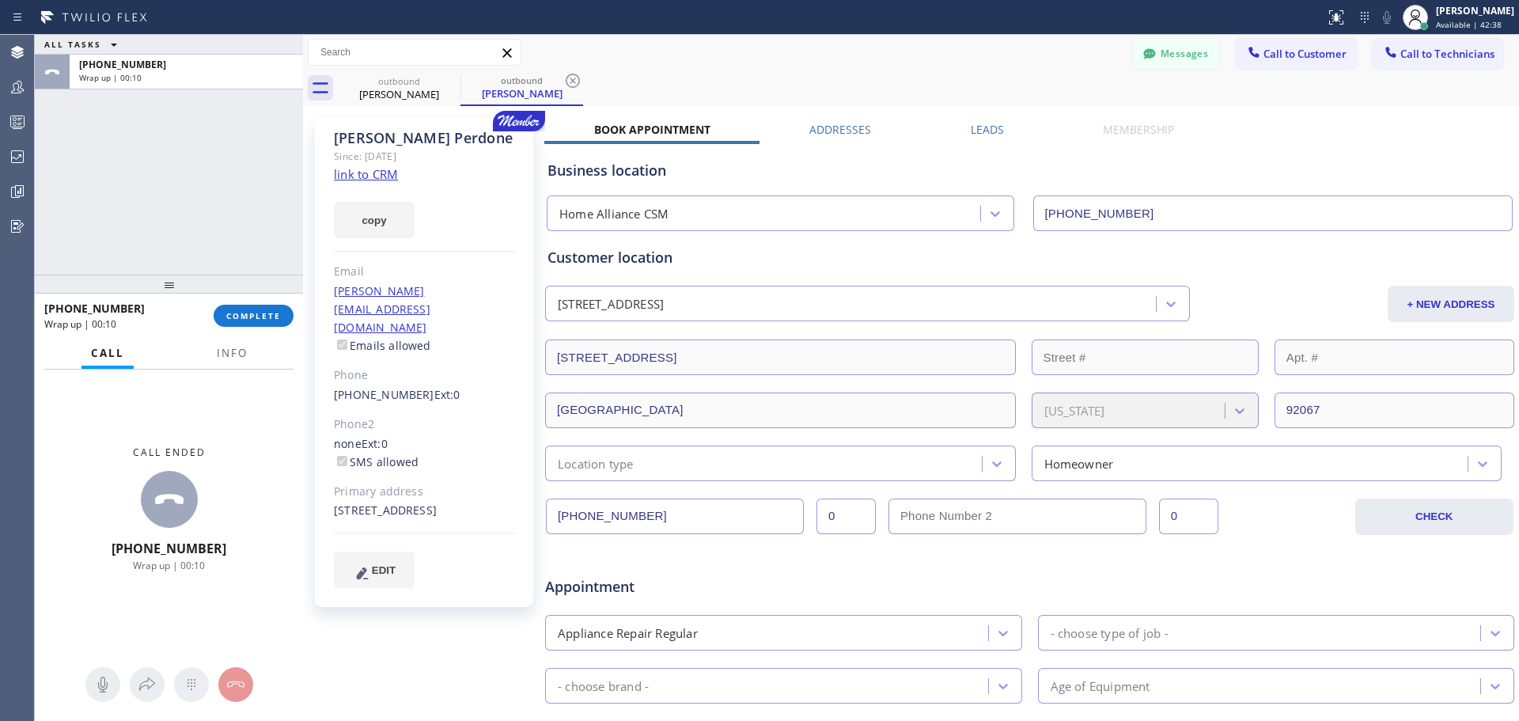
click at [241, 300] on div "+17602138771 Wrap up | 00:10 COMPLETE" at bounding box center [168, 315] width 249 height 41
click at [245, 309] on button "COMPLETE" at bounding box center [254, 316] width 80 height 22
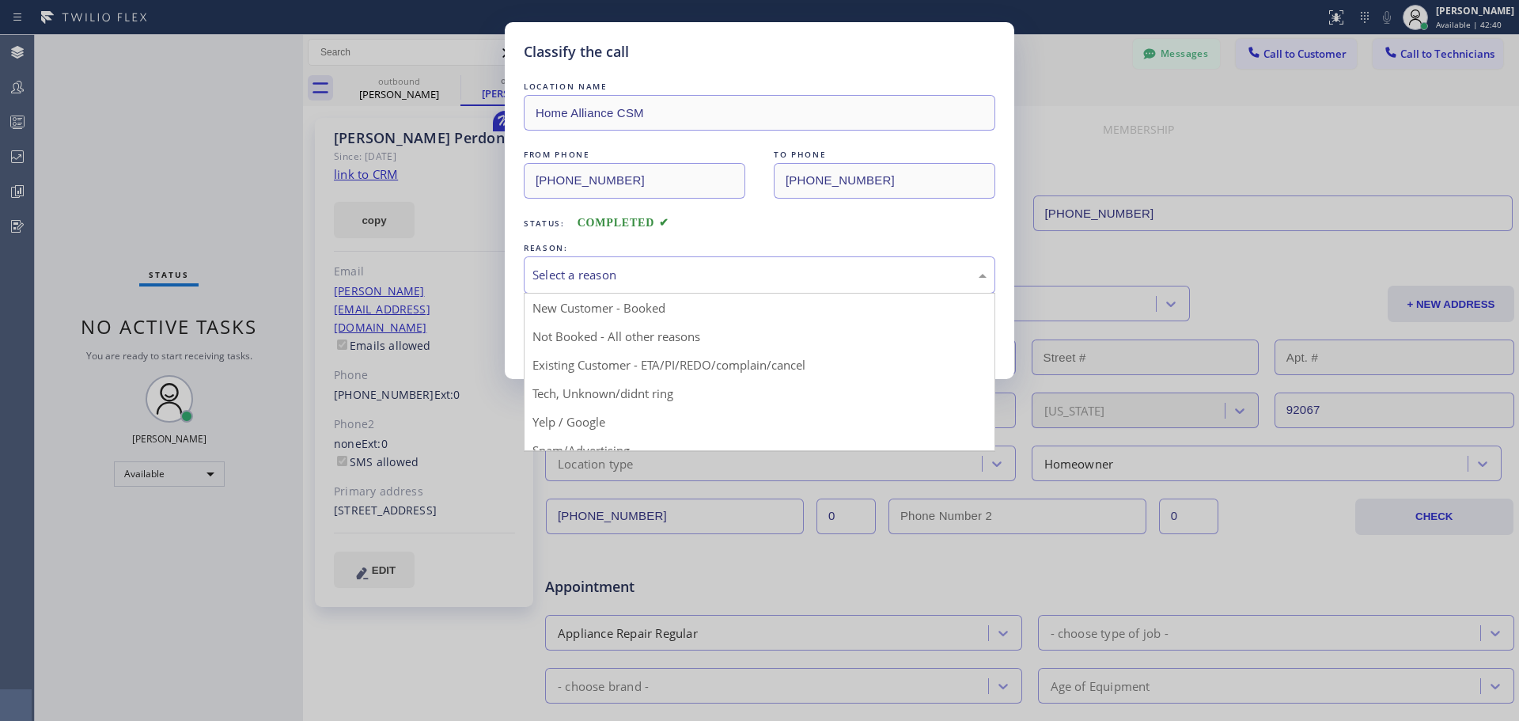
click at [649, 275] on div "Select a reason" at bounding box center [759, 275] width 454 height 18
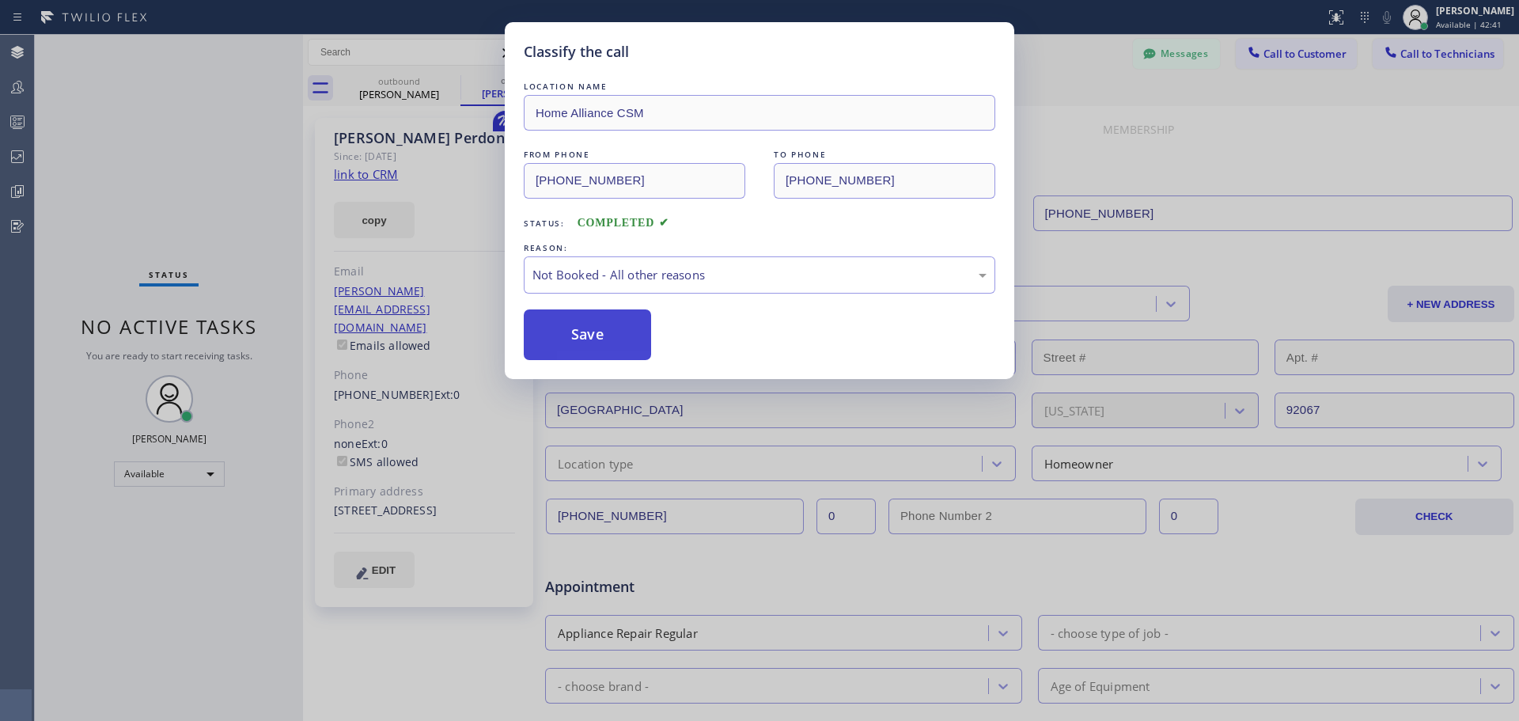
click at [562, 333] on button "Save" at bounding box center [587, 334] width 127 height 51
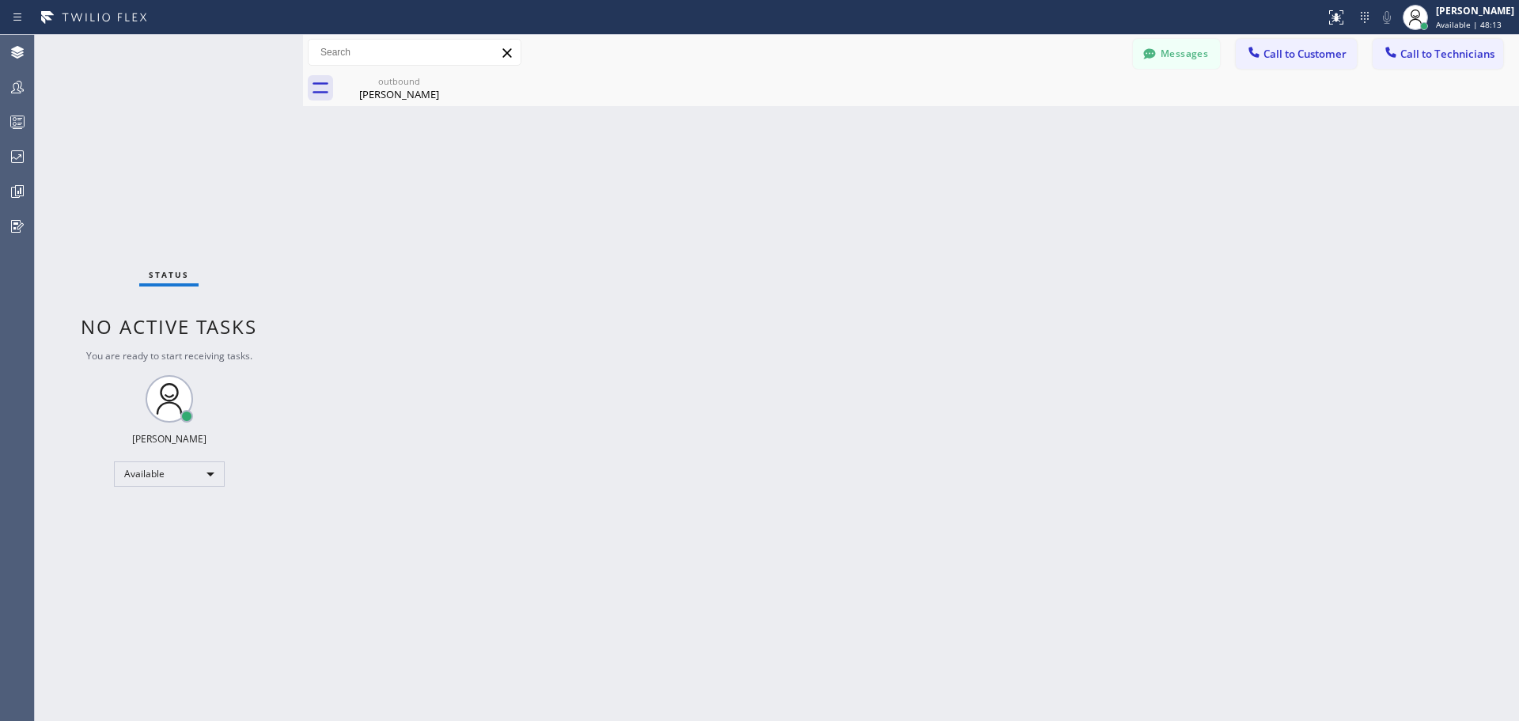
click at [1299, 52] on span "Call to Customer" at bounding box center [1304, 54] width 83 height 14
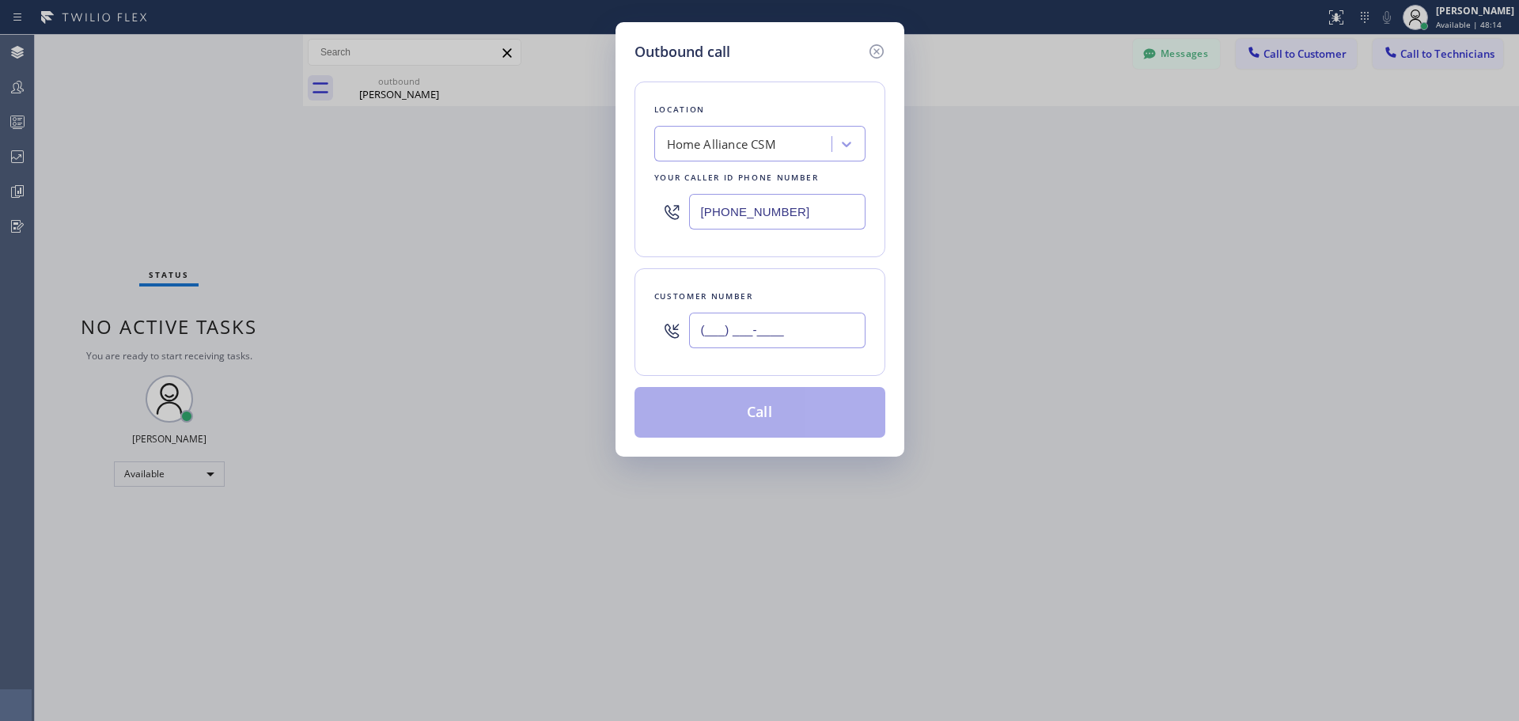
click at [761, 325] on input "(___) ___-____" at bounding box center [777, 330] width 176 height 36
paste input "818) 516-4577"
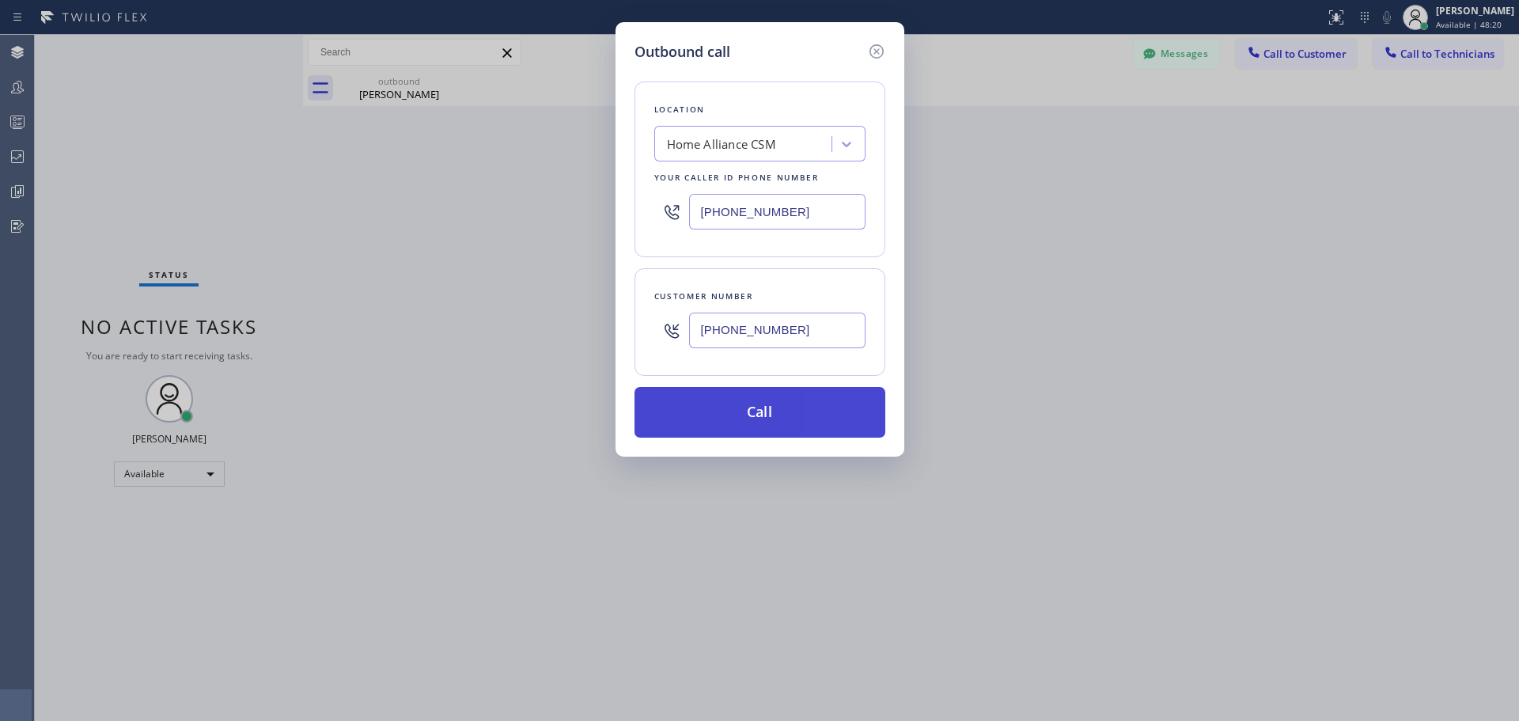
type input "(818) 516-4577"
click at [793, 402] on button "Call" at bounding box center [759, 412] width 251 height 51
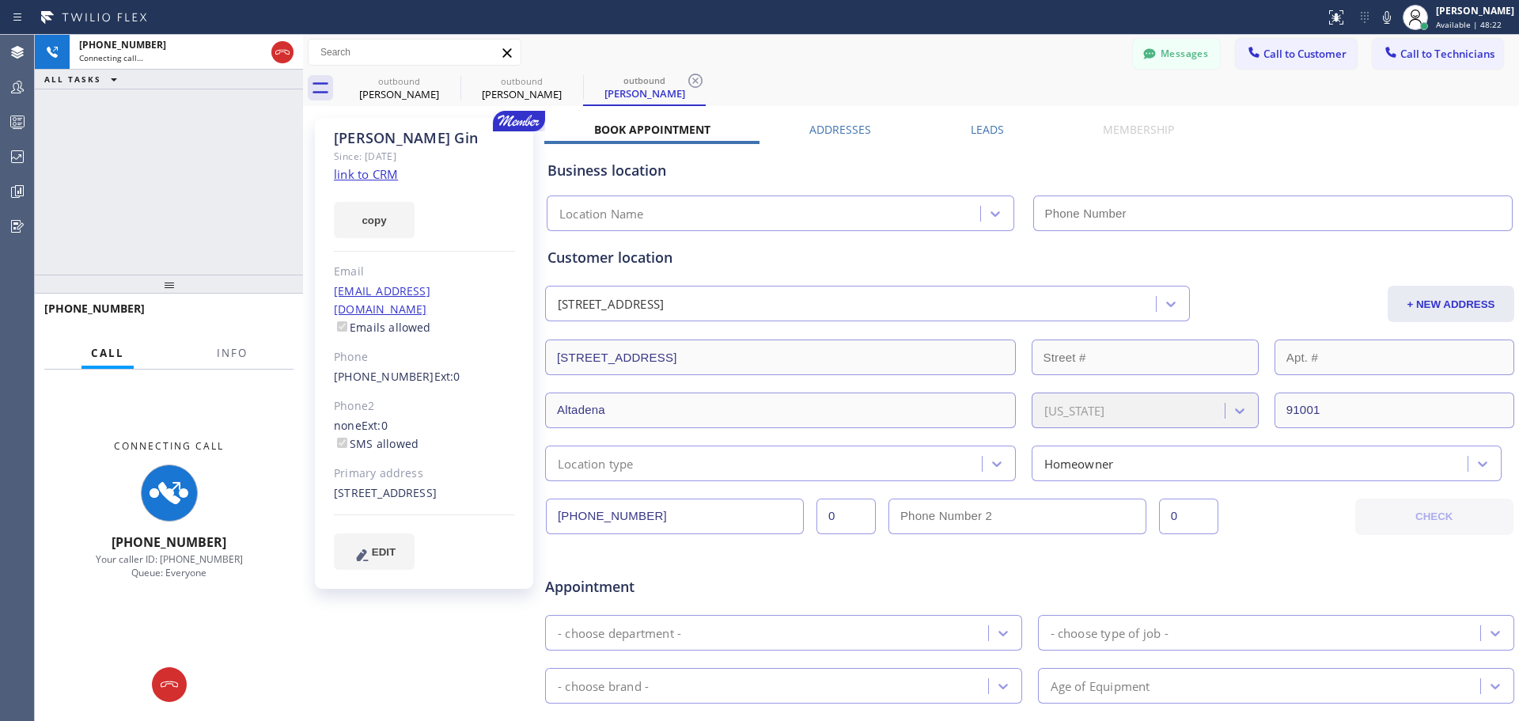
type input "(818) 614-5337"
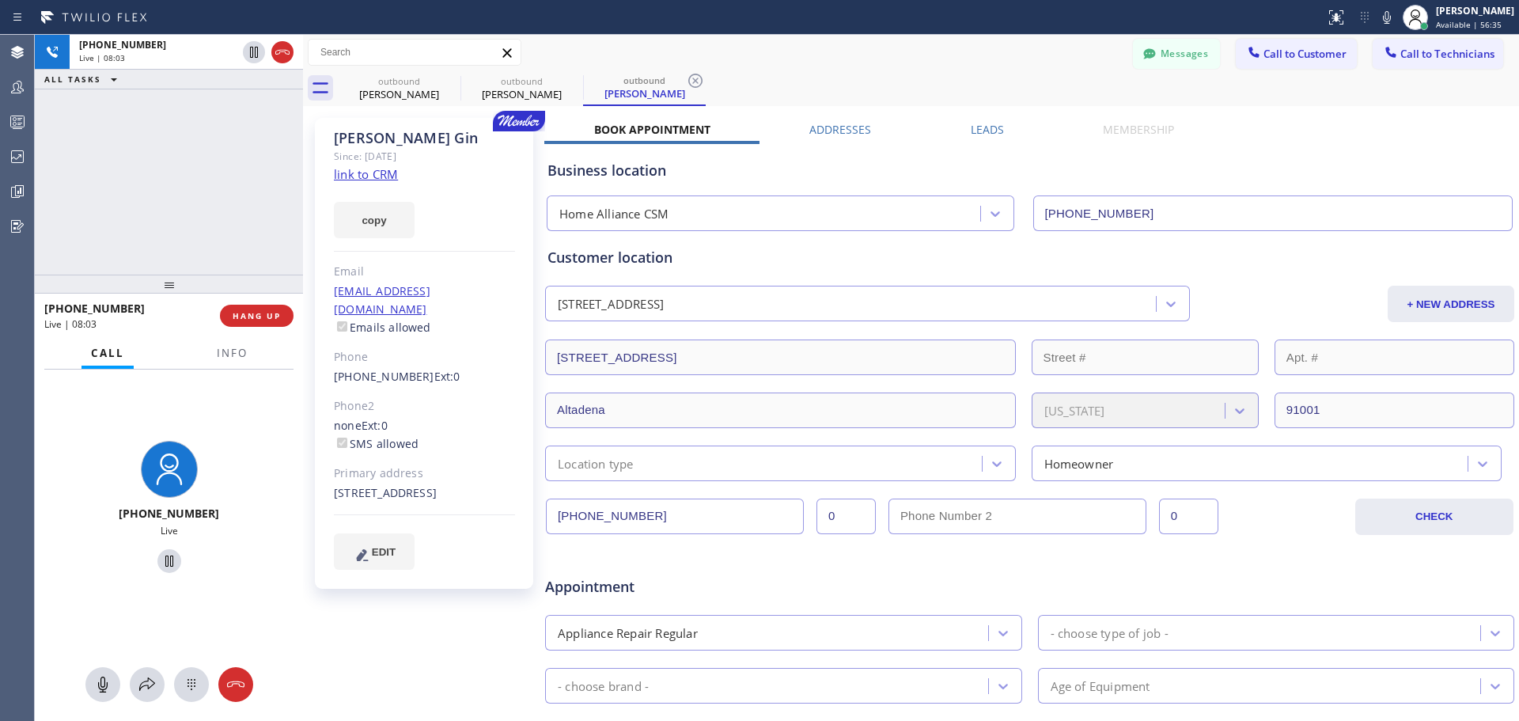
click at [278, 309] on button "HANG UP" at bounding box center [257, 316] width 74 height 22
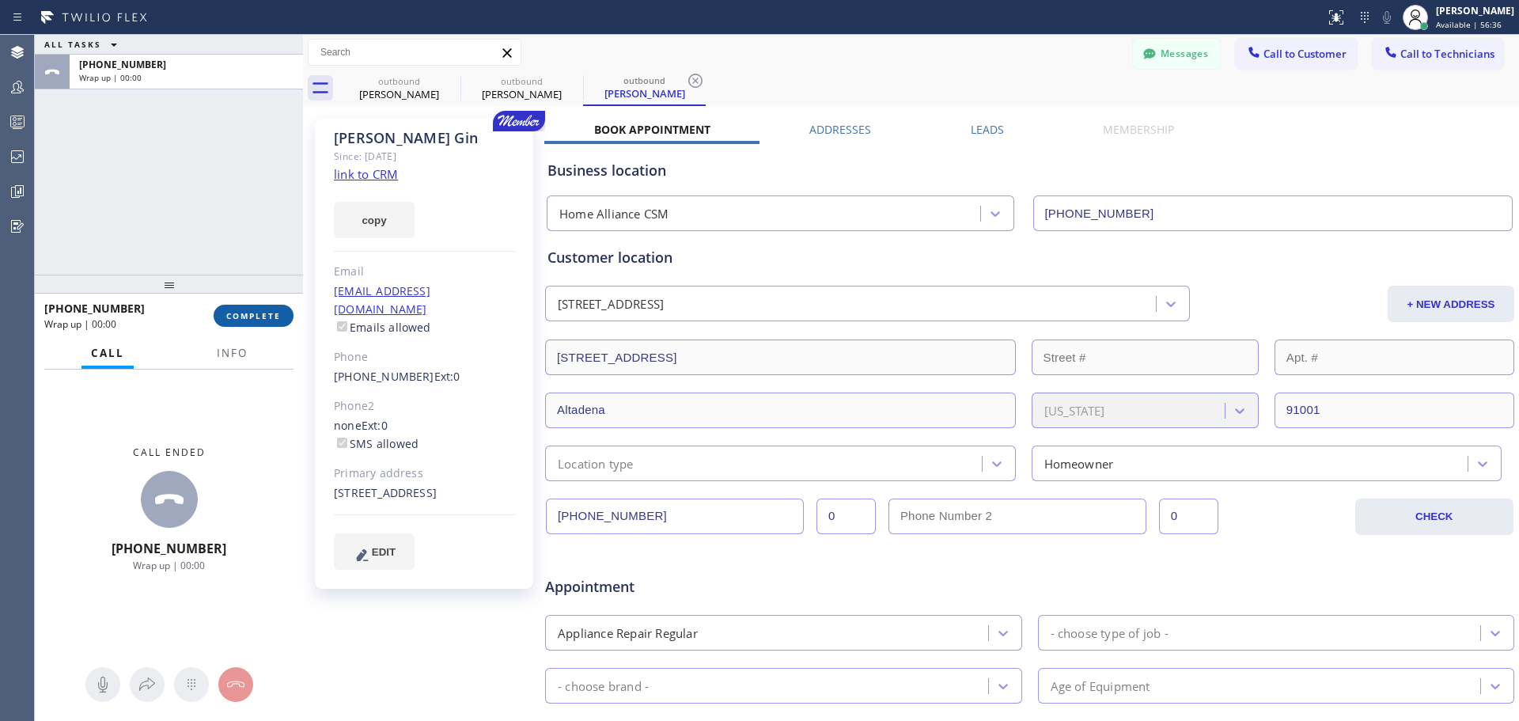
click at [263, 323] on button "COMPLETE" at bounding box center [254, 316] width 80 height 22
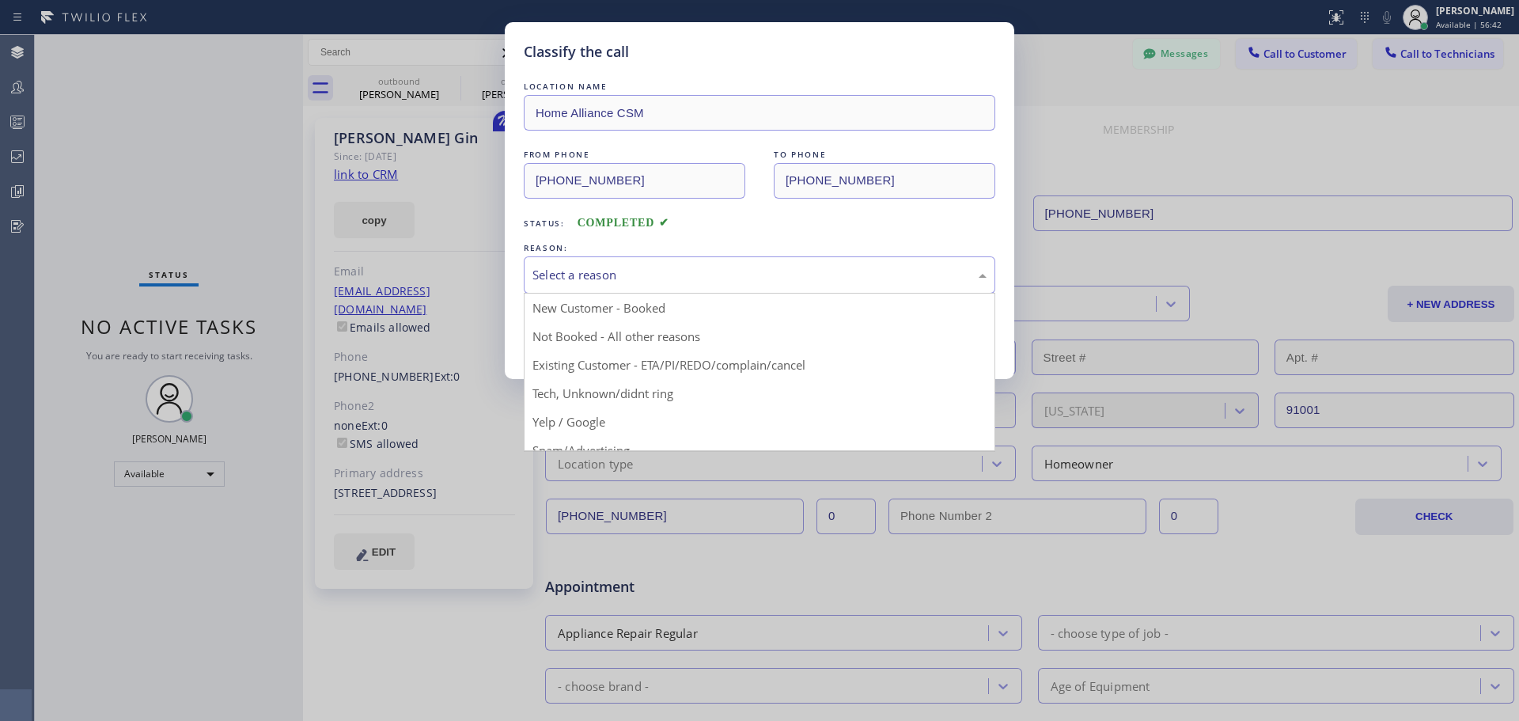
click at [634, 275] on div "Select a reason" at bounding box center [759, 275] width 454 height 18
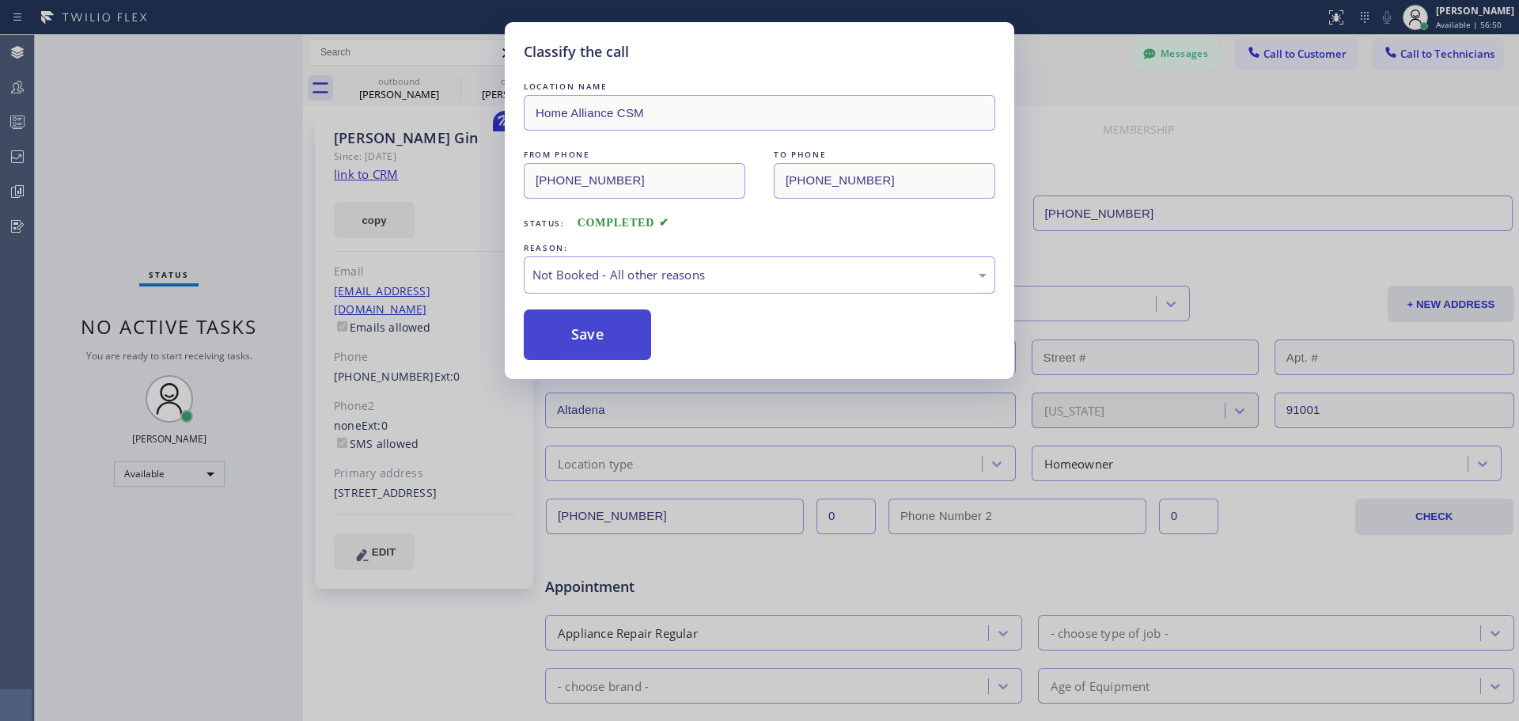
click at [577, 358] on button "Save" at bounding box center [587, 334] width 127 height 51
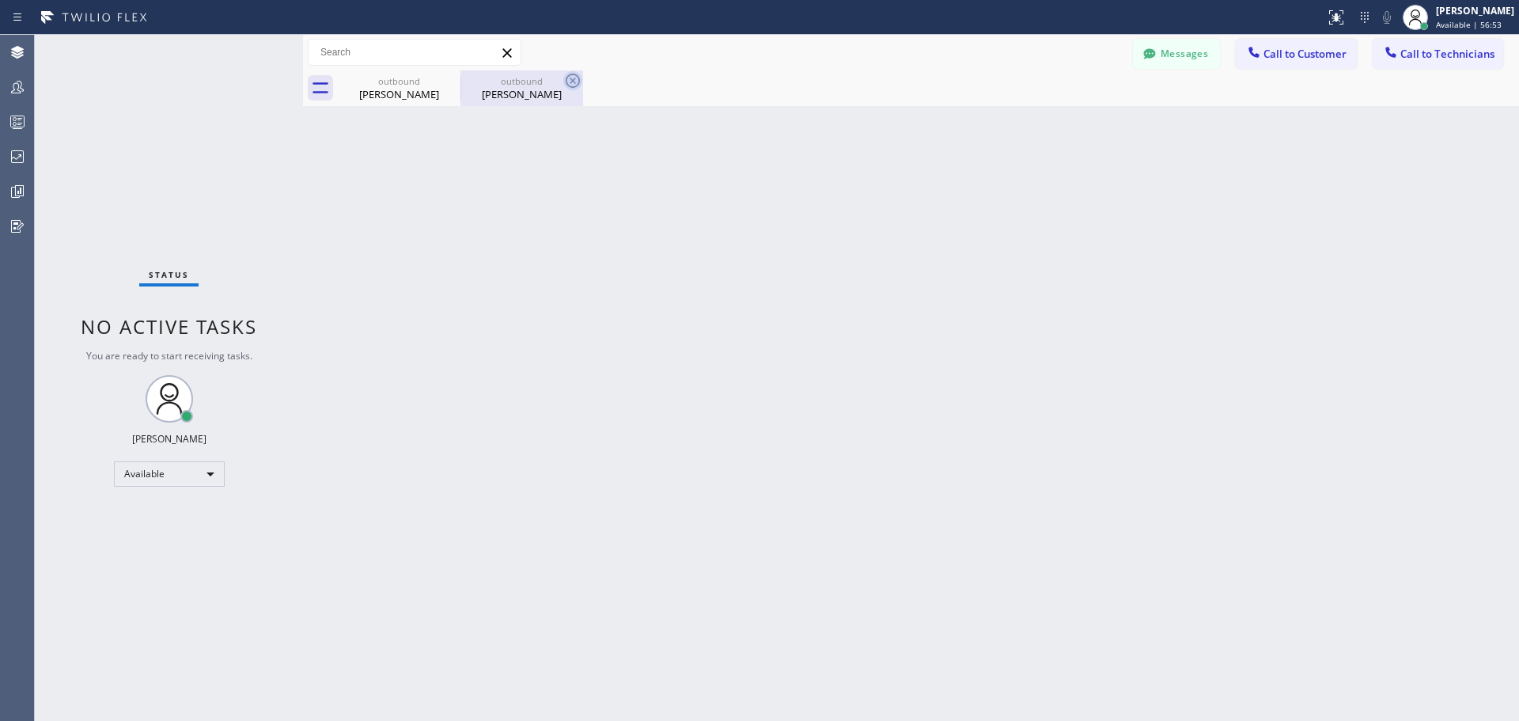
click at [570, 82] on icon at bounding box center [572, 80] width 19 height 19
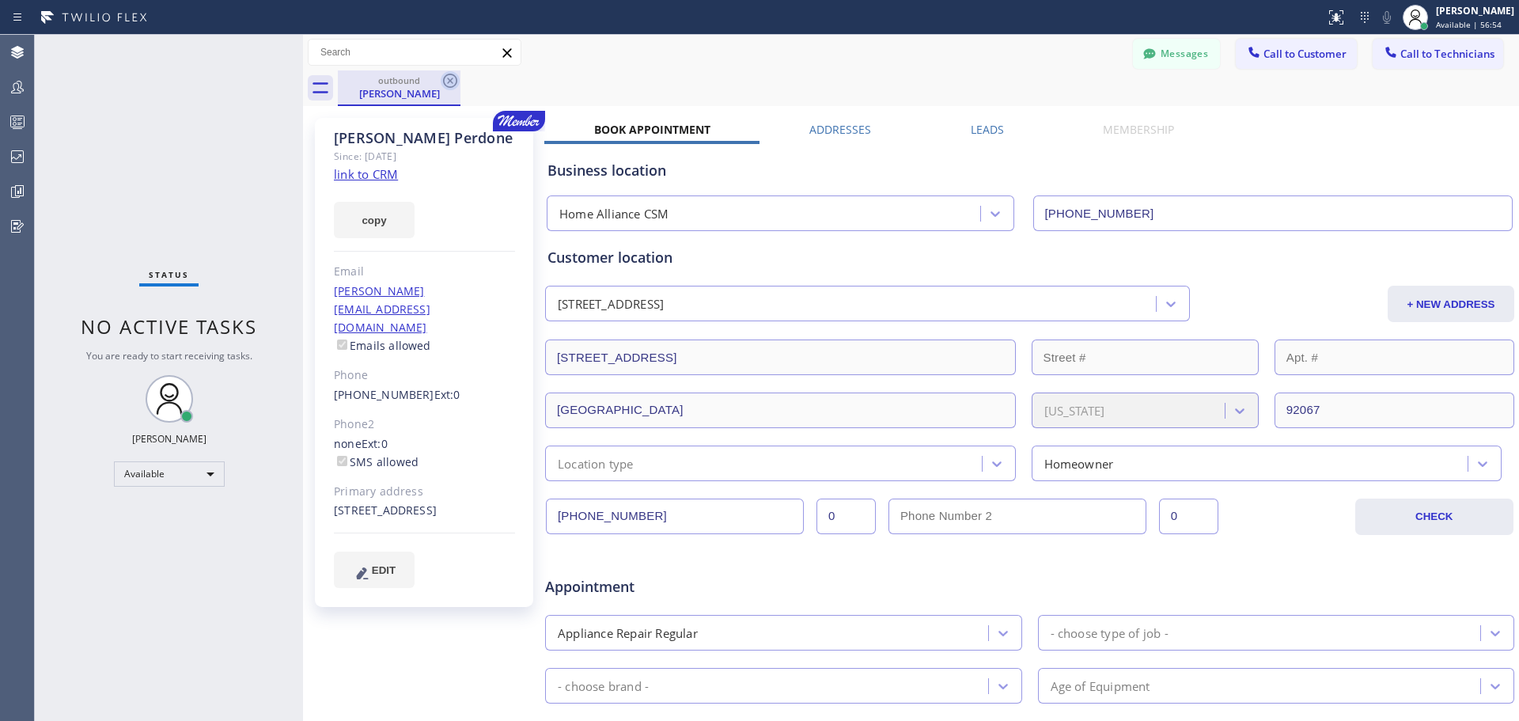
click at [448, 78] on icon at bounding box center [450, 81] width 14 height 14
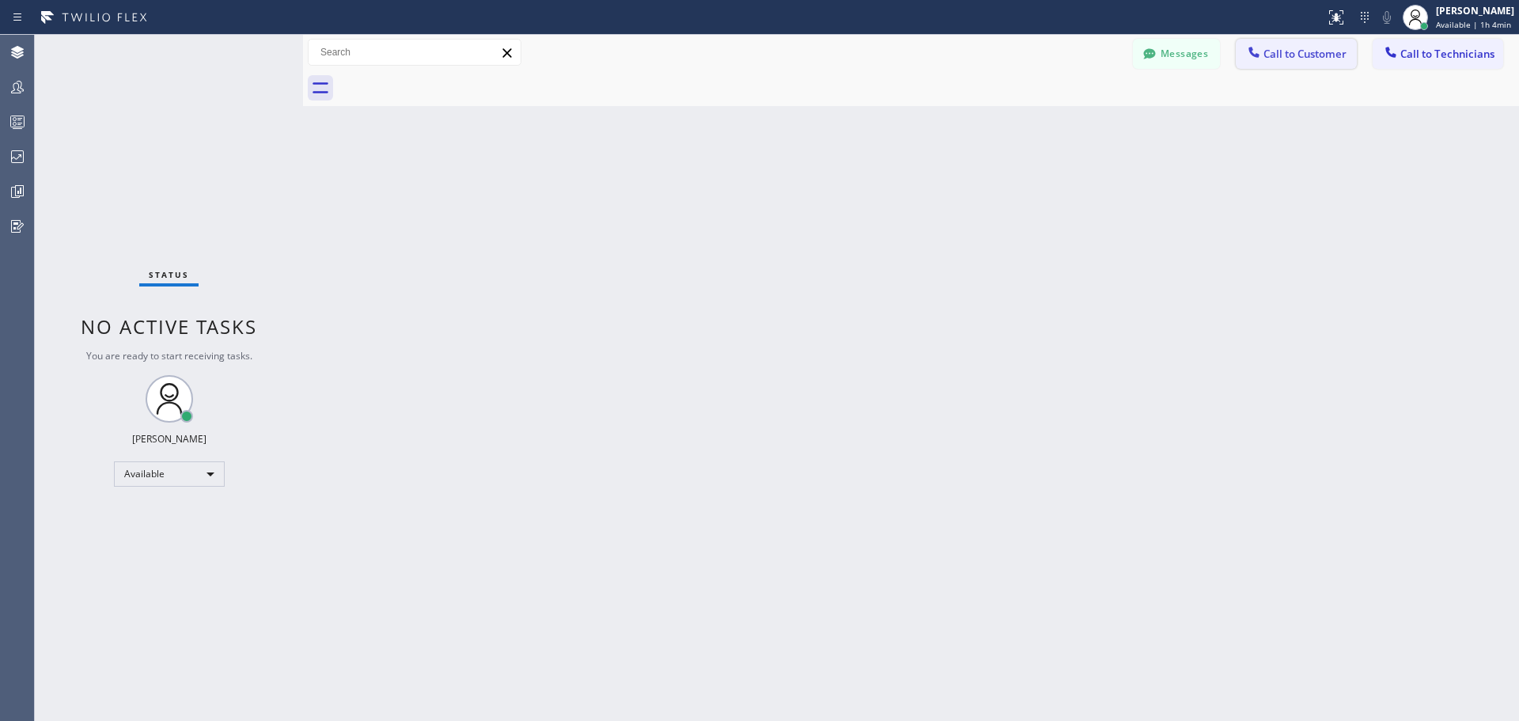
click at [1315, 54] on span "Call to Customer" at bounding box center [1304, 54] width 83 height 14
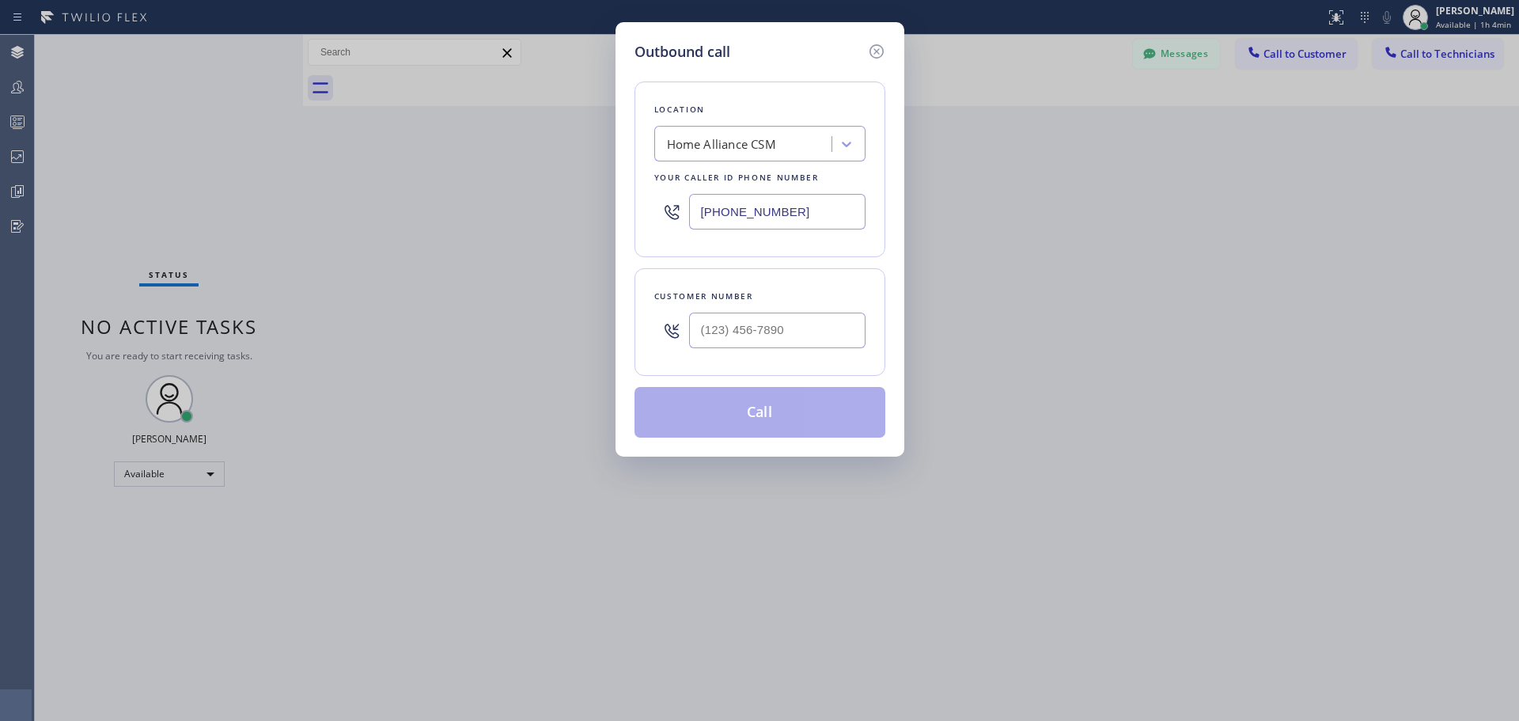
click at [777, 325] on input "text" at bounding box center [777, 330] width 176 height 36
paste input "949) 302-1017"
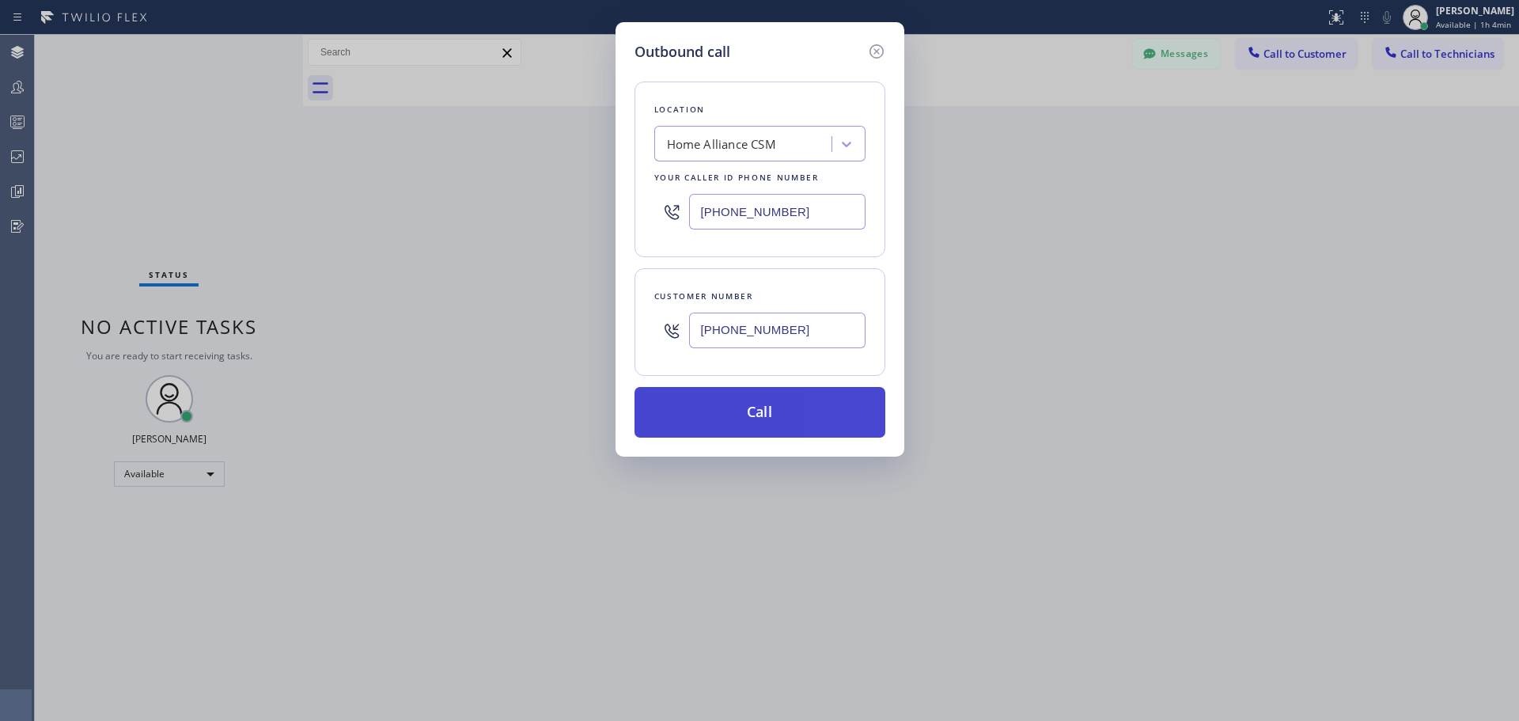
type input "(949) 302-1017"
click at [762, 415] on button "Call" at bounding box center [759, 412] width 251 height 51
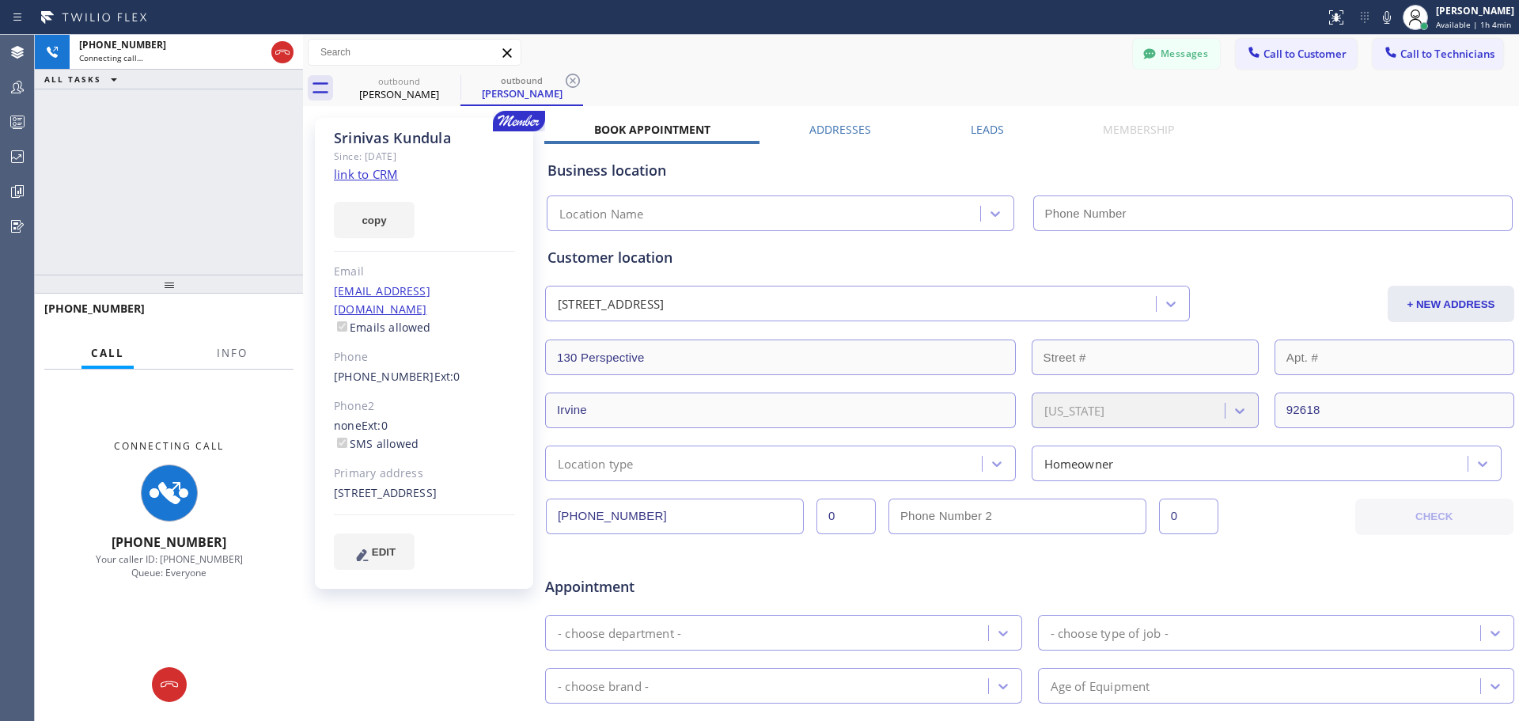
type input "(818) 614-5337"
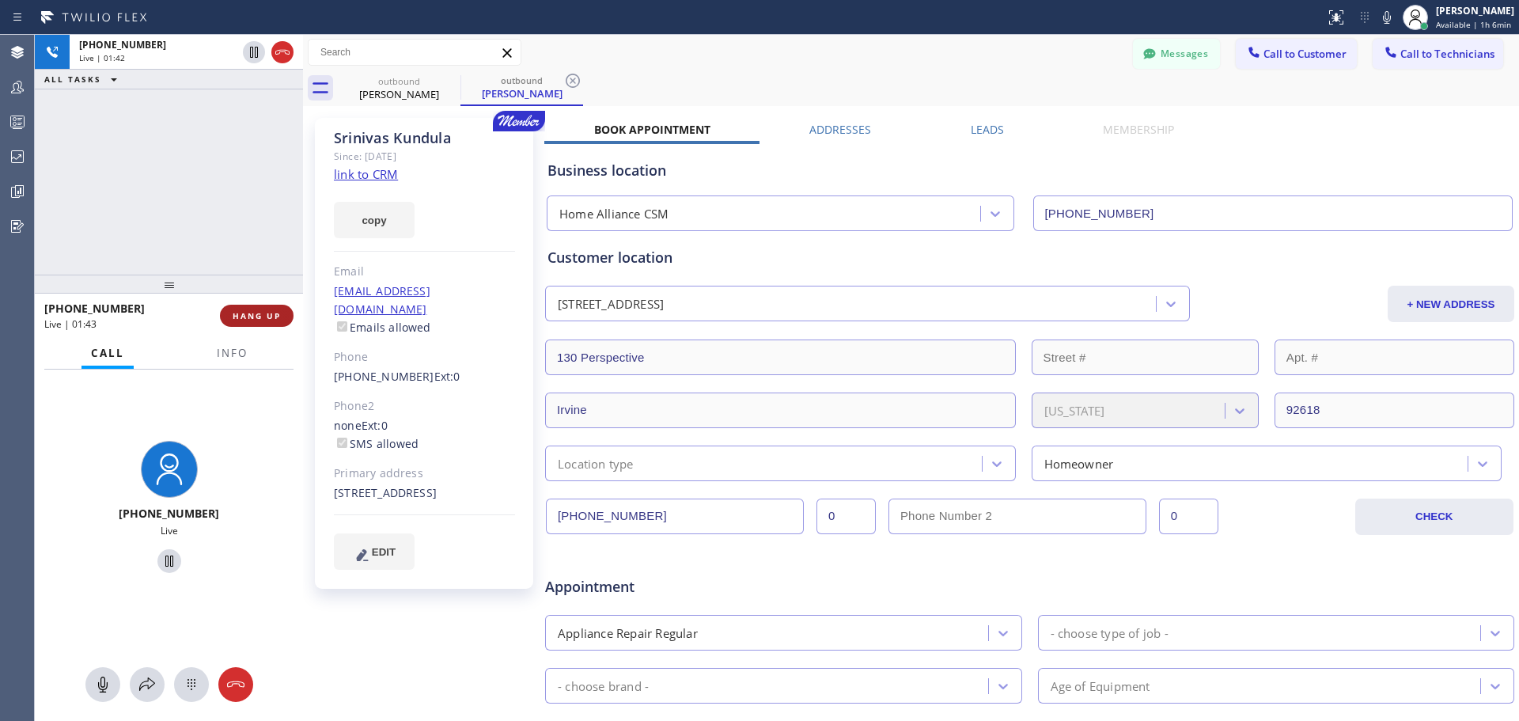
click at [252, 312] on span "HANG UP" at bounding box center [257, 315] width 48 height 11
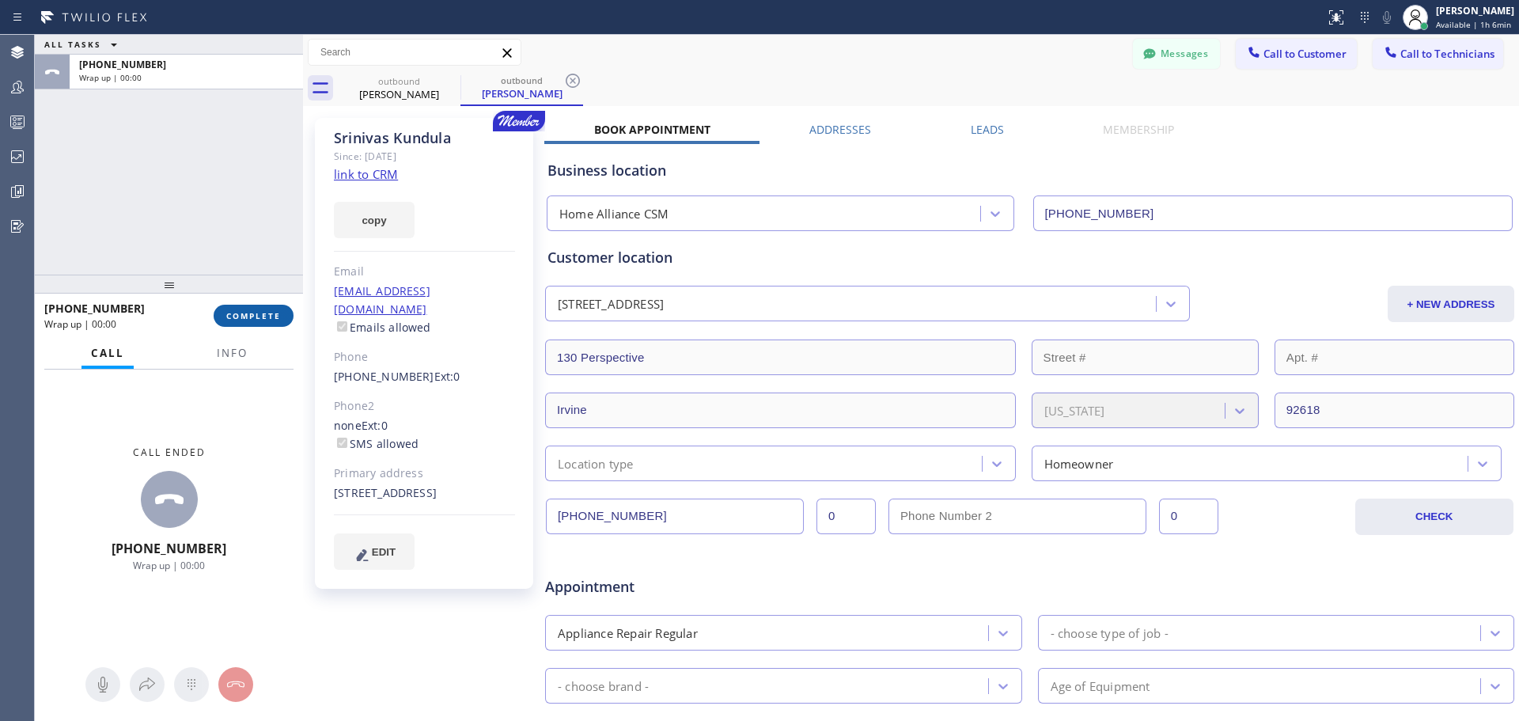
click at [248, 319] on span "COMPLETE" at bounding box center [253, 315] width 55 height 11
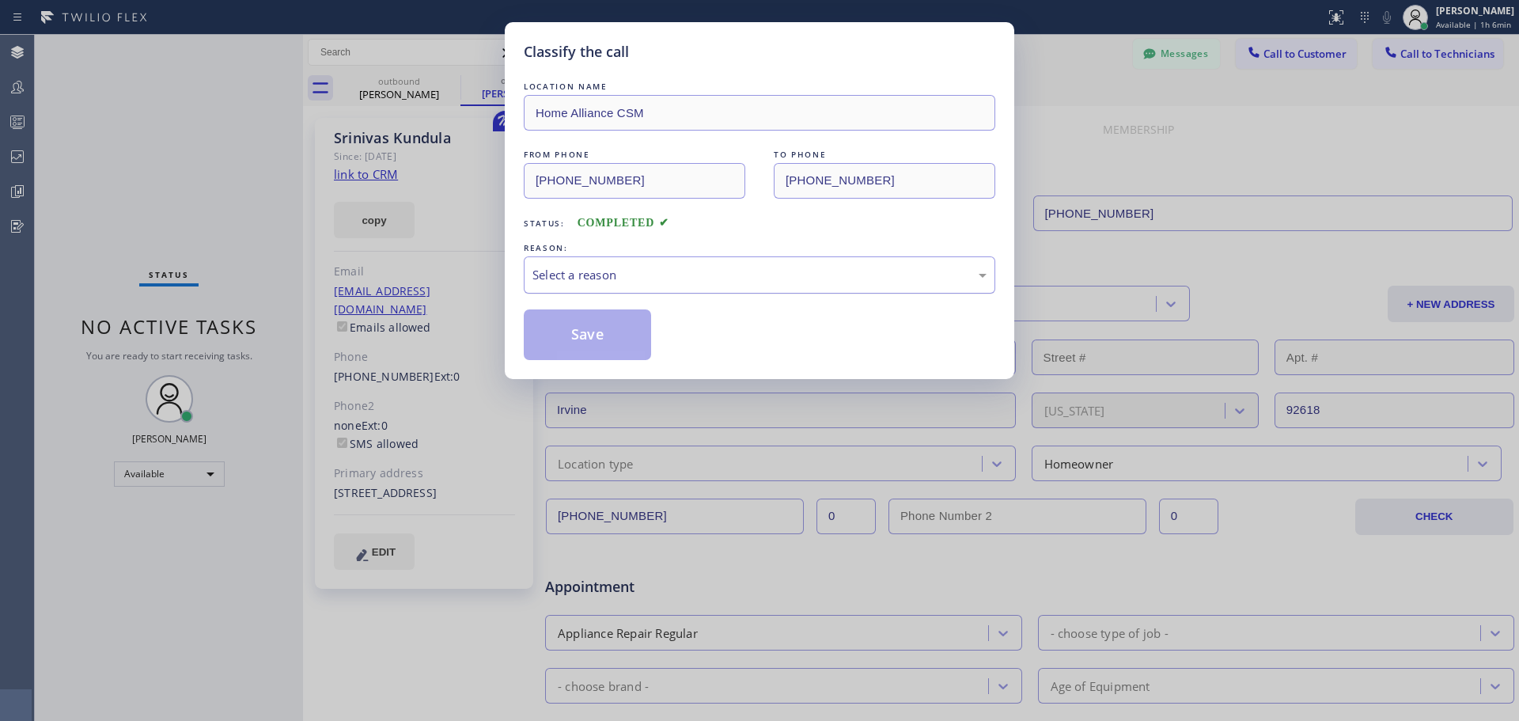
click at [651, 280] on div "Select a reason" at bounding box center [759, 275] width 454 height 18
click at [588, 339] on button "Save" at bounding box center [587, 334] width 127 height 51
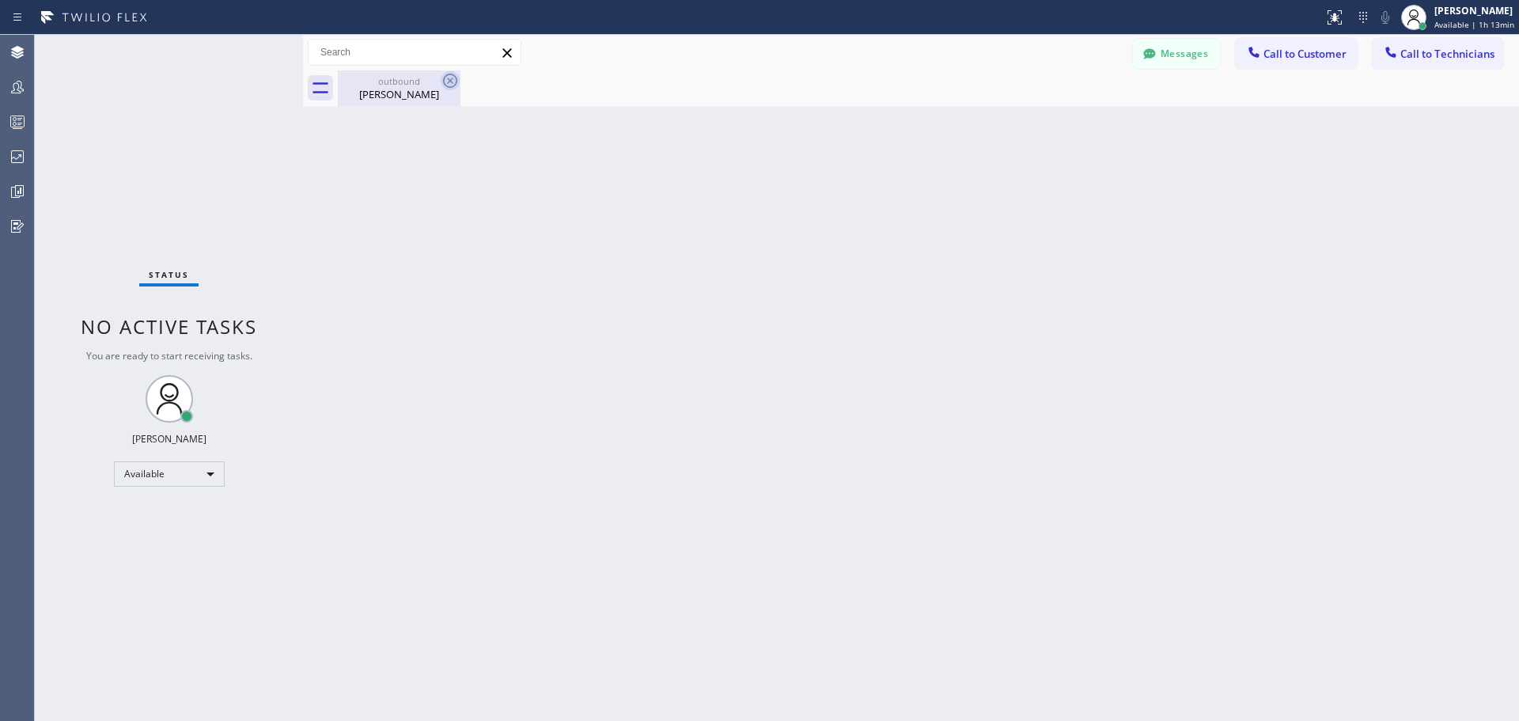
click at [443, 79] on icon at bounding box center [450, 80] width 19 height 19
click at [426, 89] on div "Srinivas Kundula" at bounding box center [398, 94] width 119 height 14
click at [1275, 52] on span "Call to Customer" at bounding box center [1304, 54] width 83 height 14
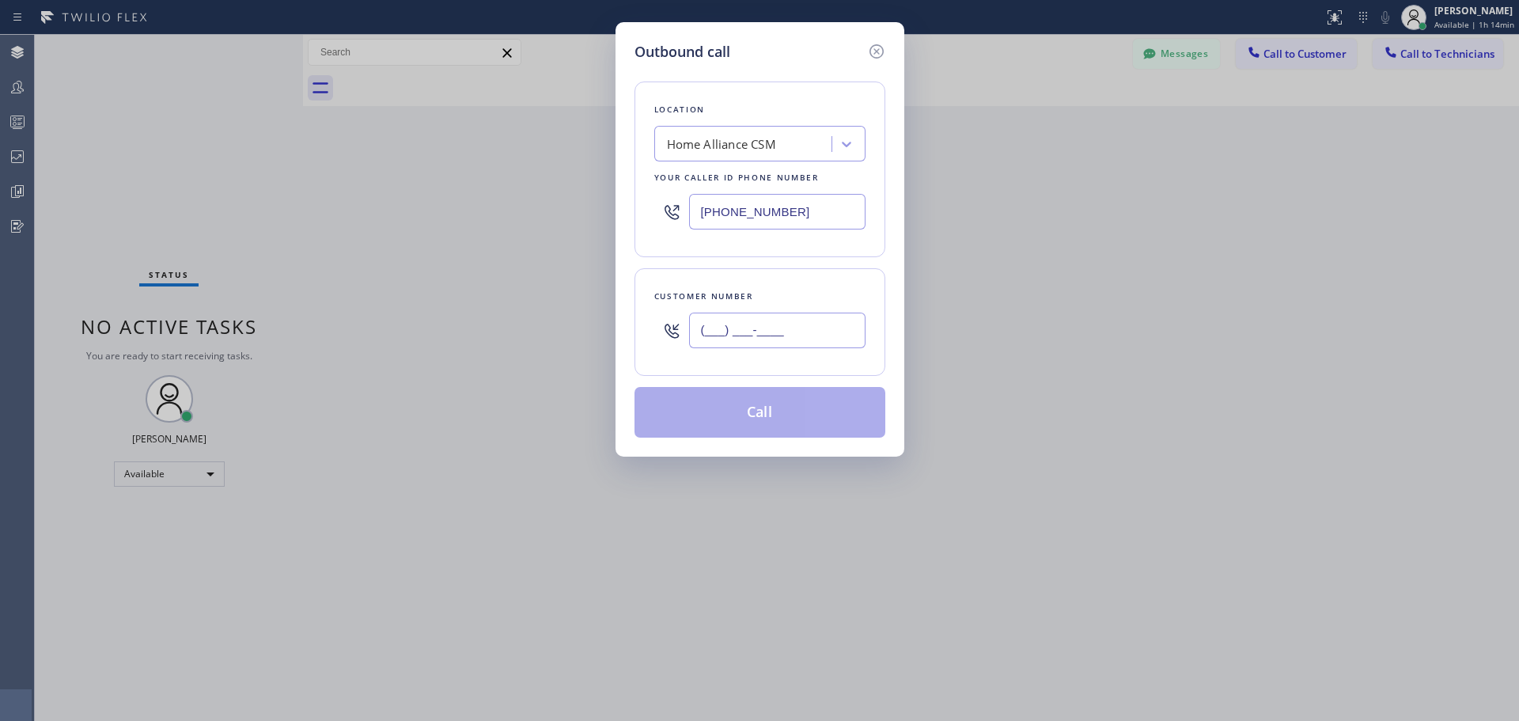
click at [788, 325] on input "(___) ___-____" at bounding box center [777, 330] width 176 height 36
paste input "970) 376-7111"
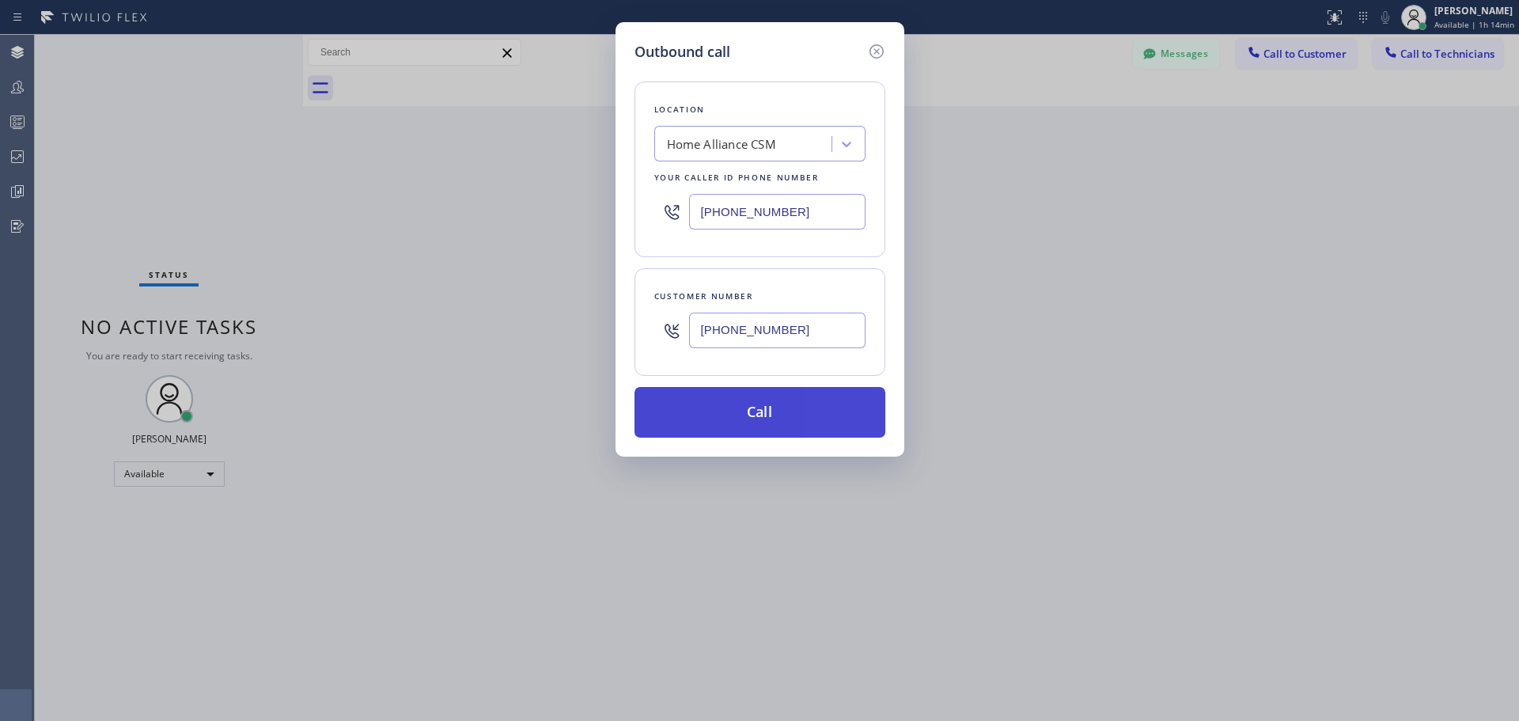
type input "(970) 376-7111"
click at [810, 406] on button "Call" at bounding box center [759, 412] width 251 height 51
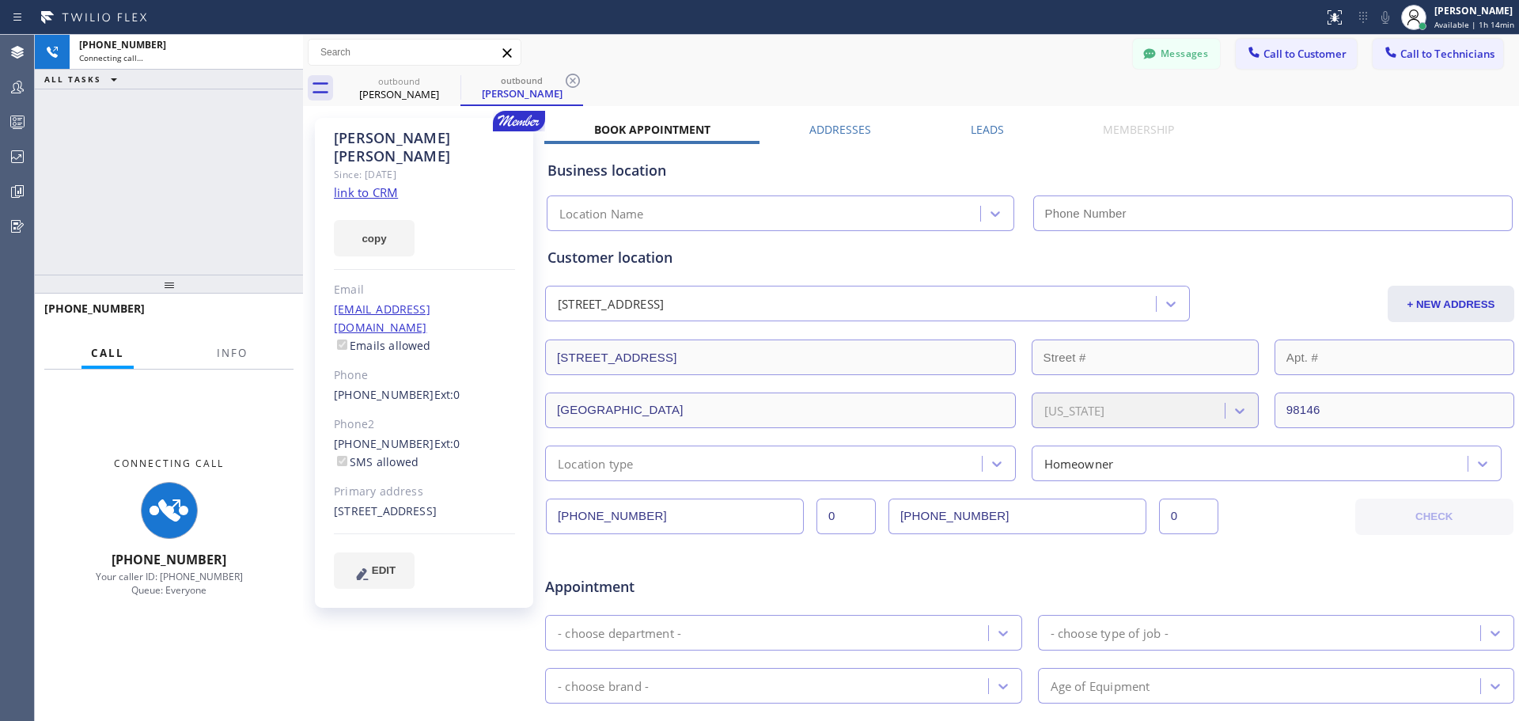
type input "(818) 614-5337"
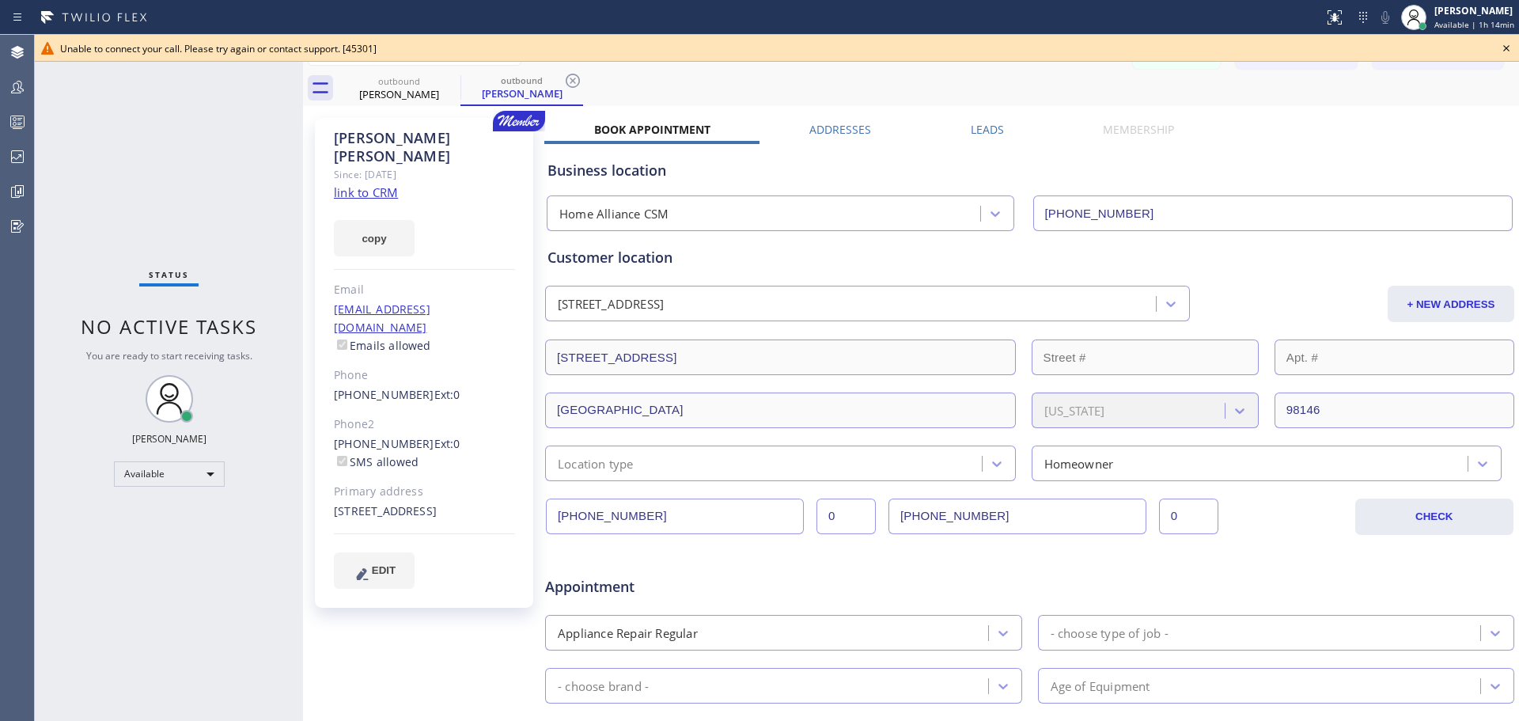
click at [1506, 48] on icon at bounding box center [1506, 48] width 6 height 6
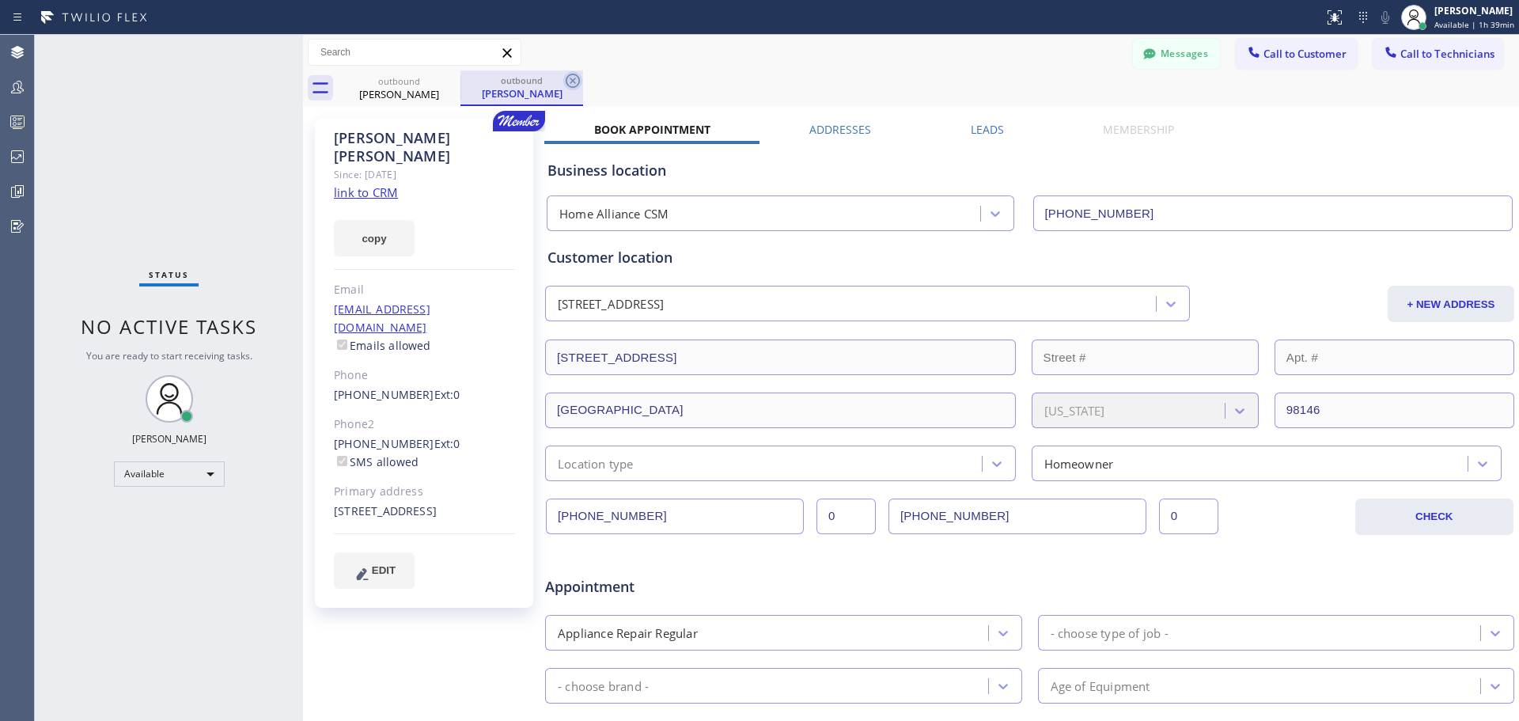
click at [572, 77] on icon at bounding box center [572, 80] width 19 height 19
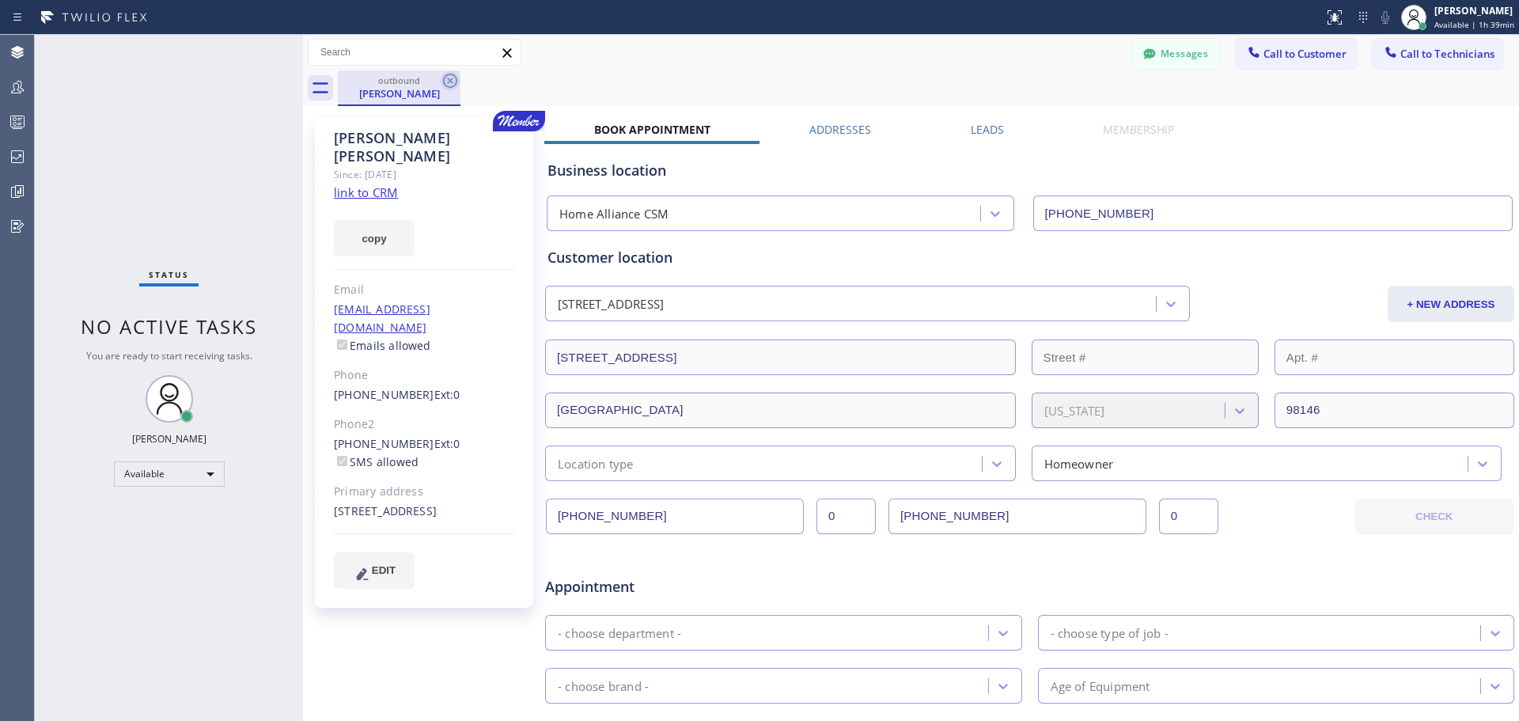
click at [450, 81] on icon at bounding box center [450, 81] width 14 height 14
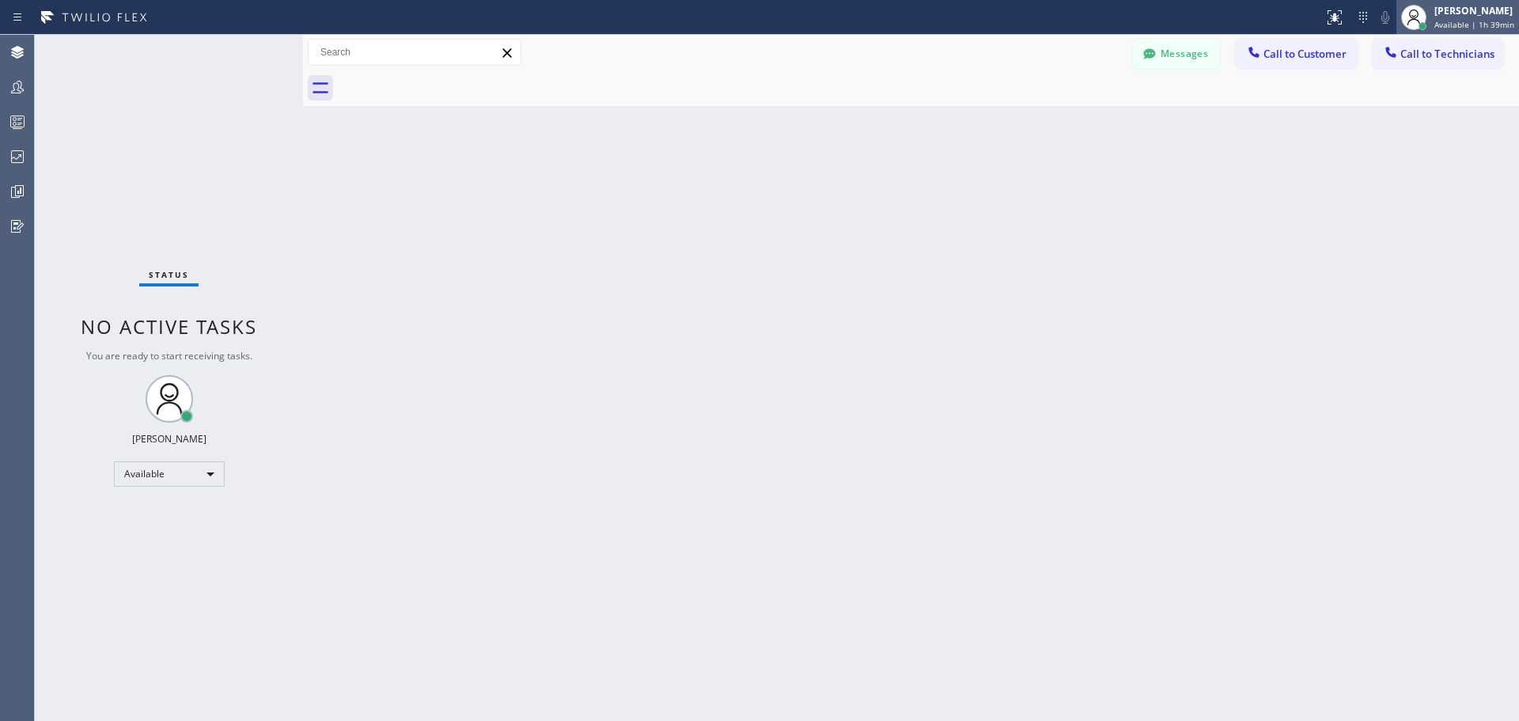
click at [1459, 28] on span "Available | 1h 39min" at bounding box center [1474, 24] width 80 height 11
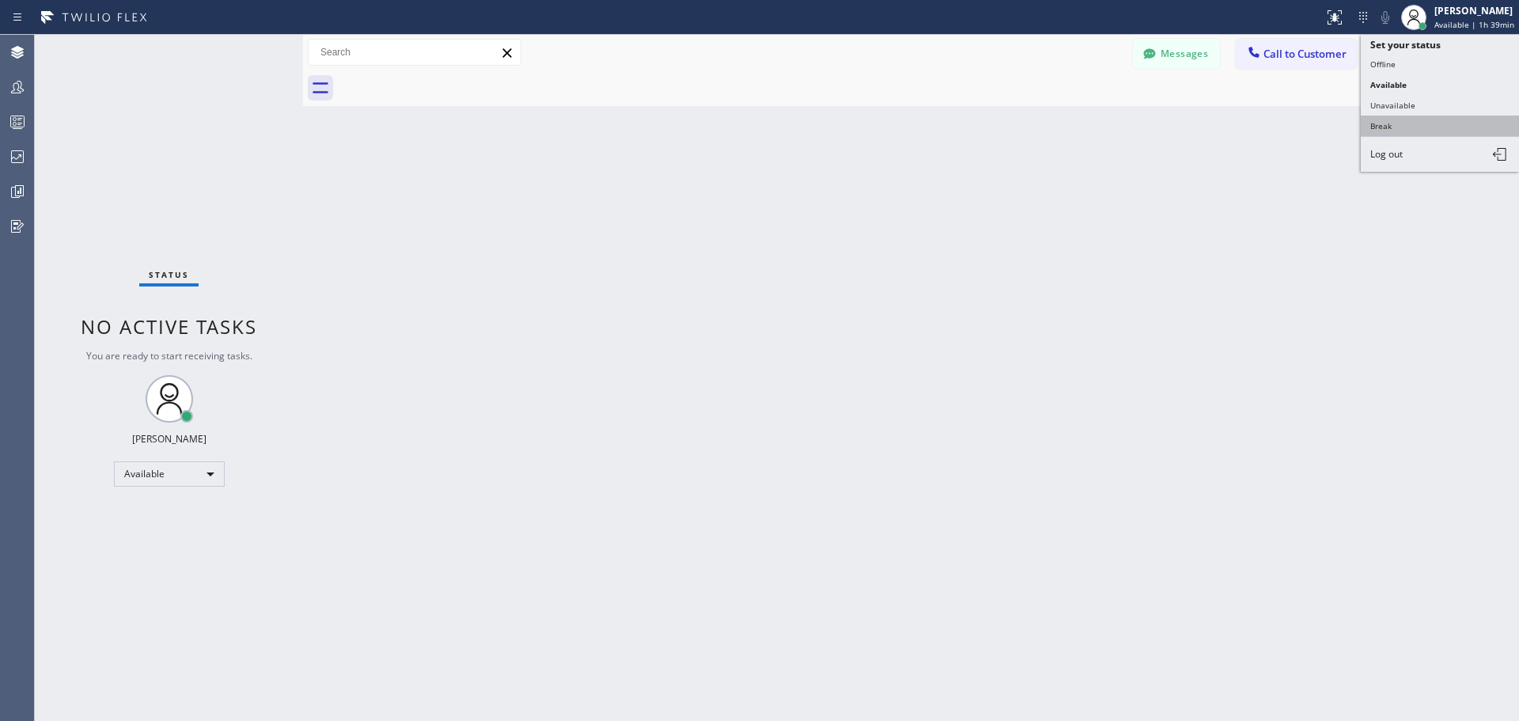
click at [1449, 116] on button "Break" at bounding box center [1439, 125] width 158 height 21
